Goal: Task Accomplishment & Management: Complete application form

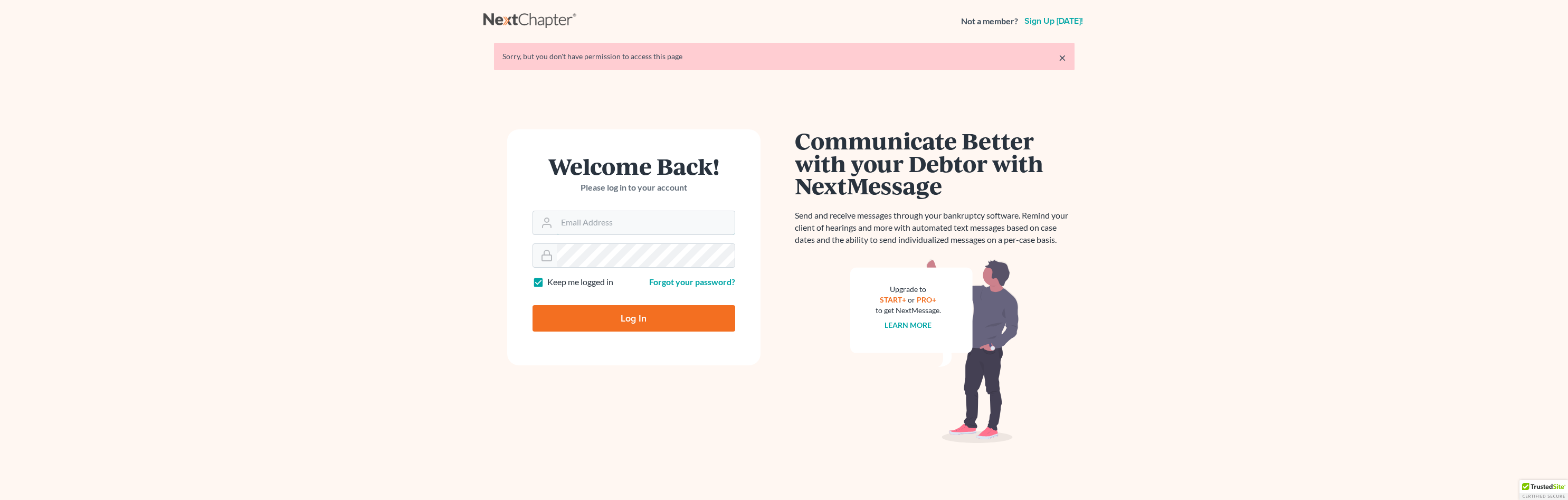
type input "jromero@scura.com"
click at [599, 312] on input "Log In" at bounding box center [634, 317] width 203 height 26
type input "Thinking..."
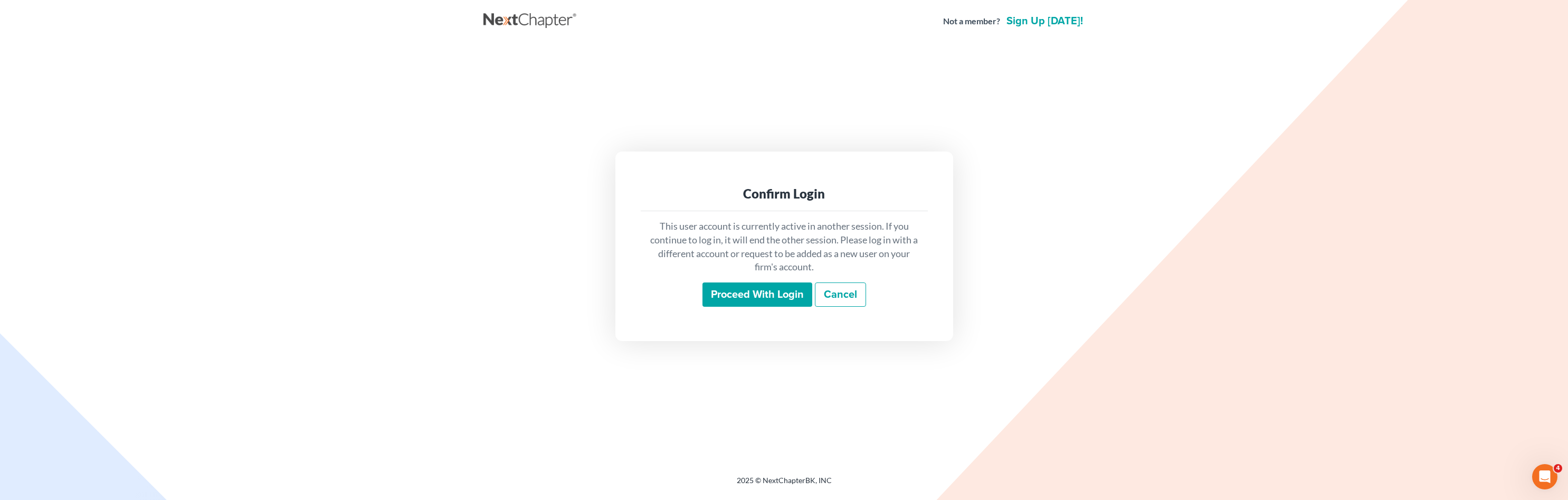
click at [735, 290] on input "Proceed with login" at bounding box center [757, 294] width 110 height 24
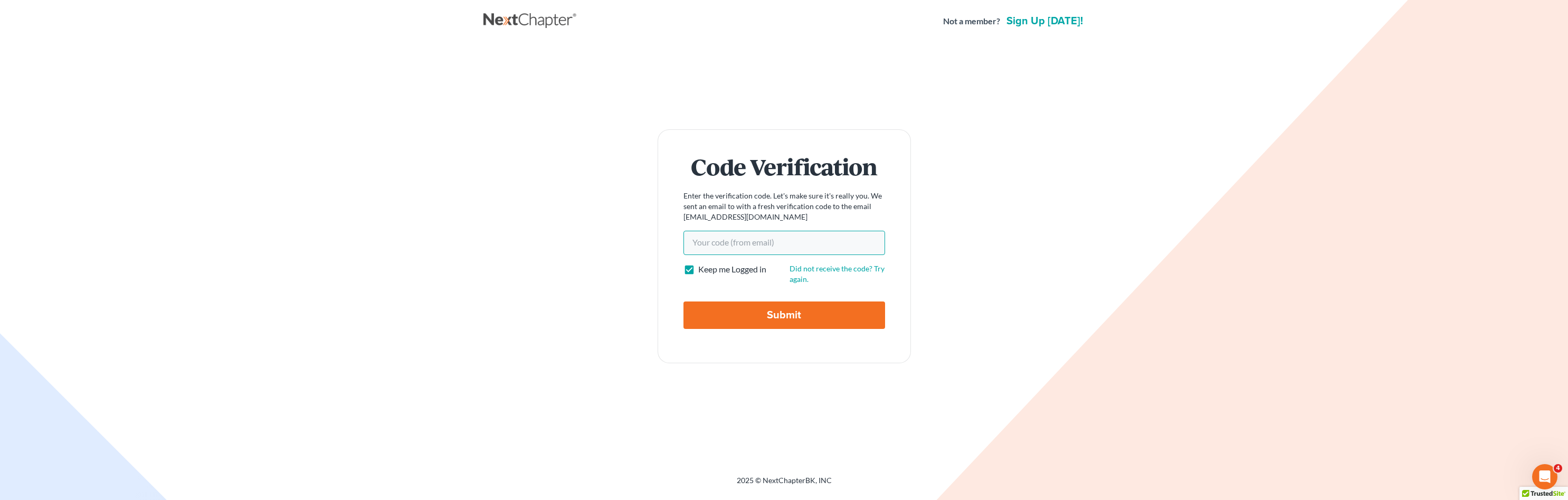
click at [726, 248] on input "Your code(from email)" at bounding box center [784, 243] width 201 height 24
click at [725, 245] on input "Your code(from email)" at bounding box center [784, 243] width 201 height 24
click at [734, 247] on input "b909" at bounding box center [784, 243] width 201 height 24
type input "b90948"
click at [776, 328] on input "Submit" at bounding box center [784, 315] width 201 height 27
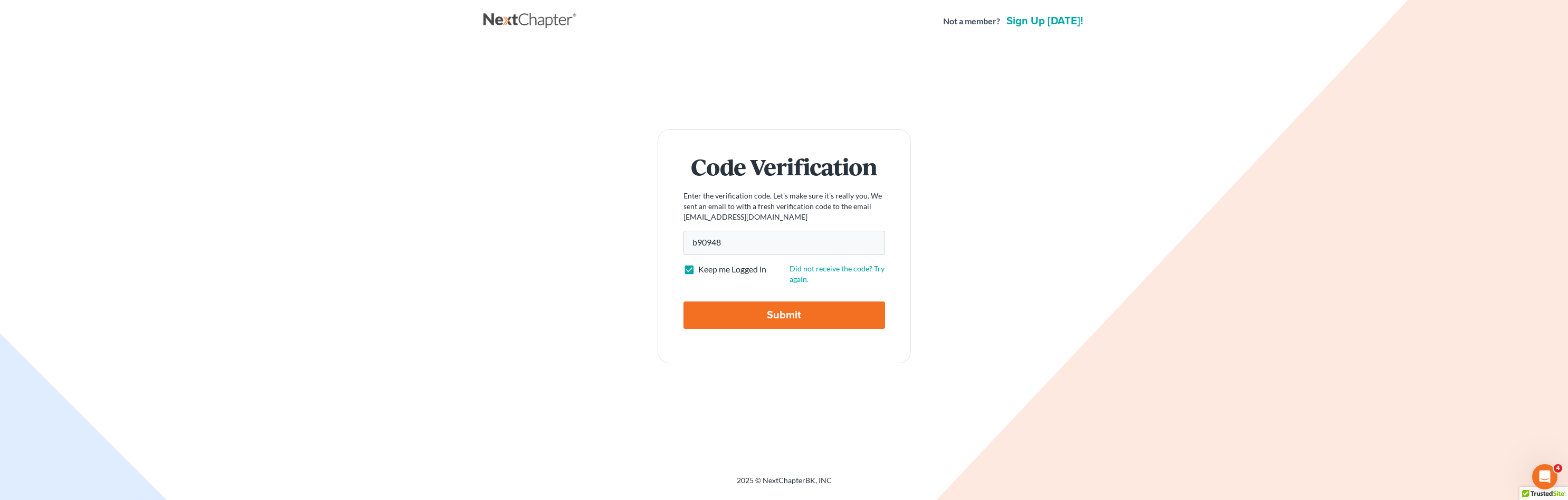
type input "Thinking..."
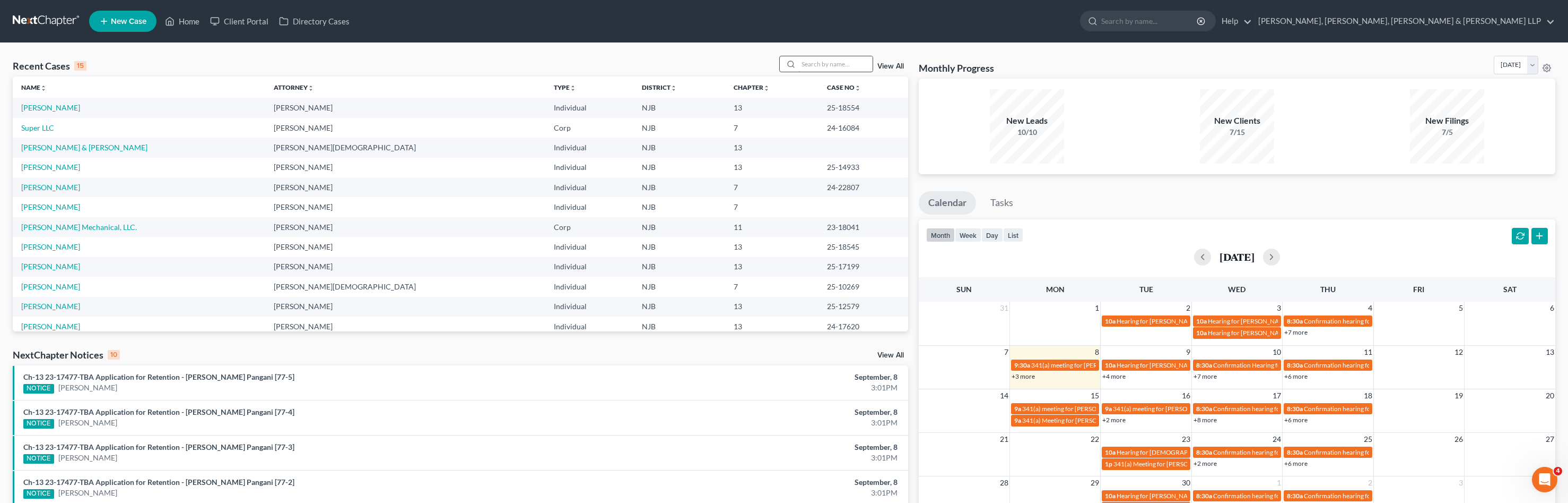
click at [834, 68] on input "search" at bounding box center [836, 64] width 74 height 15
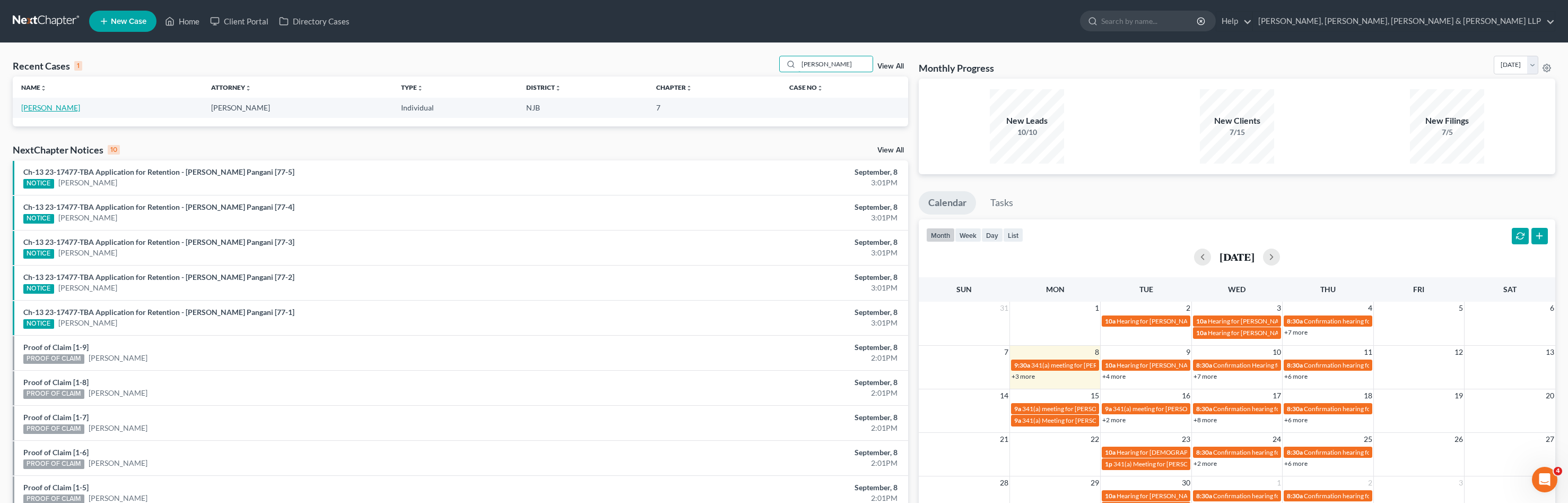
type input "[PERSON_NAME]"
click at [31, 108] on link "Ceballos, Julian" at bounding box center [51, 108] width 59 height 9
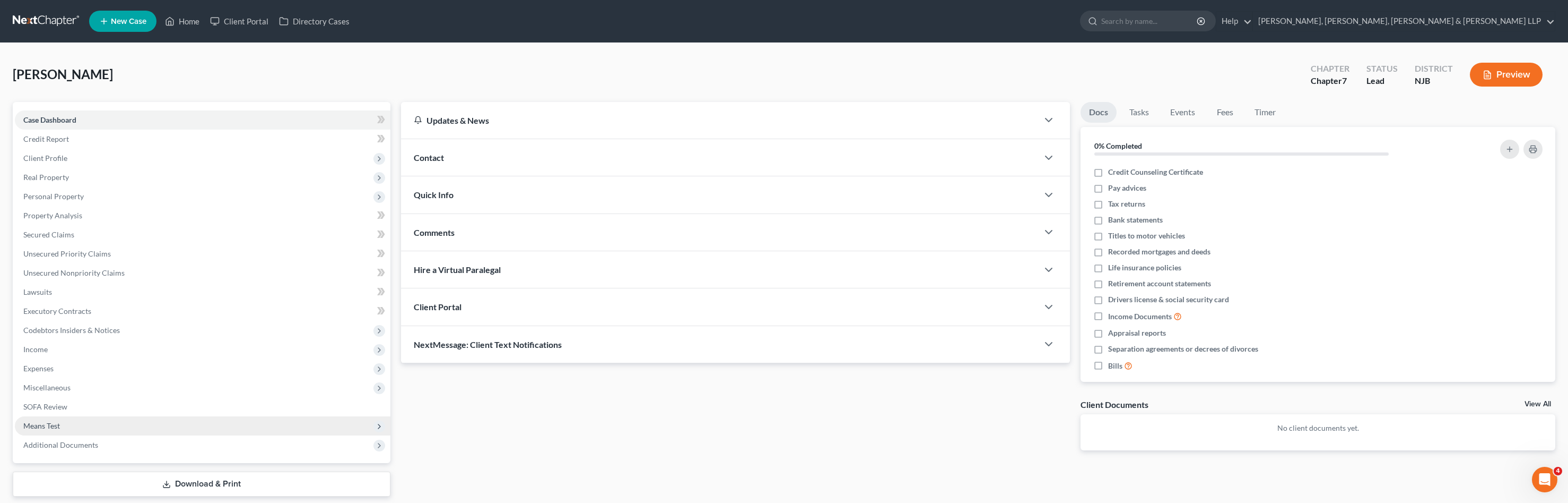
click at [36, 426] on span "Means Test" at bounding box center [42, 426] width 36 height 9
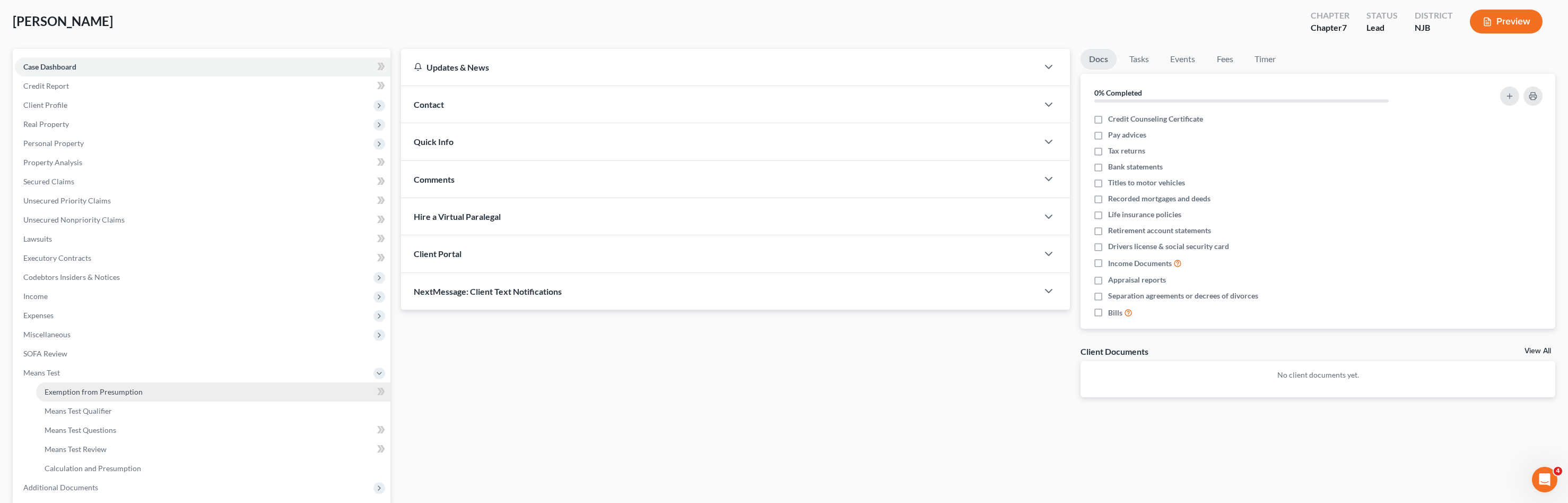
click at [129, 391] on span "Exemption from Presumption" at bounding box center [93, 391] width 98 height 9
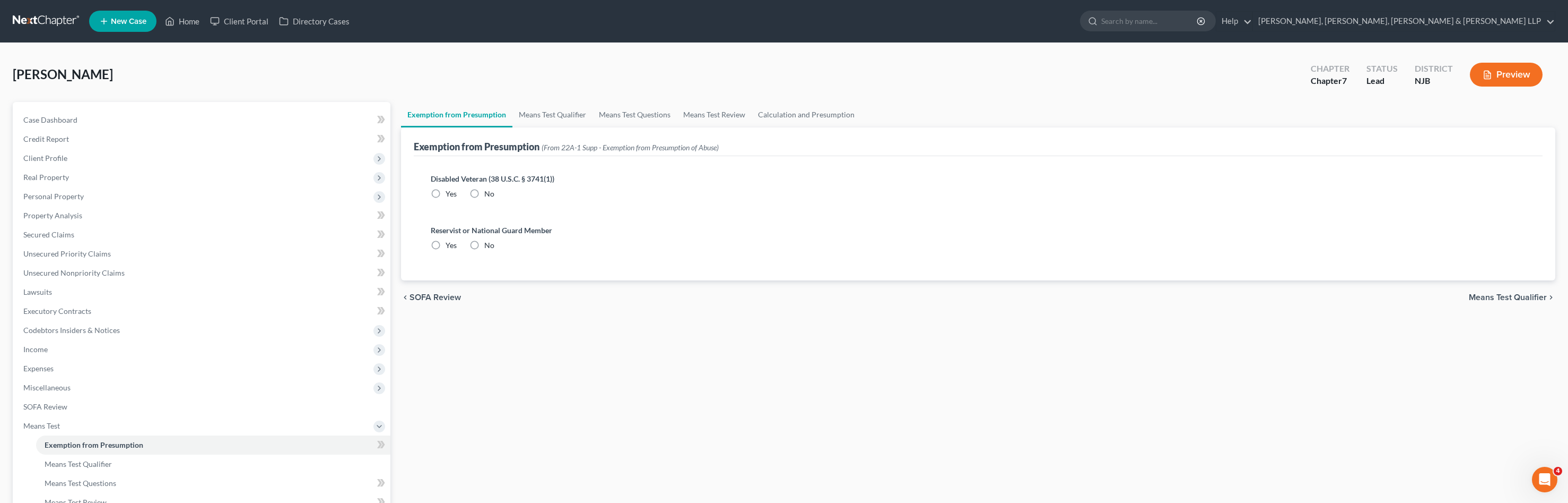
radio input "true"
click at [566, 114] on link "Means Test Qualifier" at bounding box center [553, 115] width 80 height 26
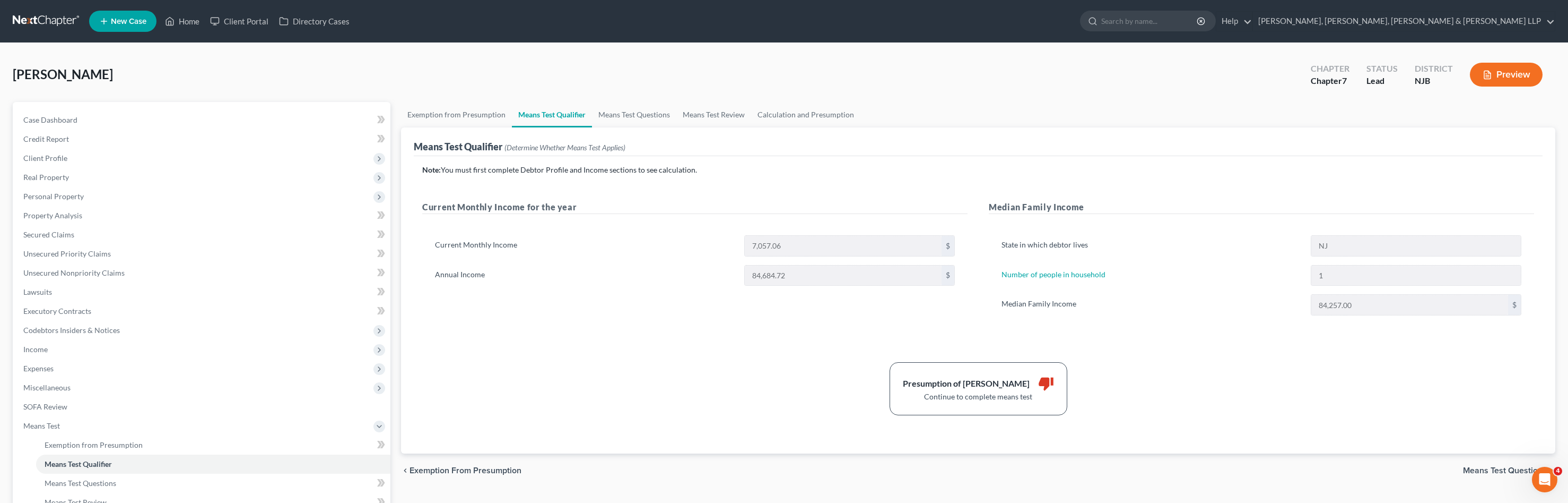
scroll to position [106, 0]
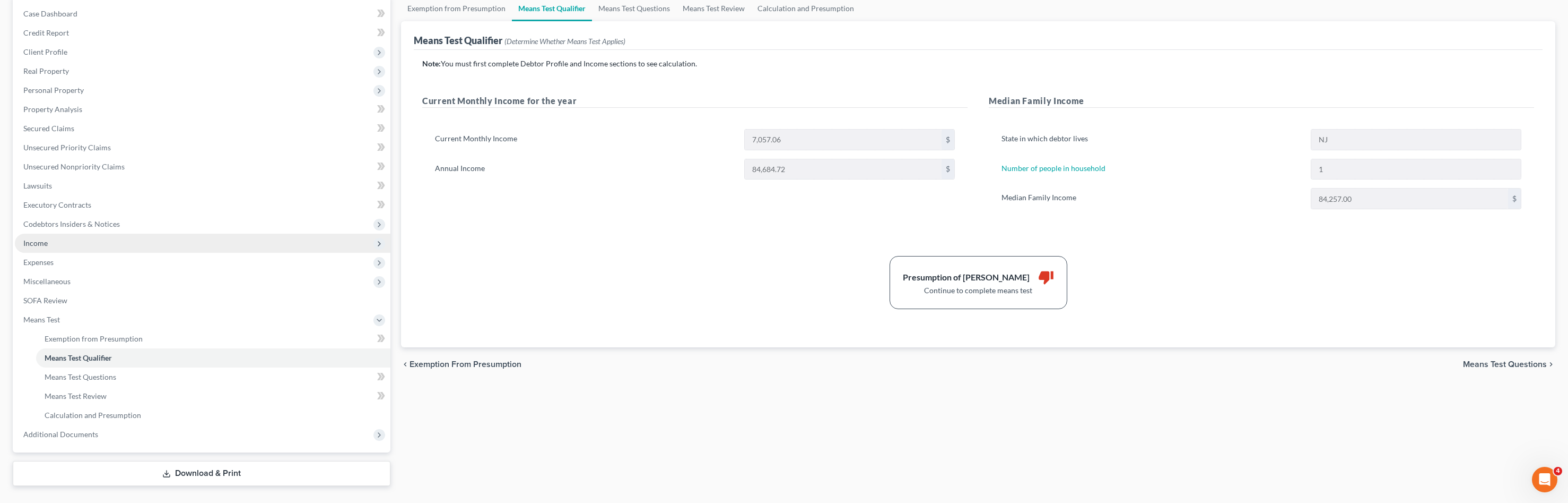
click at [110, 244] on span "Income" at bounding box center [202, 243] width 375 height 19
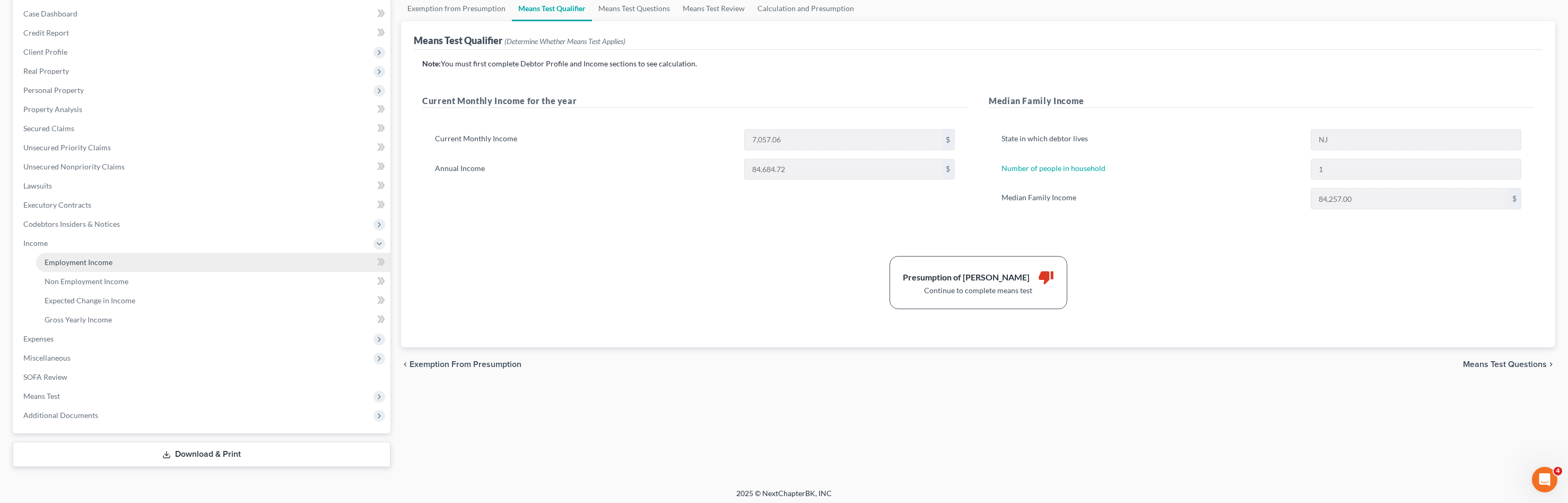
click at [148, 264] on link "Employment Income" at bounding box center [213, 262] width 354 height 19
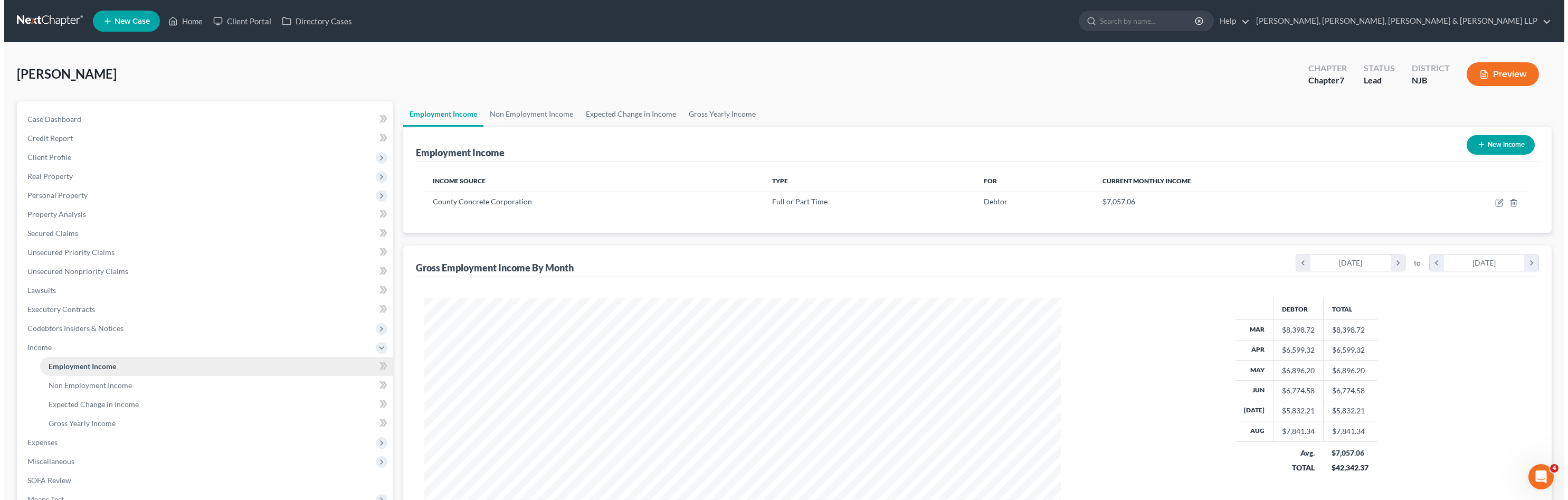
scroll to position [318, 658]
click at [1496, 204] on icon "button" at bounding box center [1495, 202] width 8 height 8
select select "0"
select select "33"
select select "3"
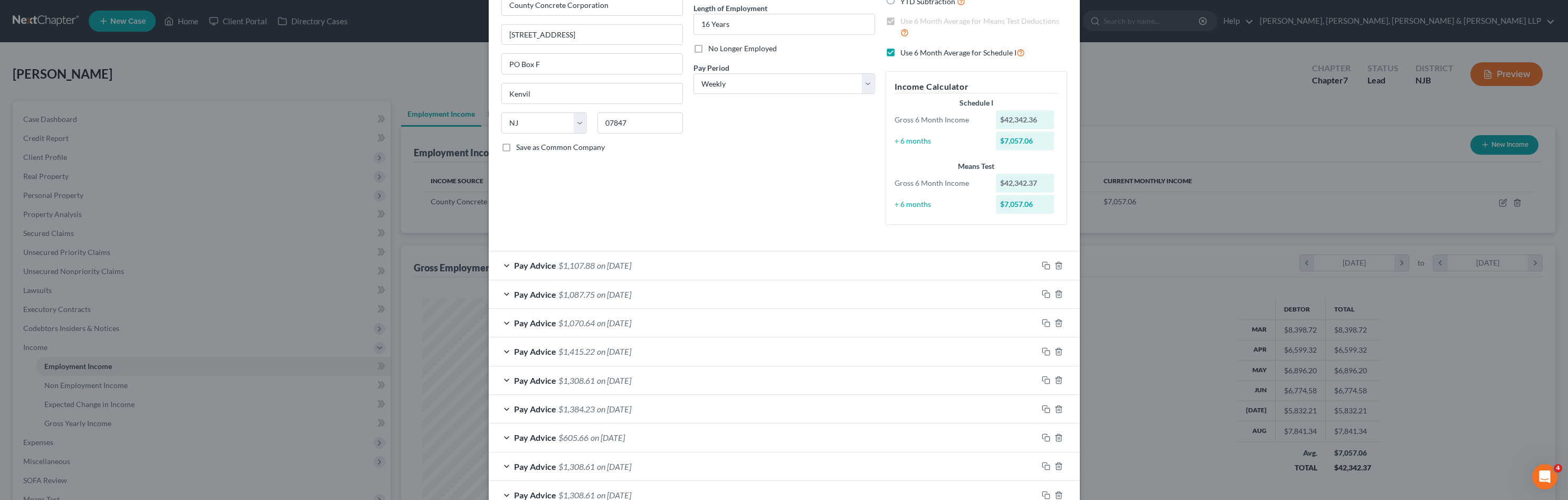
scroll to position [158, 0]
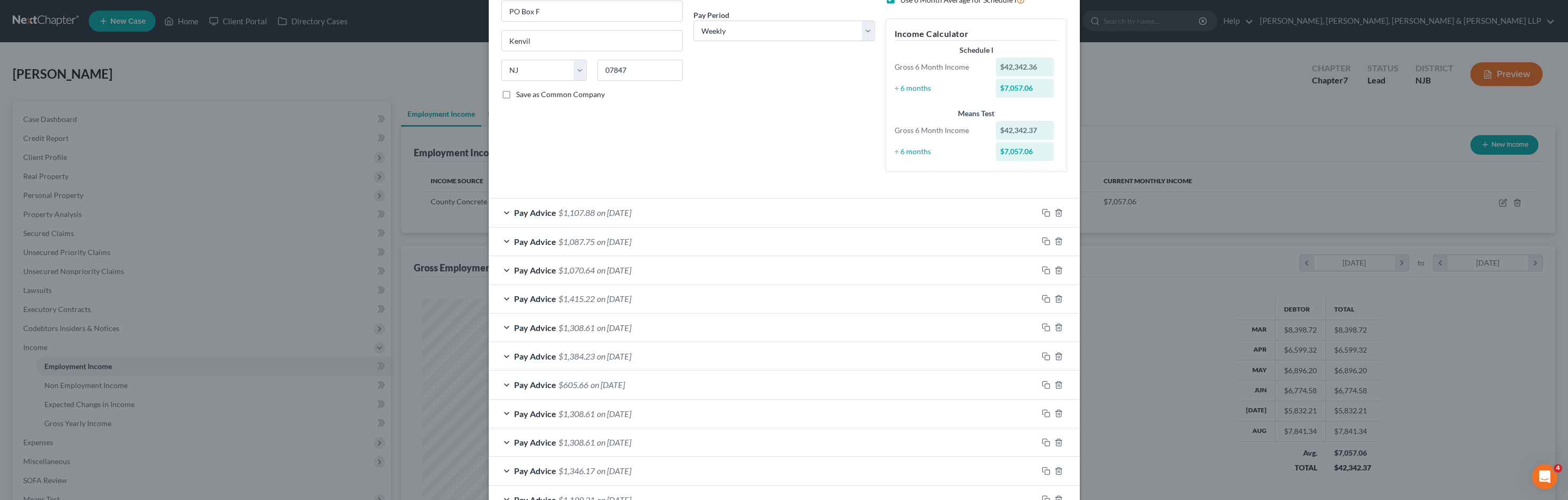
click at [610, 306] on div "Pay Advice $1,415.22 on 08/08/2025" at bounding box center [763, 298] width 549 height 28
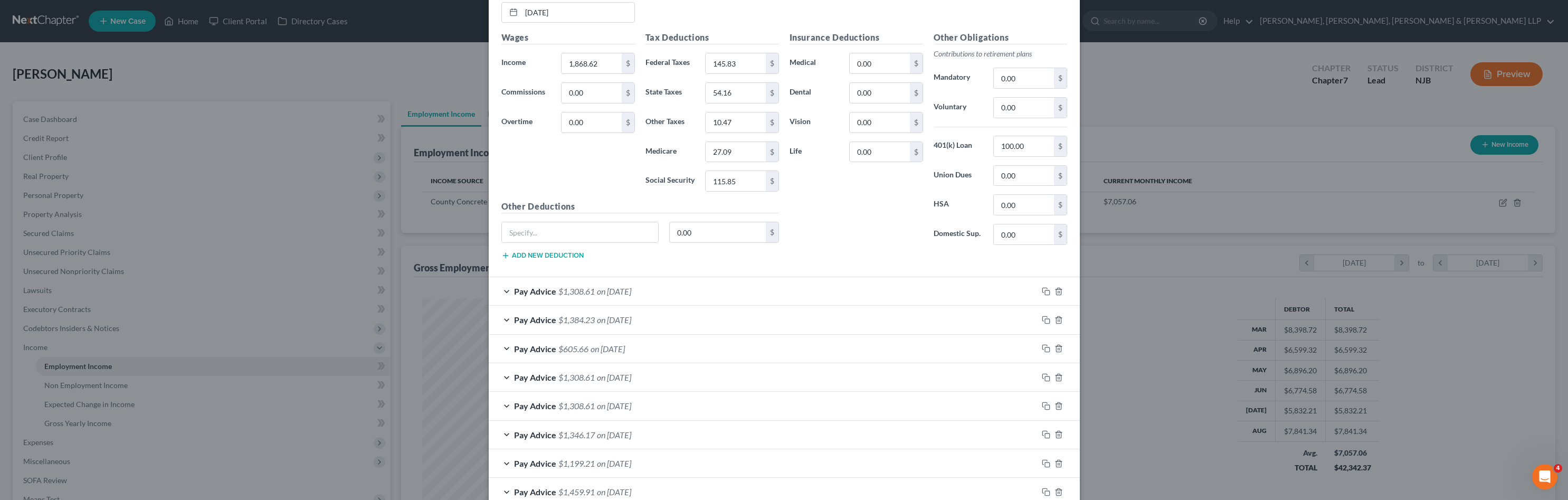
scroll to position [282, 0]
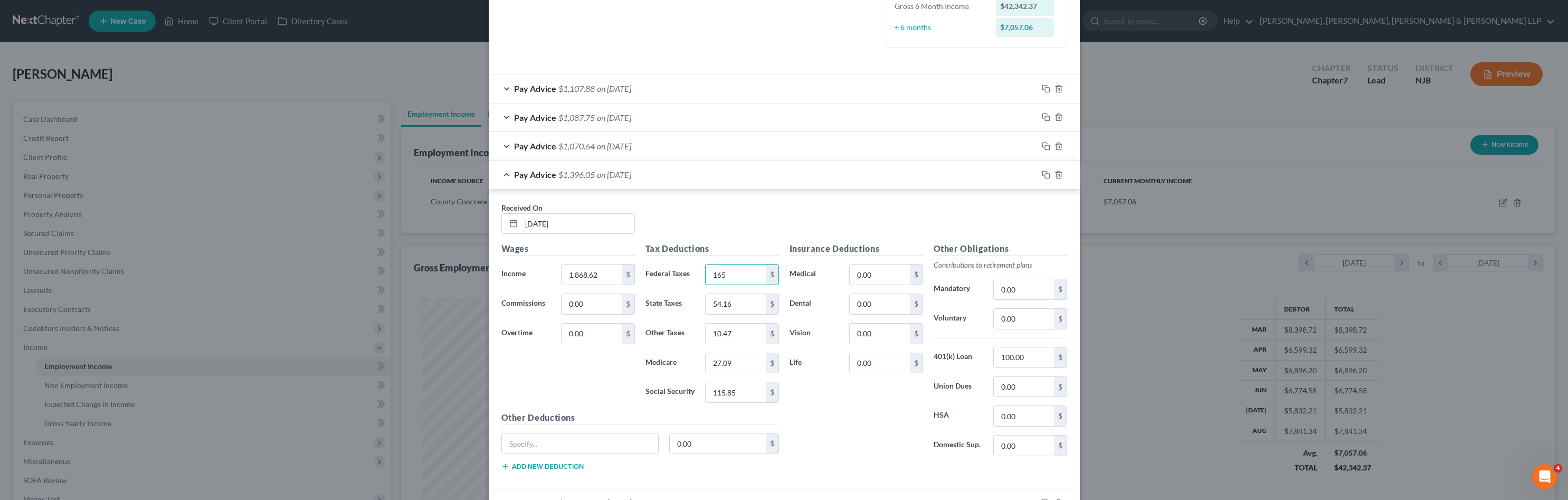
type input "165"
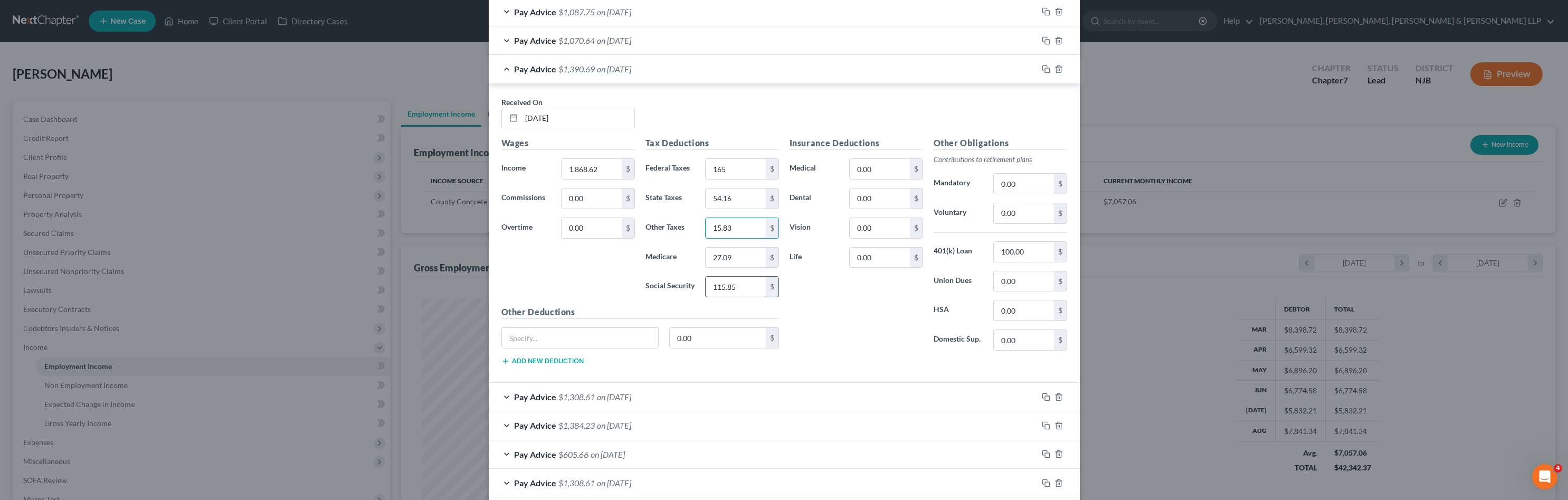
type input "15.83"
type input "133.65"
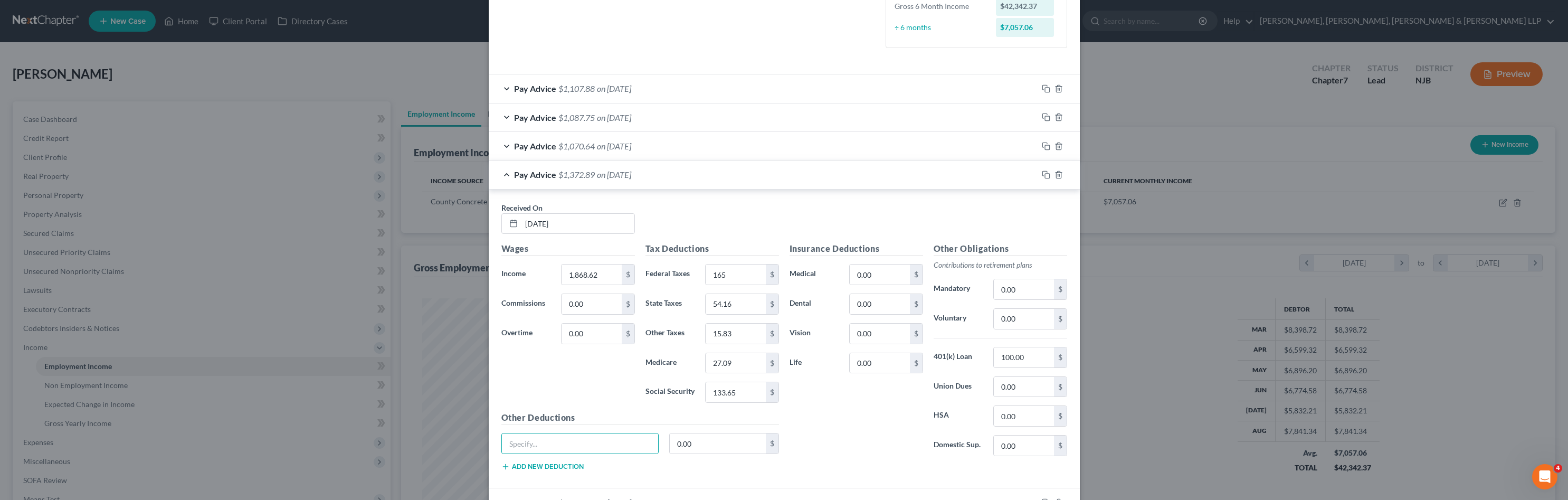
click at [502, 179] on div "Pay Advice $1,372.89 on 08/08/2025" at bounding box center [763, 174] width 549 height 28
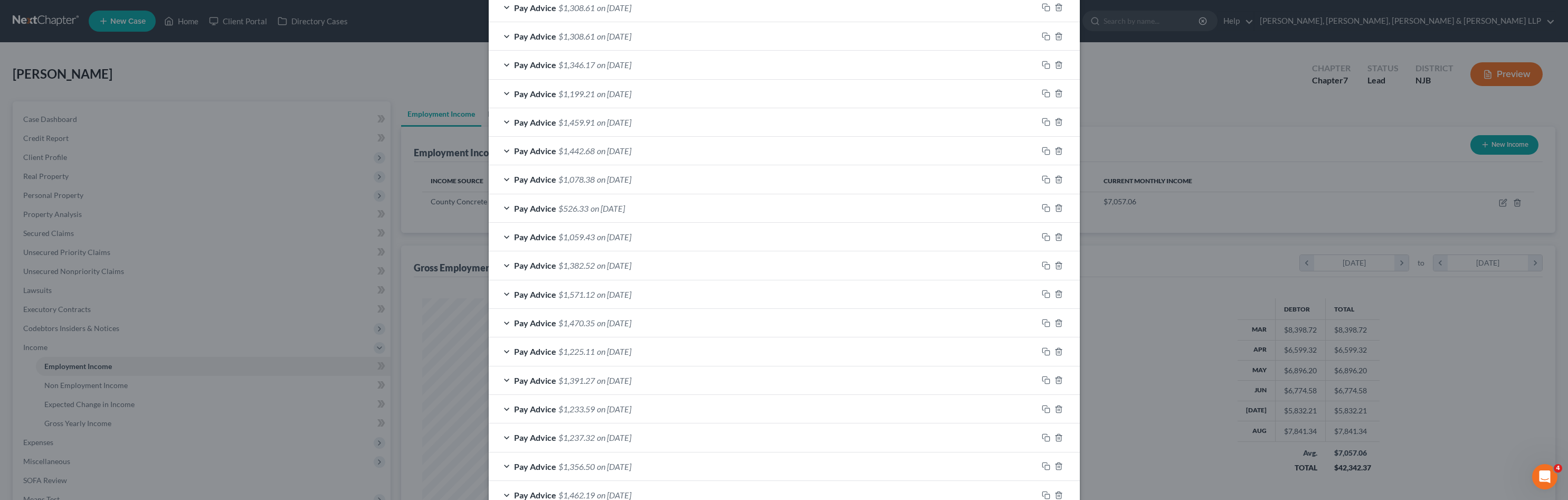
scroll to position [459, 0]
click at [639, 267] on div "Pay Advice $1,442.68 on 06/07/2025" at bounding box center [763, 256] width 549 height 28
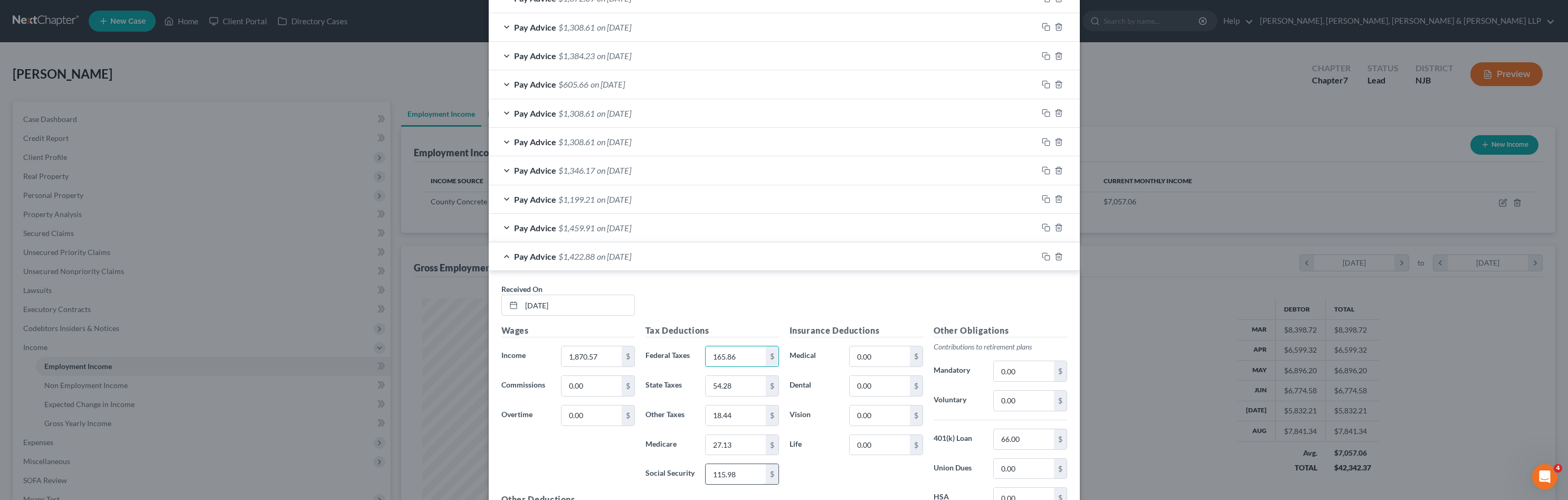
type input "165.86"
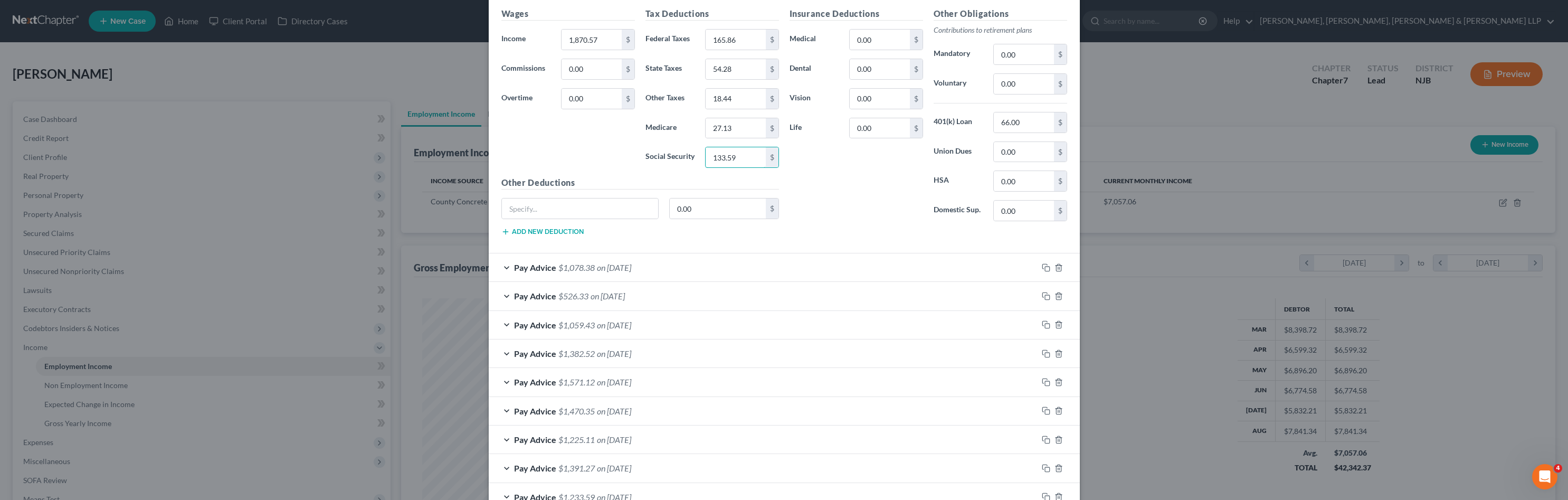
scroll to position [617, 0]
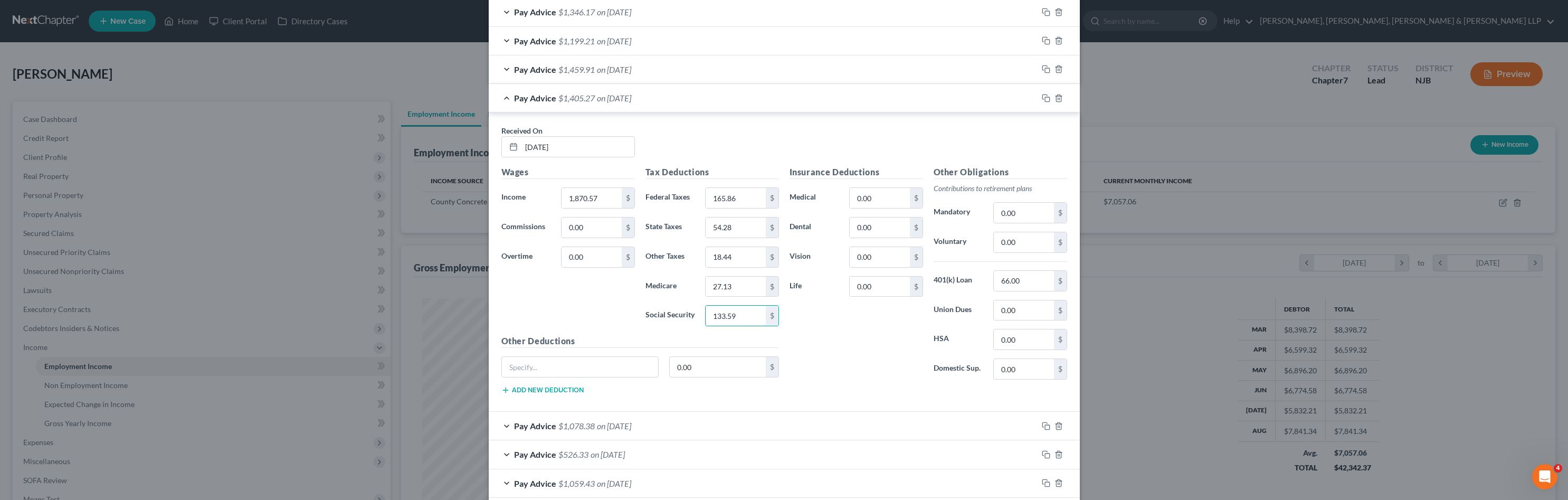
type input "133.59"
click at [718, 74] on div "Pay Advice $1,459.91 on 06/14/2025" at bounding box center [763, 69] width 549 height 28
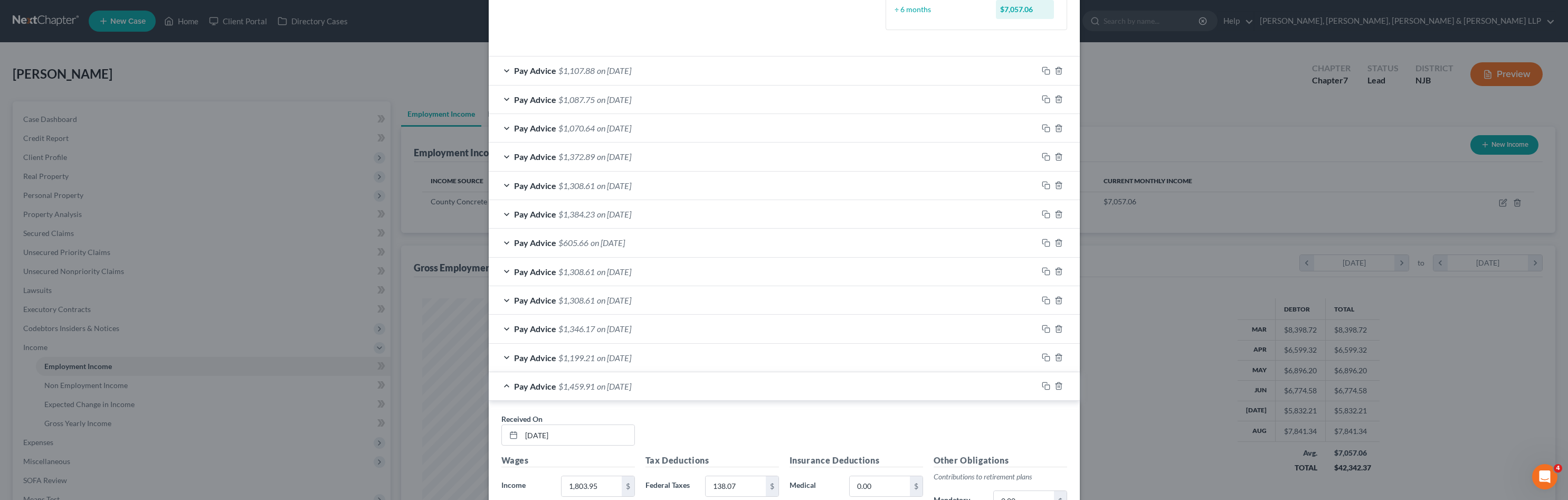
scroll to position [36, 0]
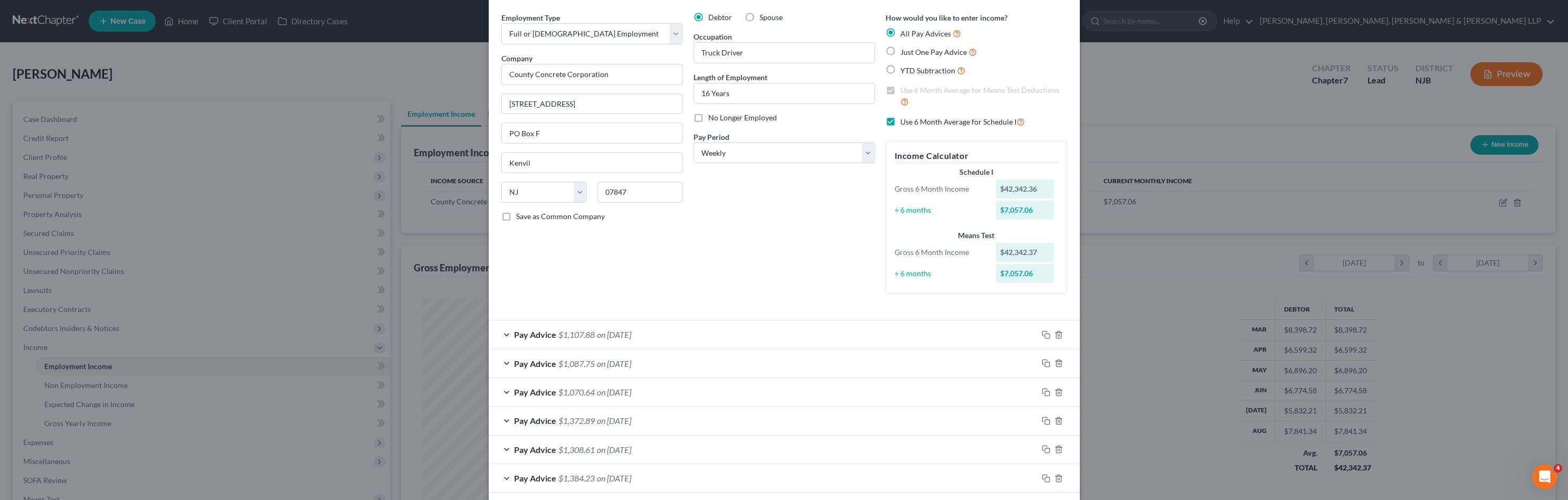
click at [646, 278] on div "Employment Type * Select Full or Part Time Employment Self Employment Company *…" at bounding box center [592, 157] width 192 height 290
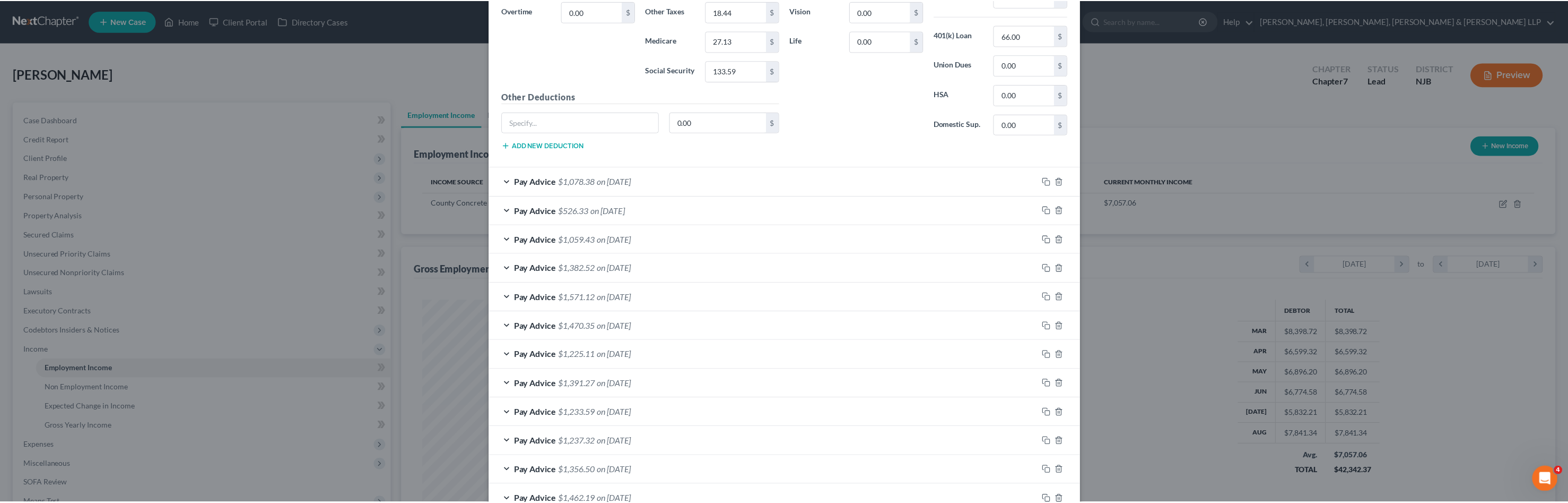
scroll to position [1382, 0]
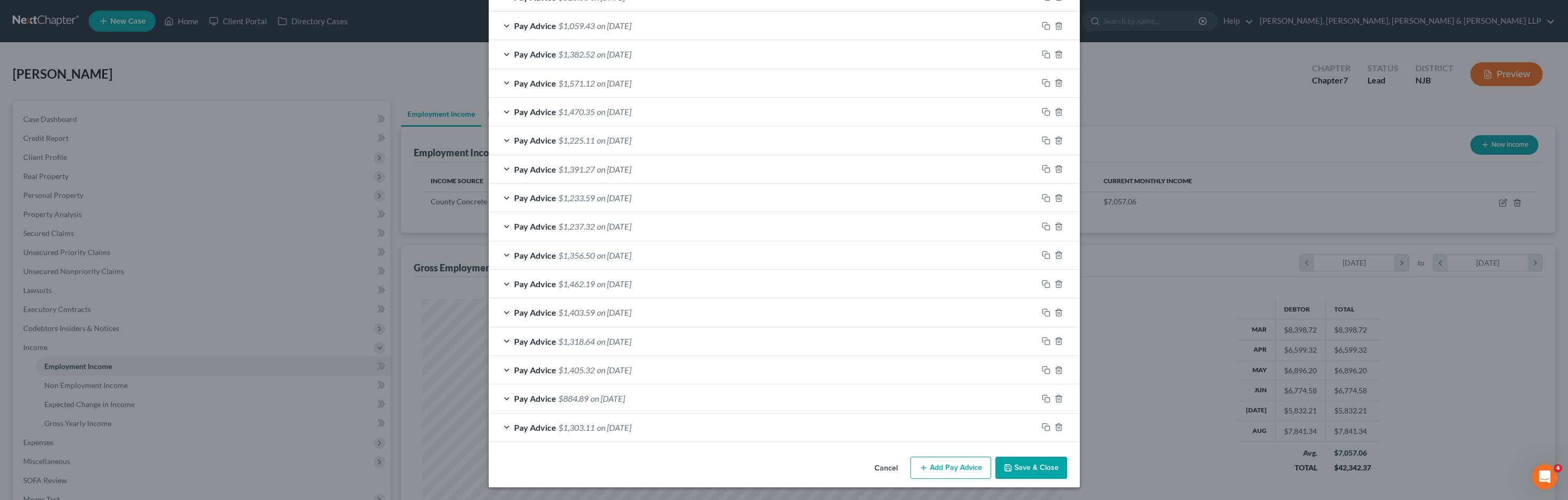
click at [1014, 471] on button "Save & Close" at bounding box center [1031, 467] width 72 height 22
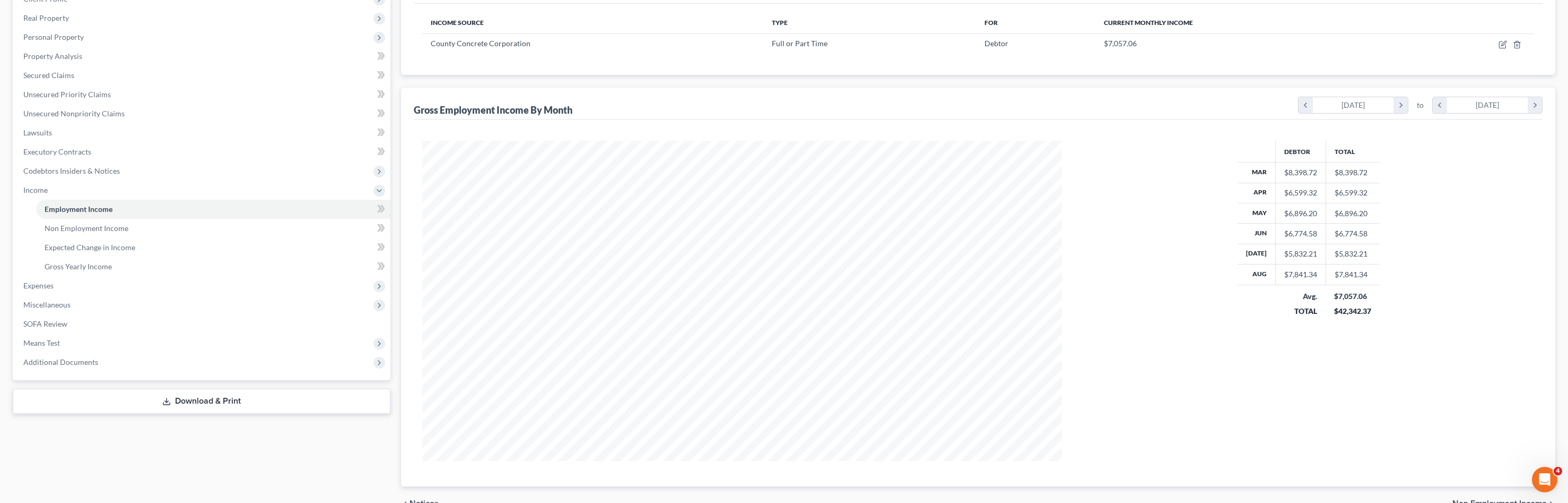
scroll to position [212, 0]
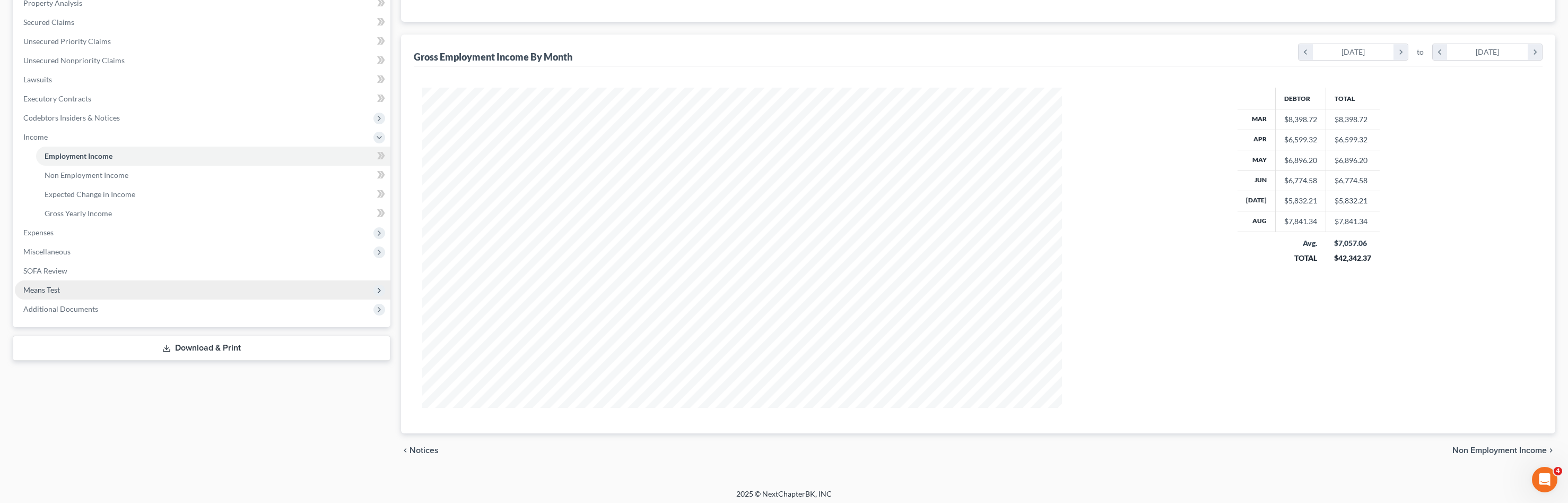
click at [127, 293] on span "Means Test" at bounding box center [202, 289] width 375 height 19
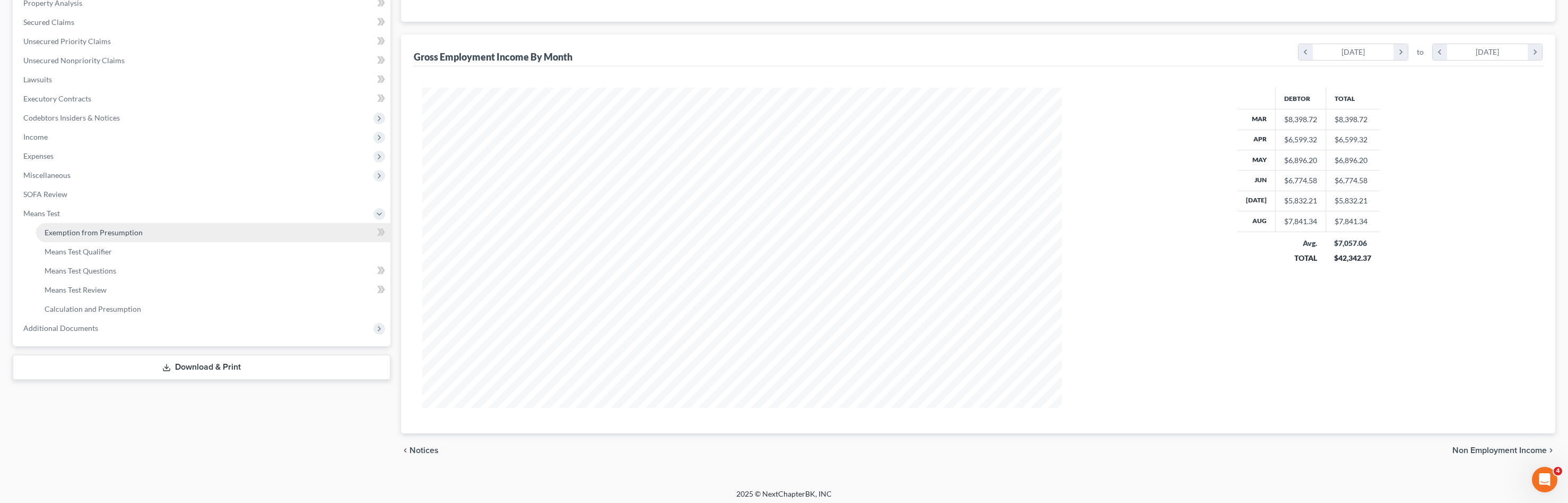
click at [146, 234] on link "Exemption from Presumption" at bounding box center [213, 232] width 354 height 19
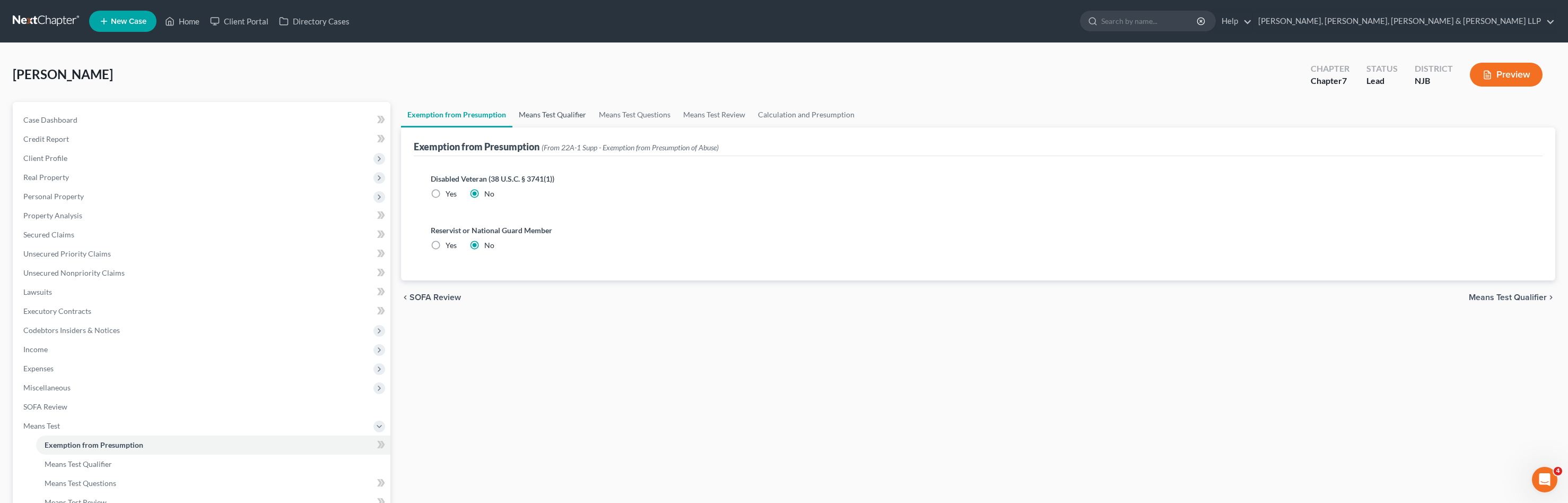
click at [547, 121] on link "Means Test Qualifier" at bounding box center [553, 115] width 80 height 26
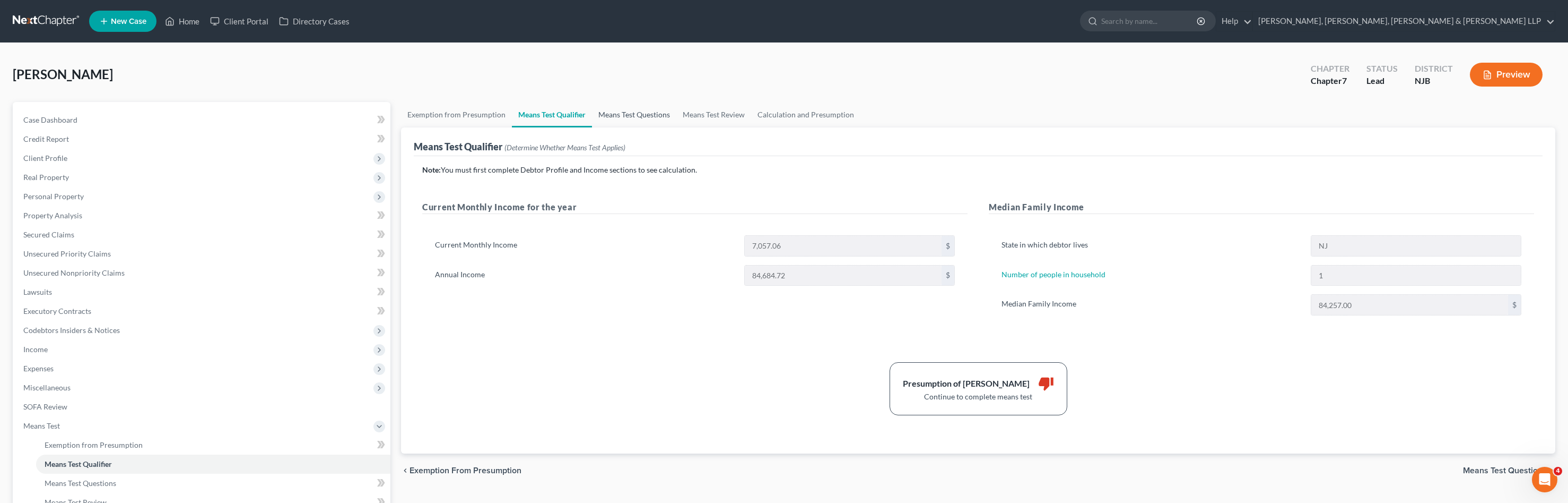
click at [612, 118] on link "Means Test Questions" at bounding box center [634, 115] width 84 height 26
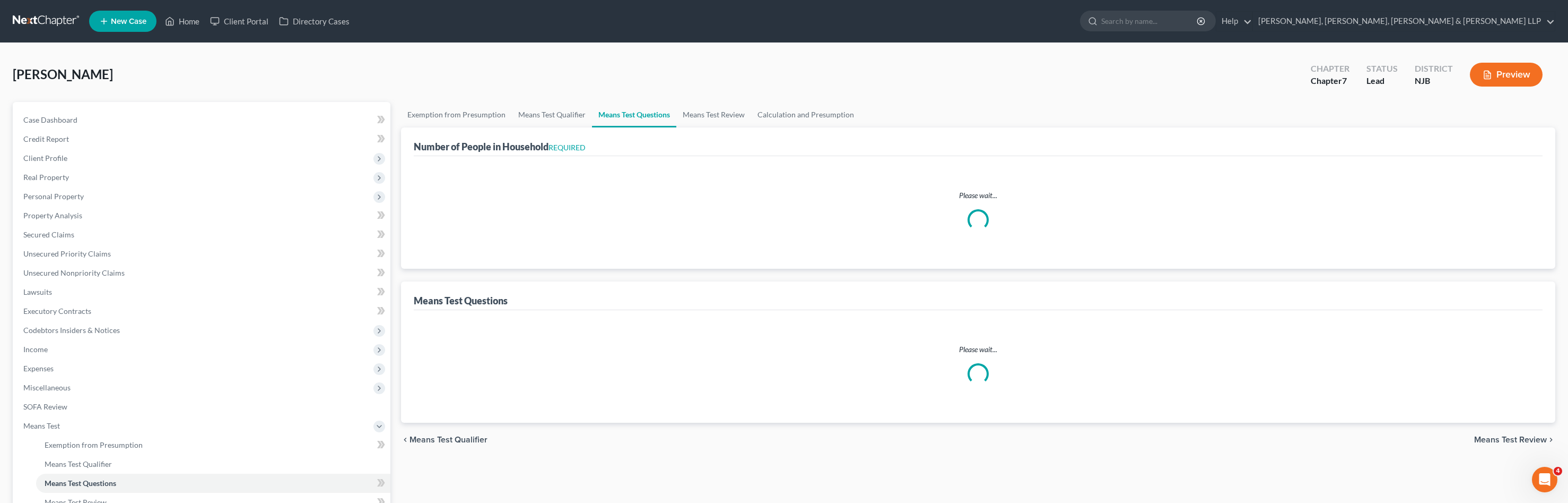
select select "1"
select select "60"
select select "1"
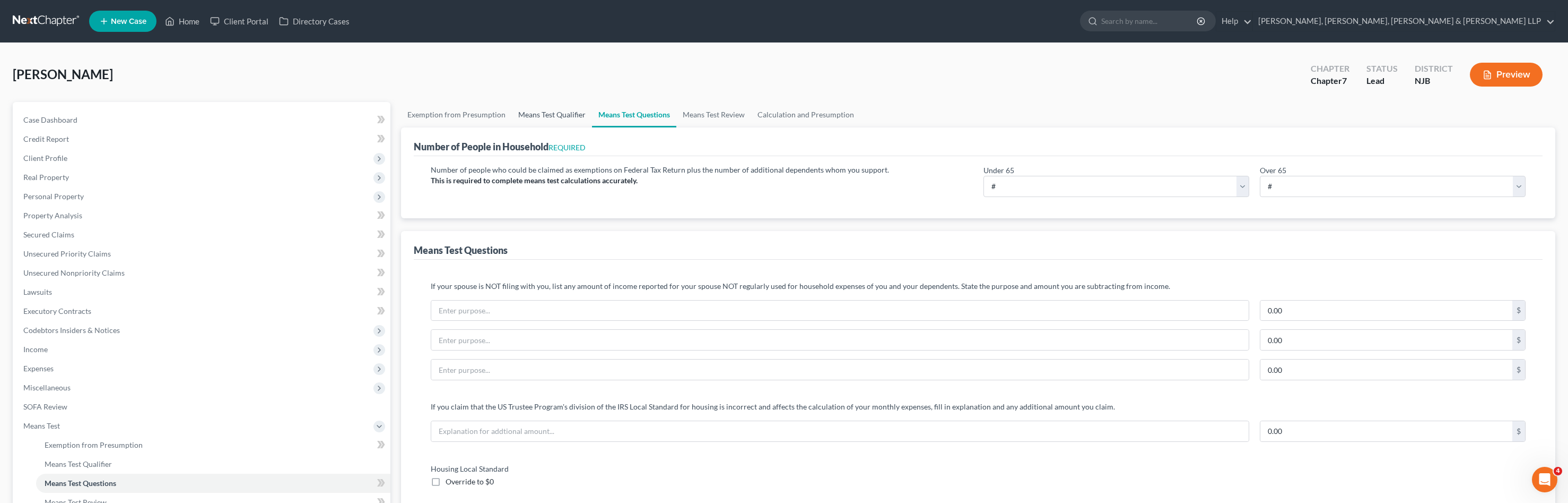
click at [546, 116] on link "Means Test Qualifier" at bounding box center [552, 115] width 80 height 26
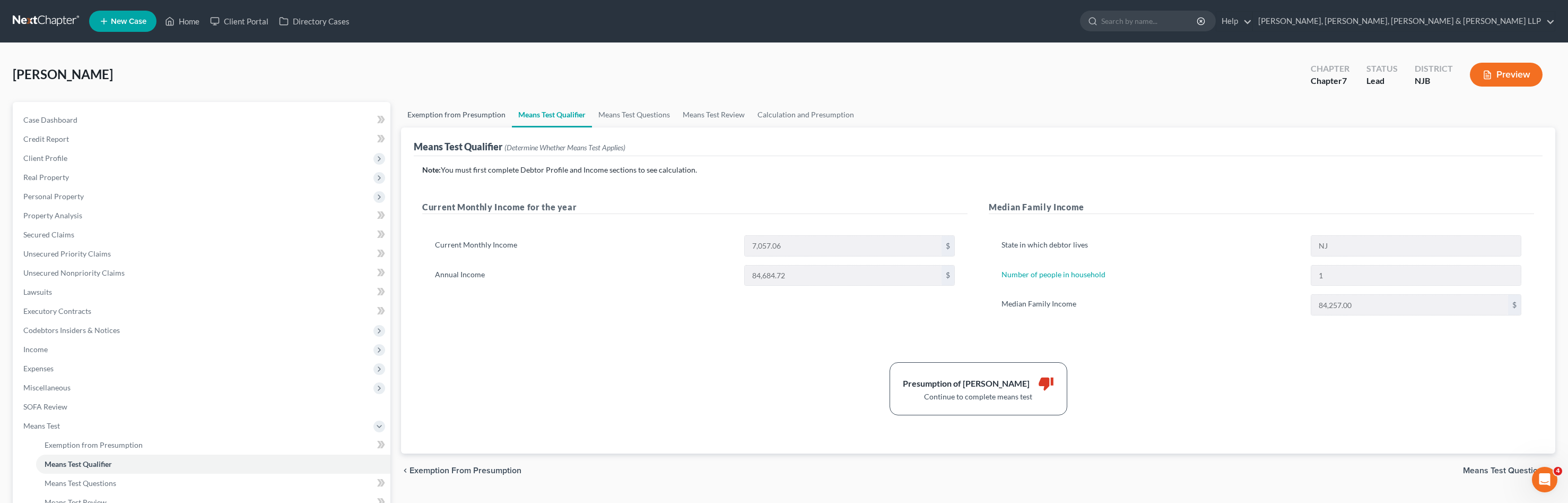
click at [454, 108] on link "Exemption from Presumption" at bounding box center [456, 115] width 111 height 26
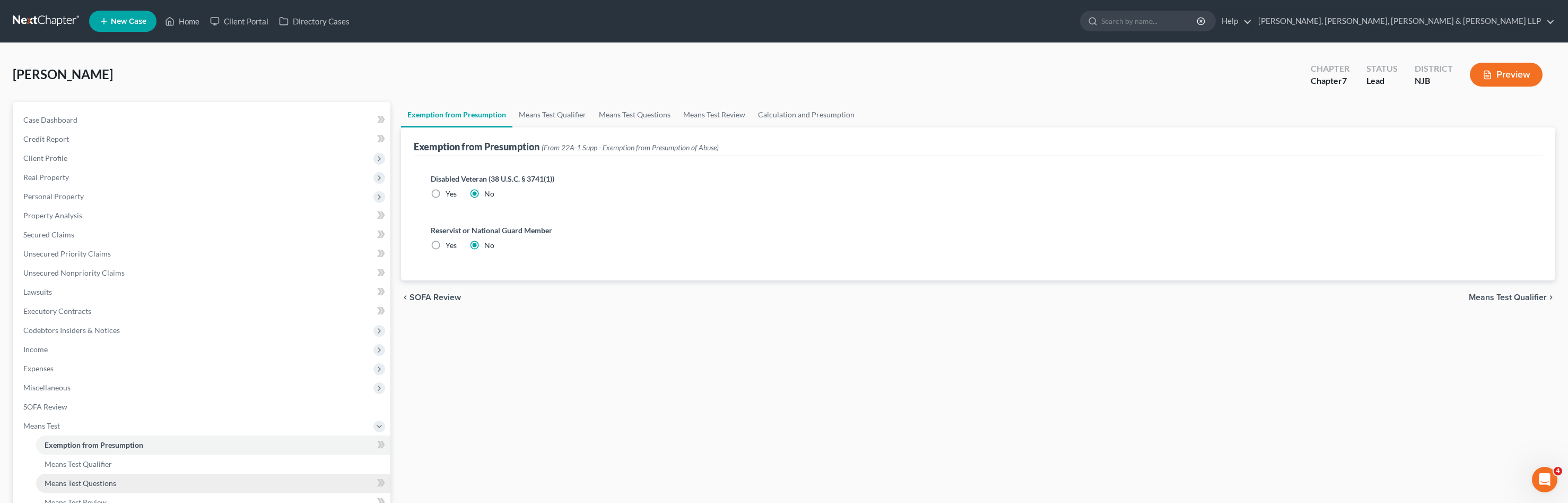
scroll to position [130, 0]
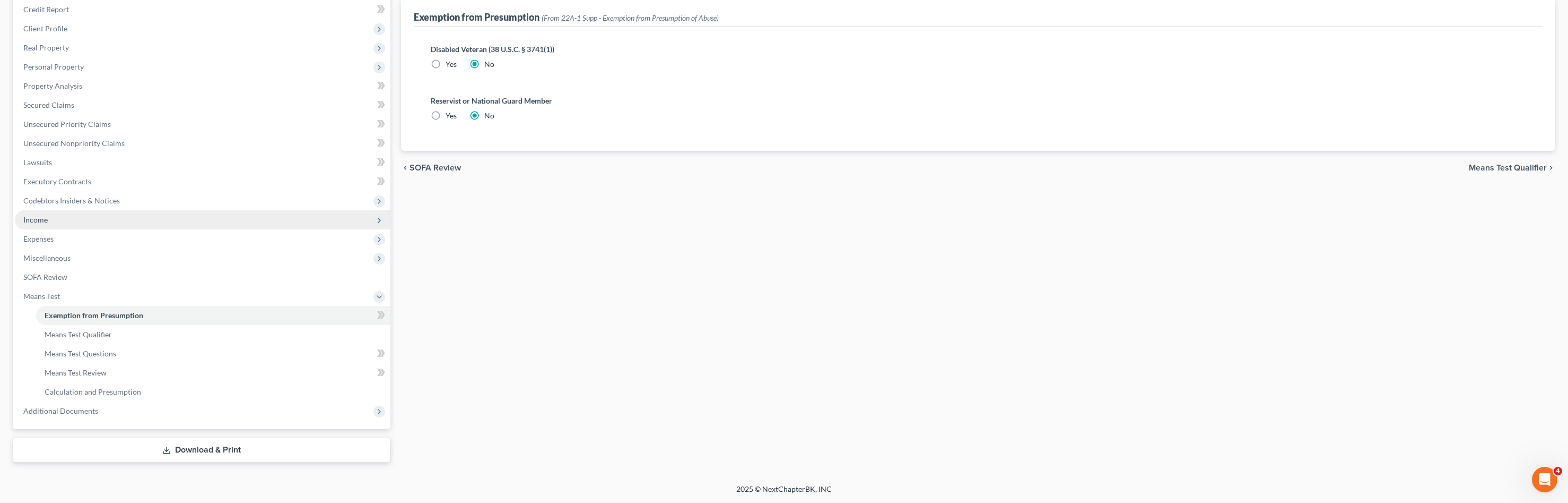
click at [100, 225] on span "Income" at bounding box center [202, 219] width 375 height 19
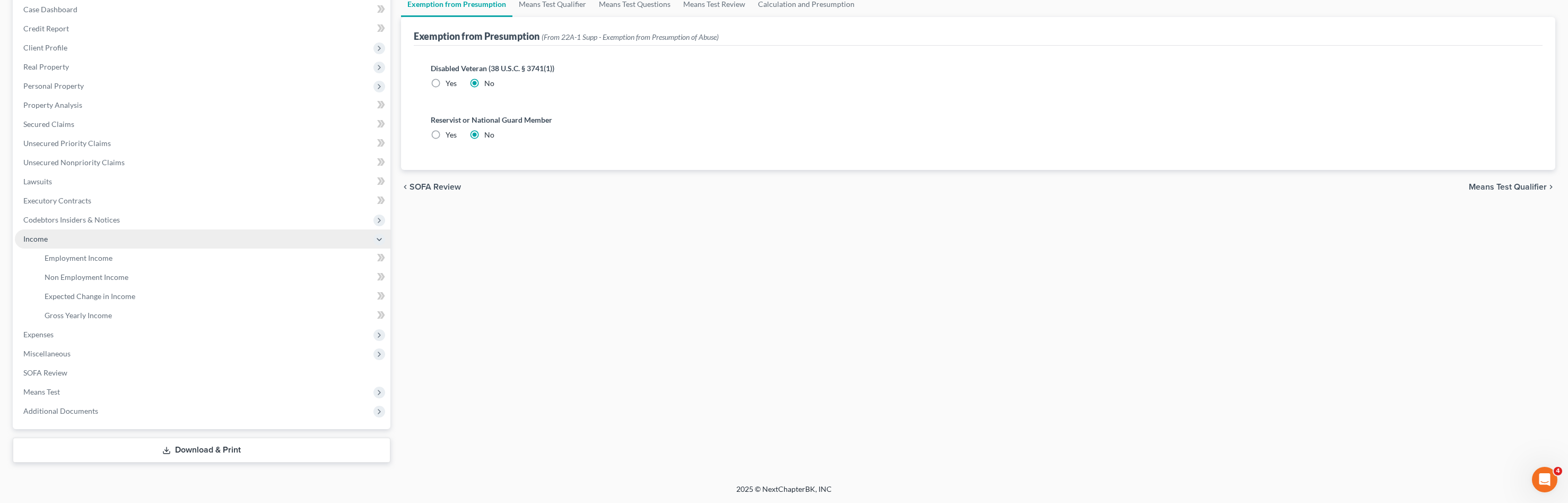
click at [99, 235] on span "Income" at bounding box center [202, 238] width 375 height 19
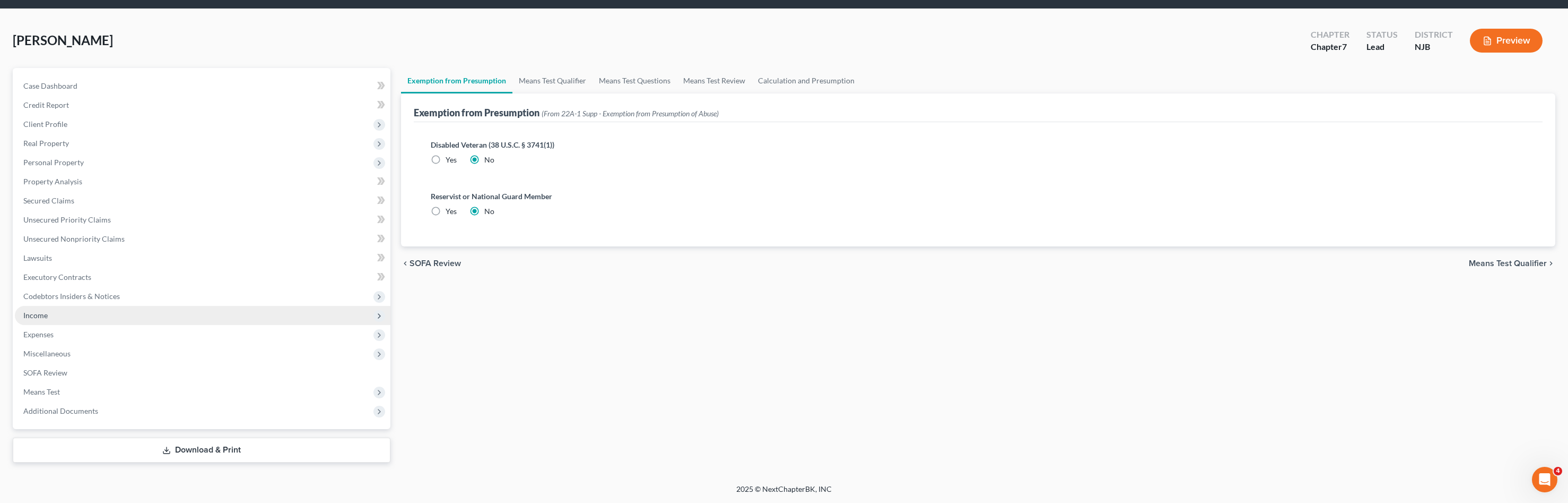
click at [88, 322] on span "Income" at bounding box center [202, 315] width 375 height 19
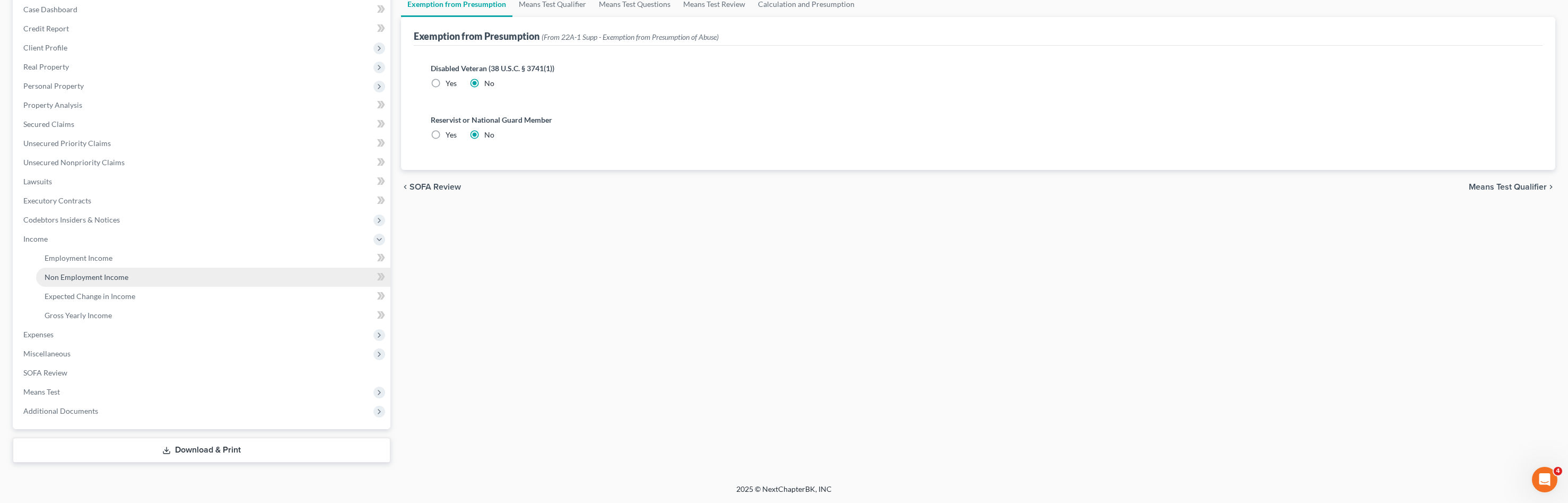
click at [110, 268] on link "Non Employment Income" at bounding box center [213, 277] width 354 height 19
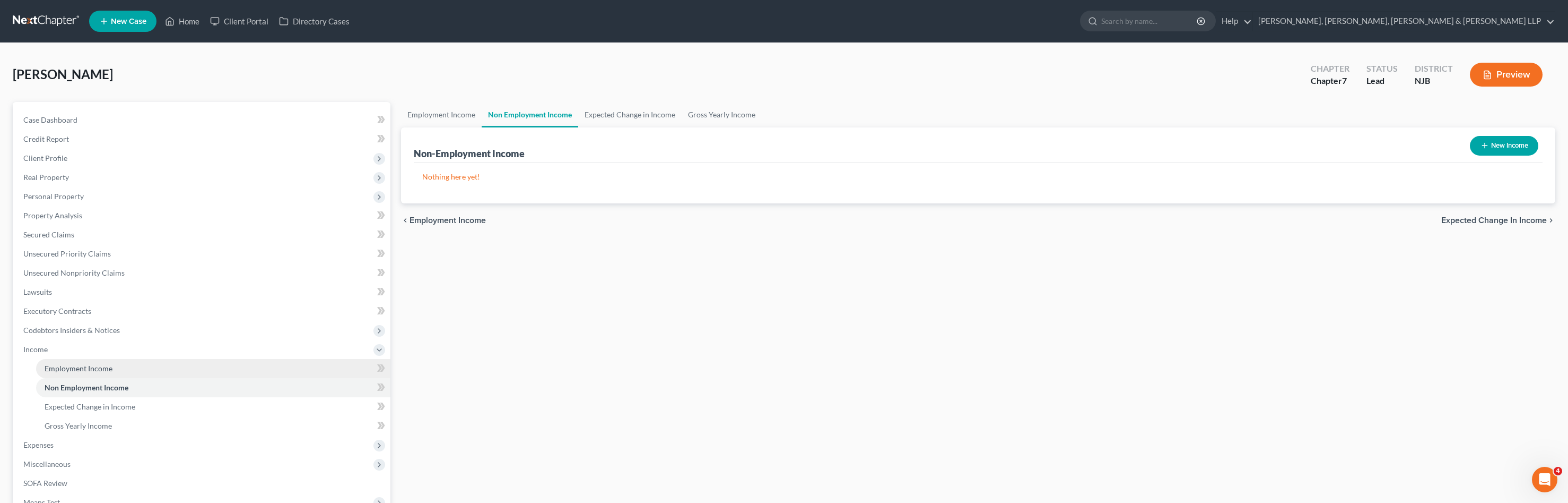
click at [64, 367] on span "Employment Income" at bounding box center [79, 368] width 68 height 9
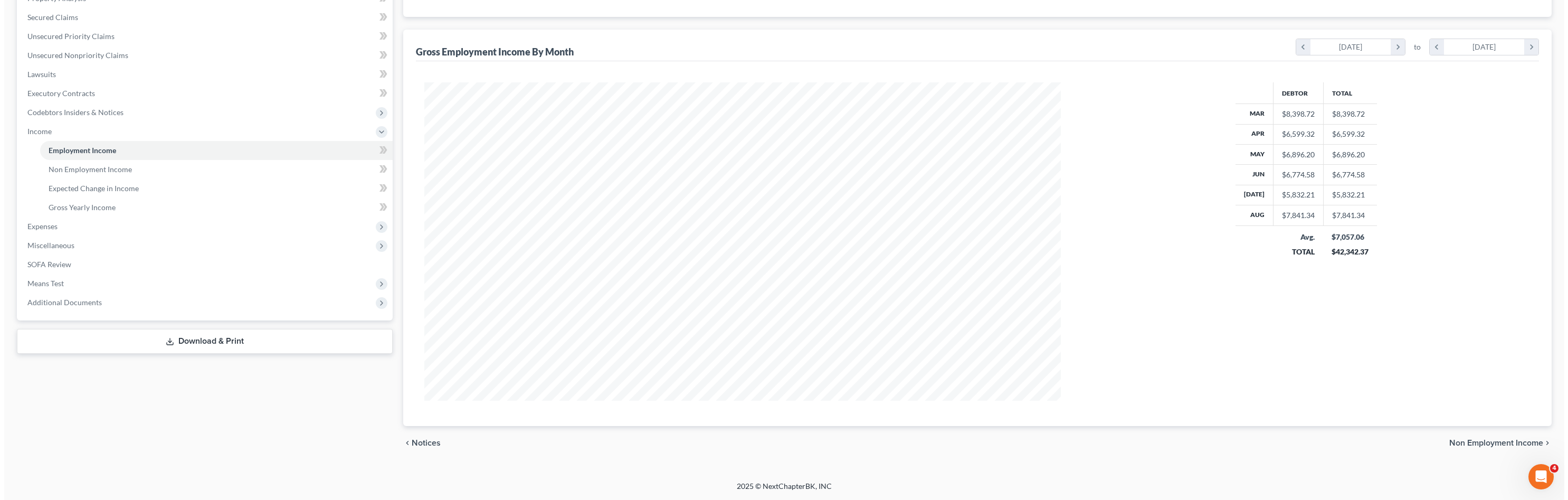
scroll to position [57, 0]
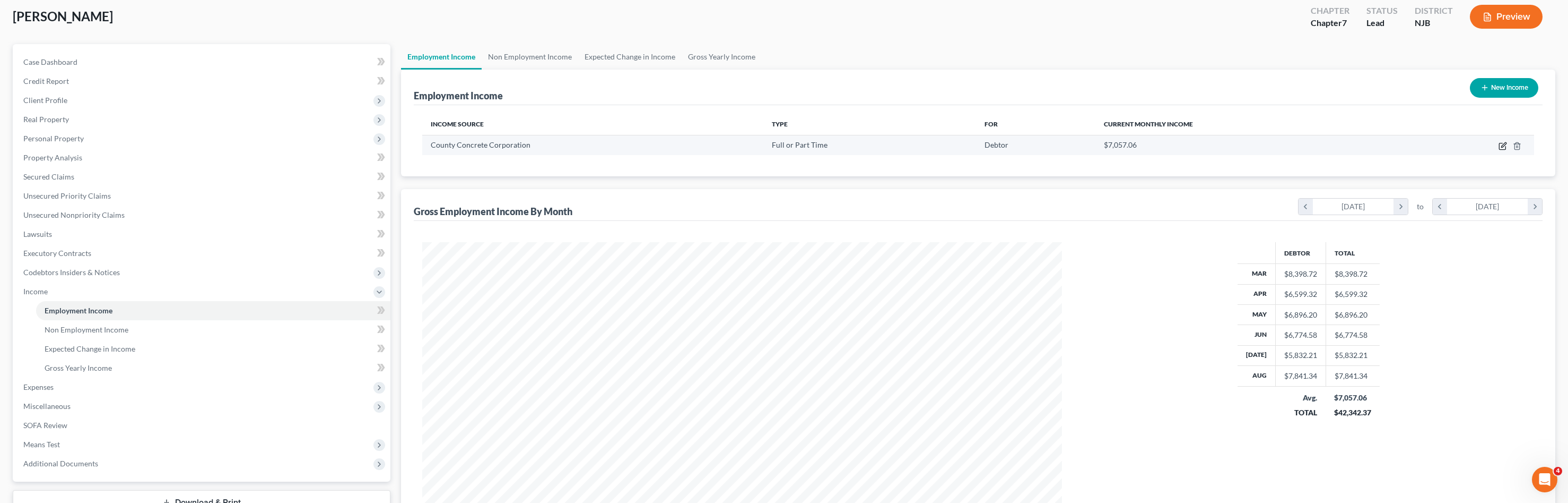
click at [1507, 147] on icon "button" at bounding box center [1503, 146] width 8 height 8
select select "0"
select select "33"
select select "3"
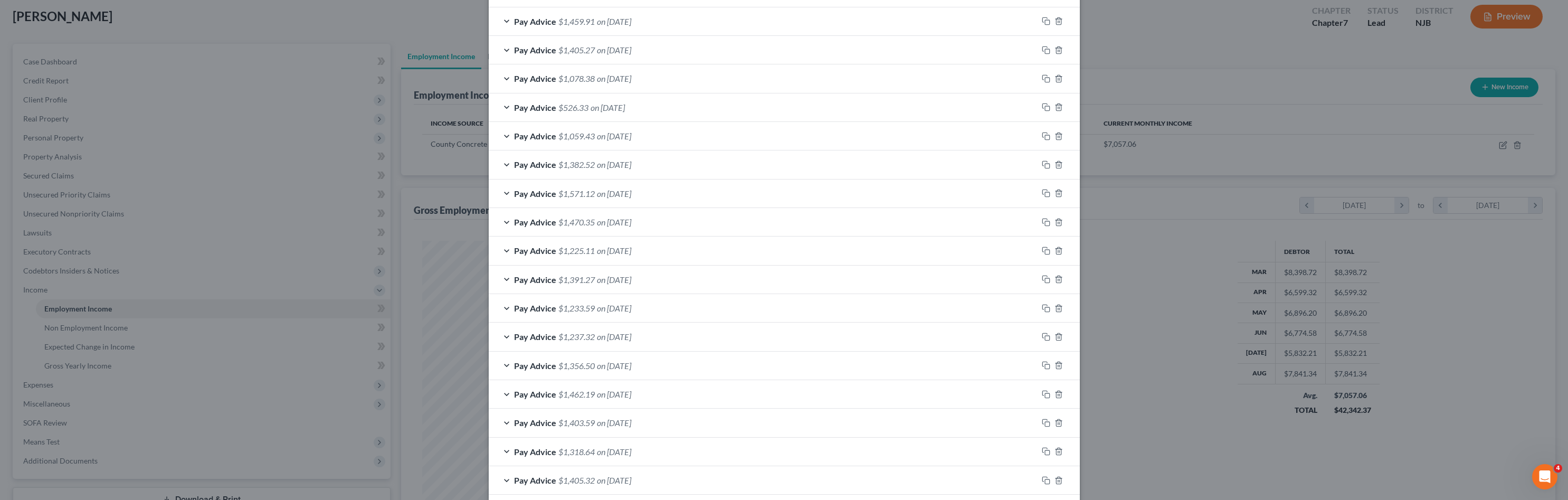
scroll to position [744, 0]
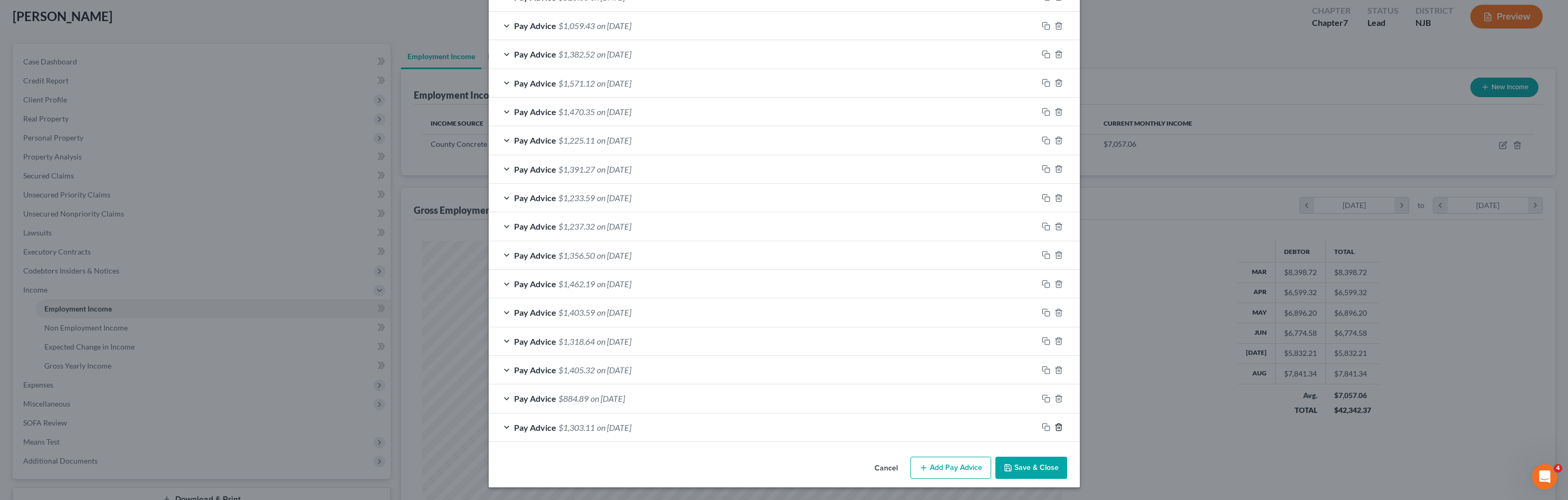
click at [1054, 425] on icon "button" at bounding box center [1058, 426] width 8 height 8
click at [1056, 425] on icon "button" at bounding box center [1058, 427] width 5 height 7
click at [1054, 425] on icon "button" at bounding box center [1058, 427] width 8 height 8
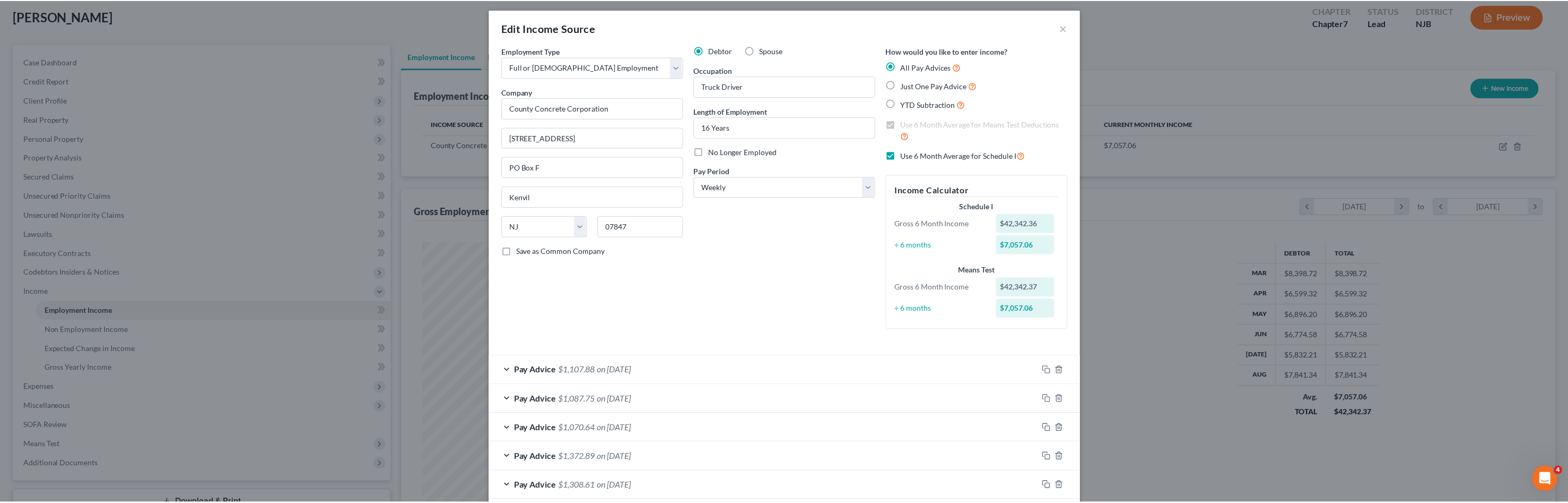
scroll to position [0, 0]
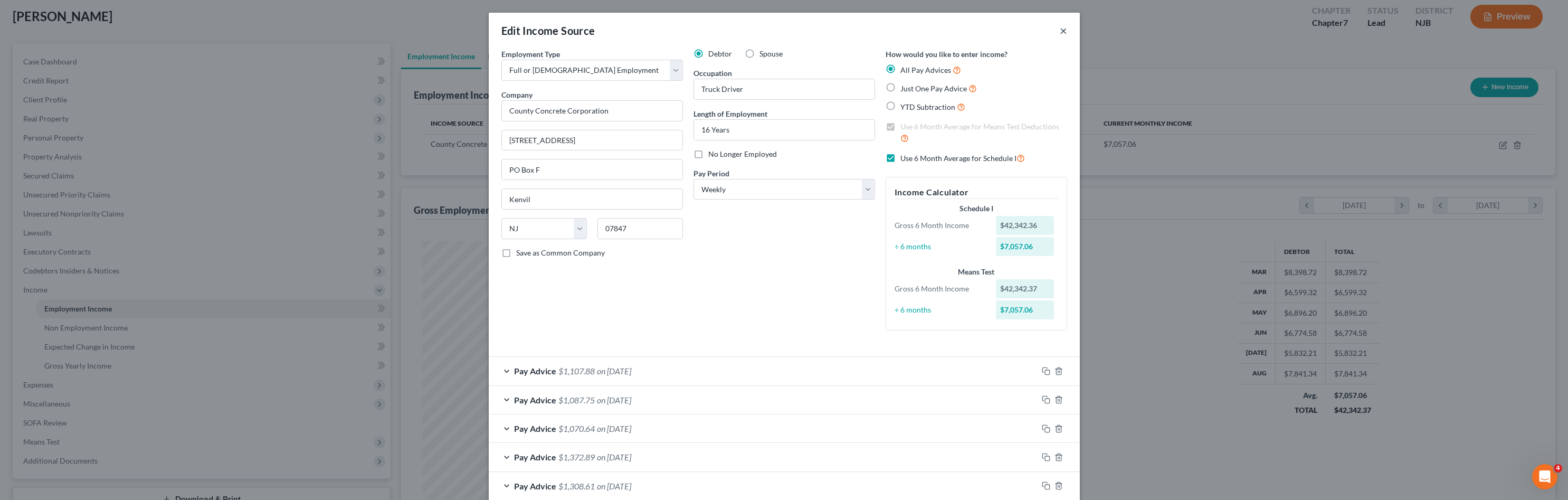
click at [1060, 33] on button "×" at bounding box center [1063, 30] width 8 height 13
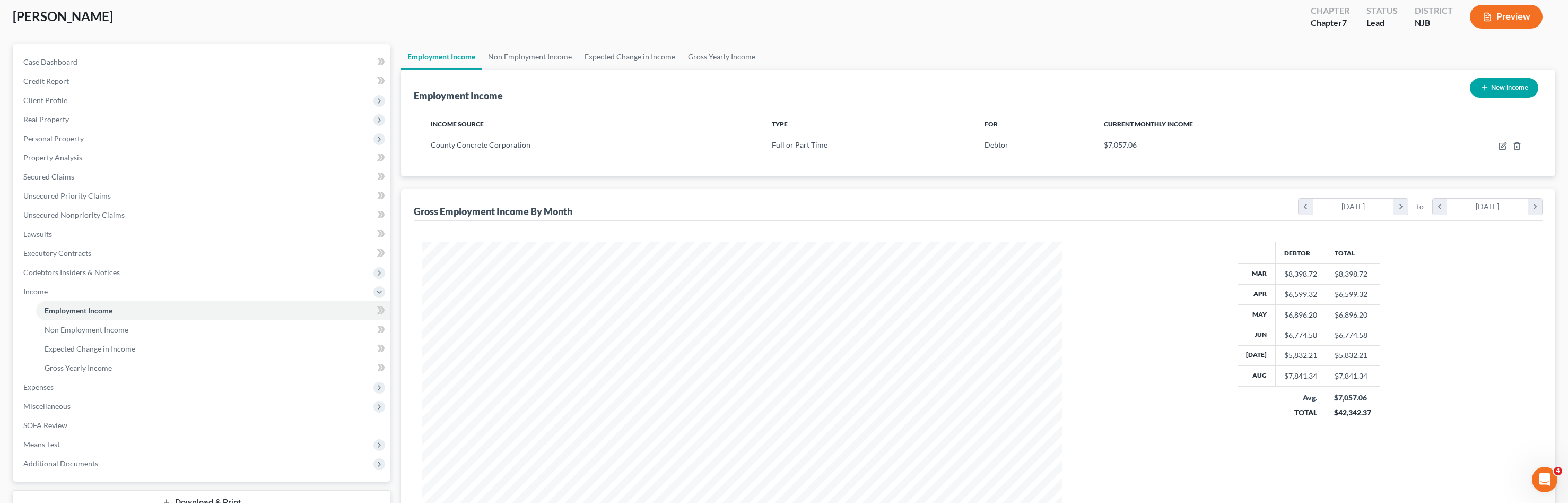
scroll to position [217, 0]
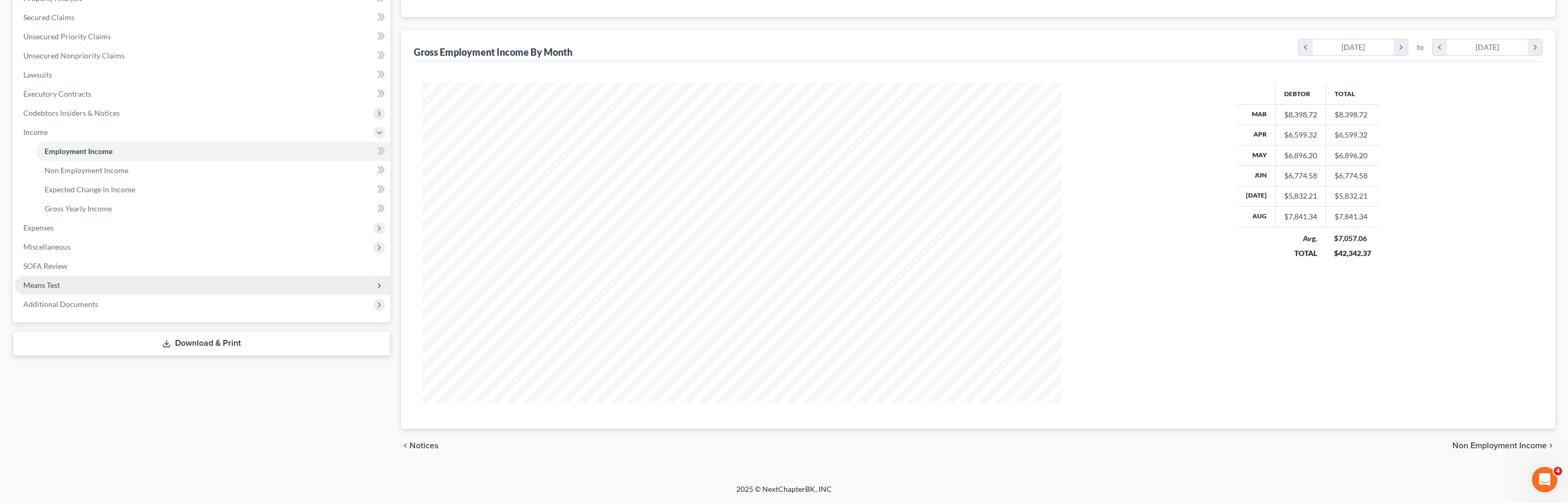
click at [127, 284] on span "Means Test" at bounding box center [202, 285] width 375 height 19
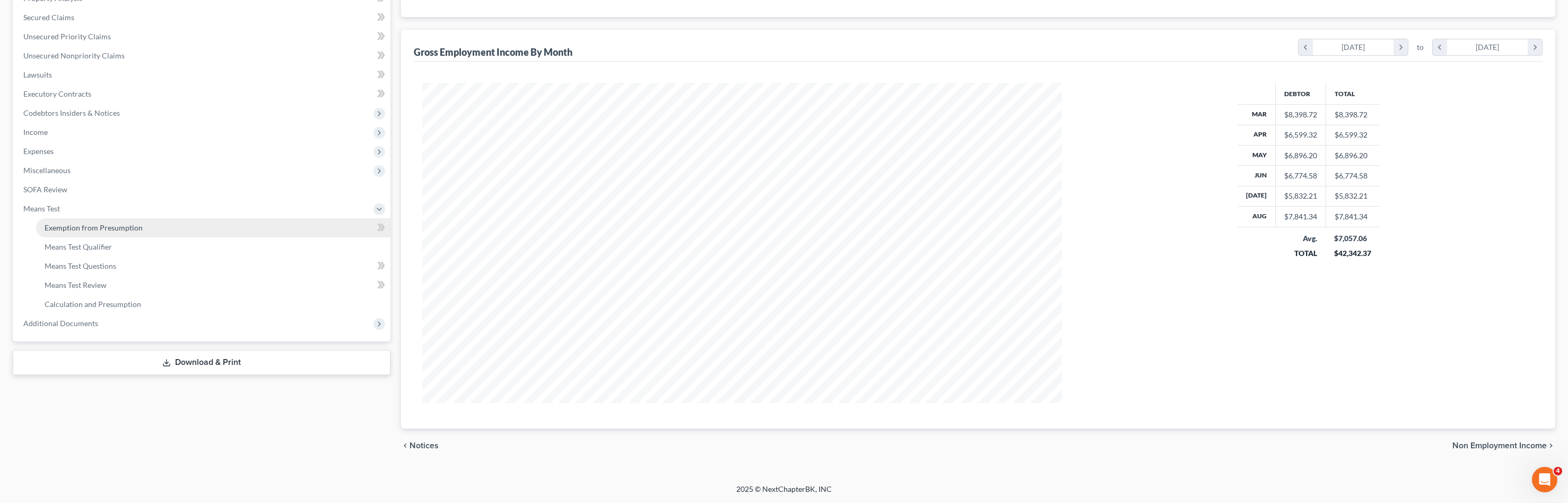
click at [172, 225] on link "Exemption from Presumption" at bounding box center [213, 228] width 354 height 19
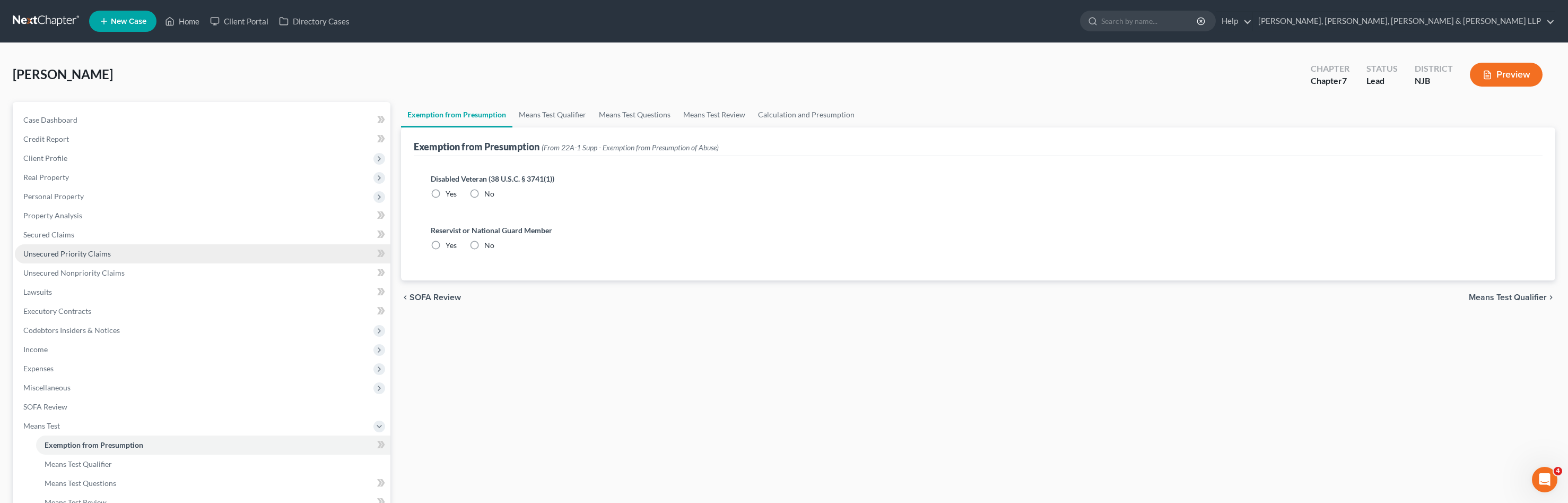
radio input "true"
click at [558, 113] on link "Means Test Qualifier" at bounding box center [553, 115] width 80 height 26
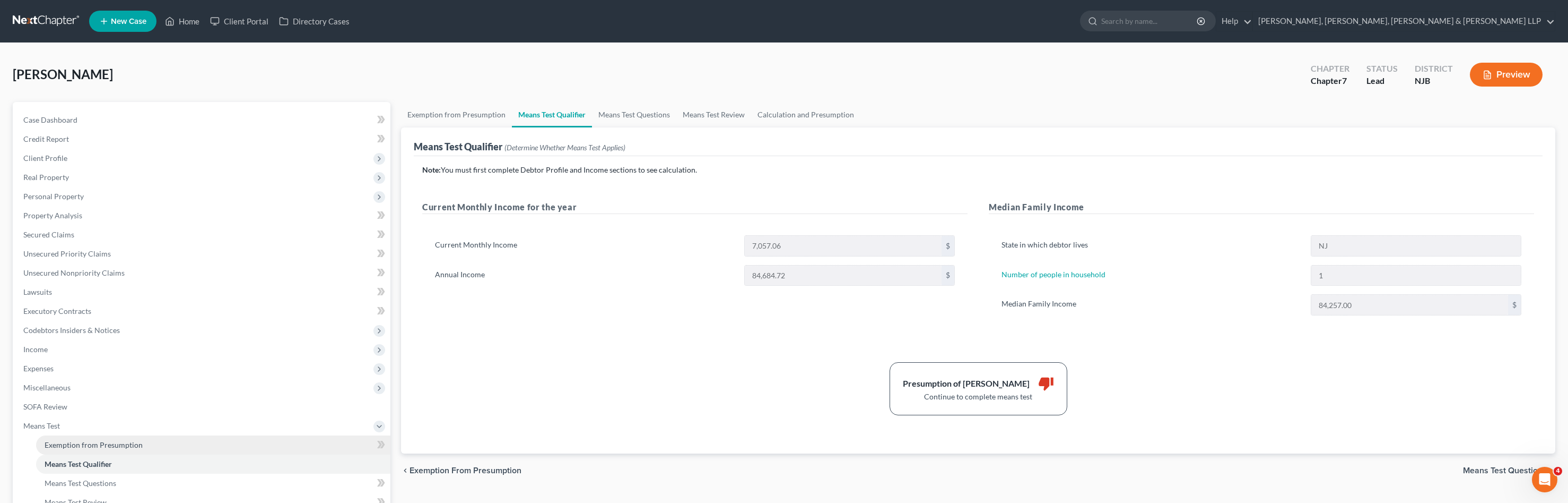
click at [83, 445] on span "Exemption from Presumption" at bounding box center [93, 445] width 98 height 9
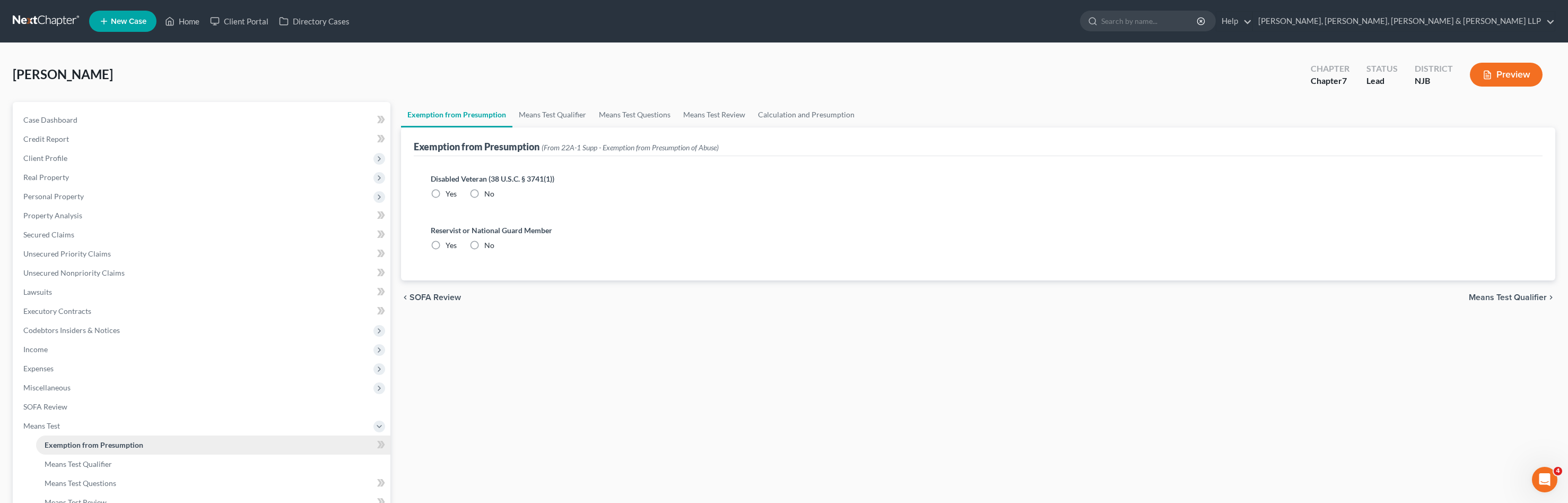
radio input "true"
click at [108, 351] on span "Income" at bounding box center [202, 349] width 375 height 19
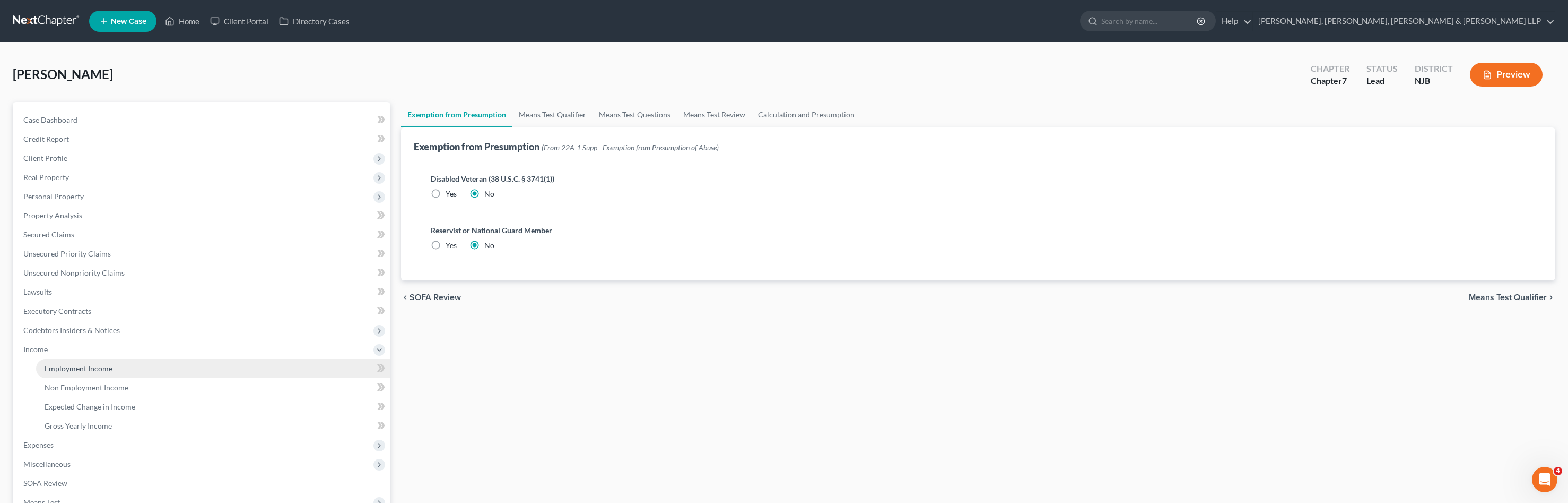
click at [107, 364] on span "Employment Income" at bounding box center [79, 368] width 68 height 9
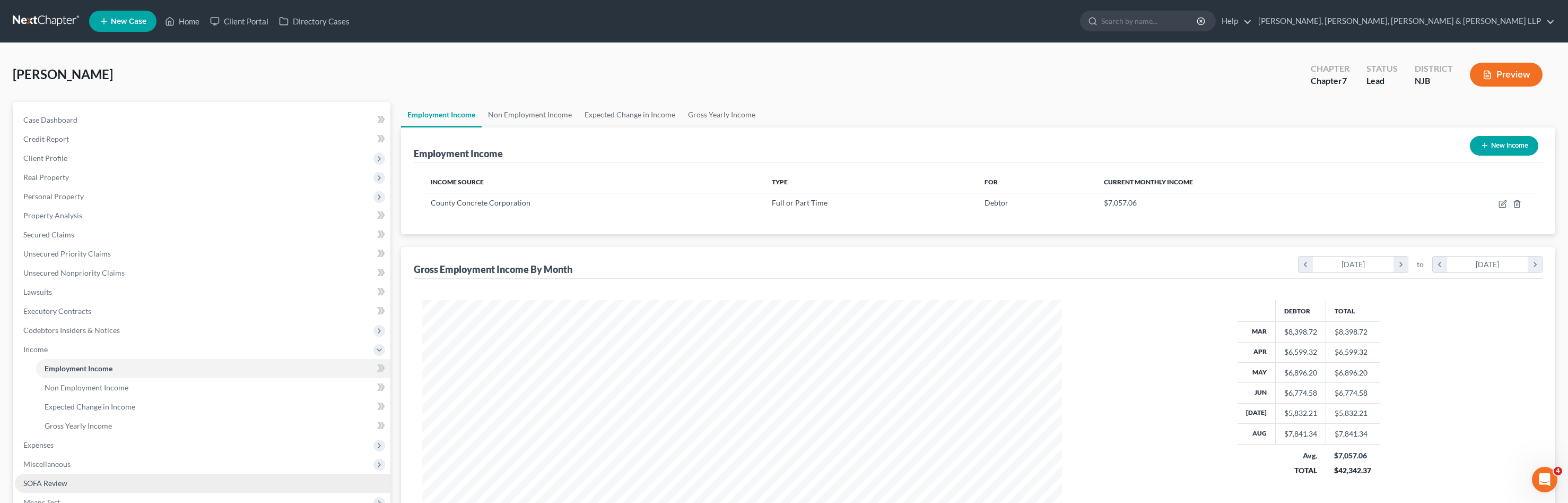
scroll to position [106, 0]
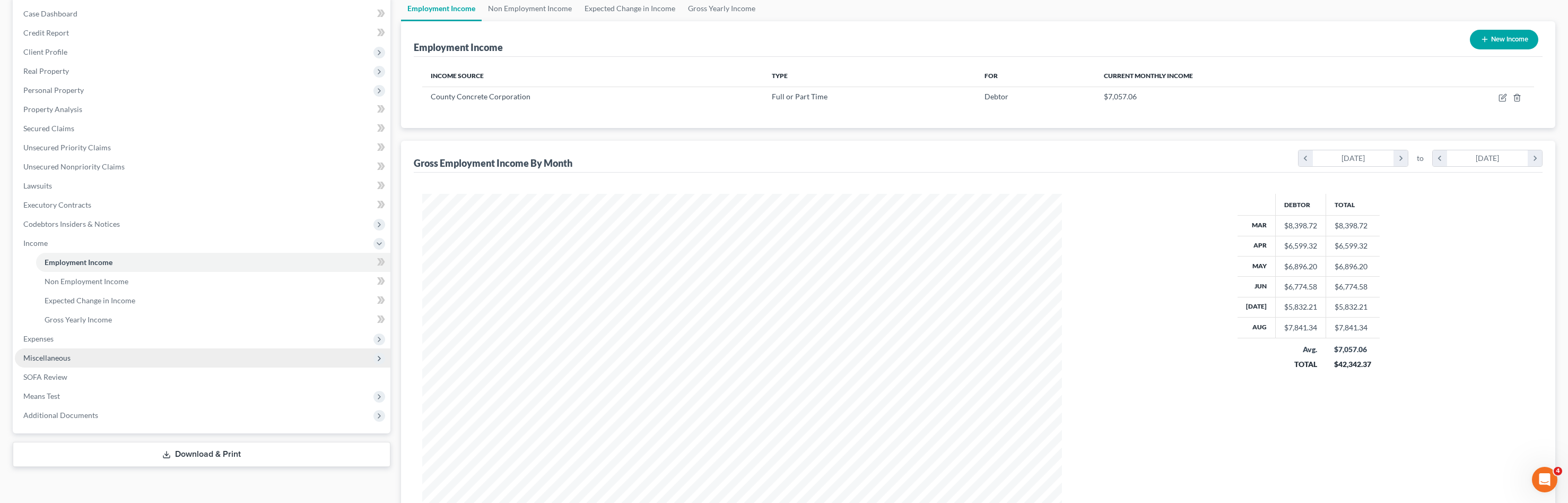
click at [93, 358] on span "Miscellaneous" at bounding box center [202, 357] width 375 height 19
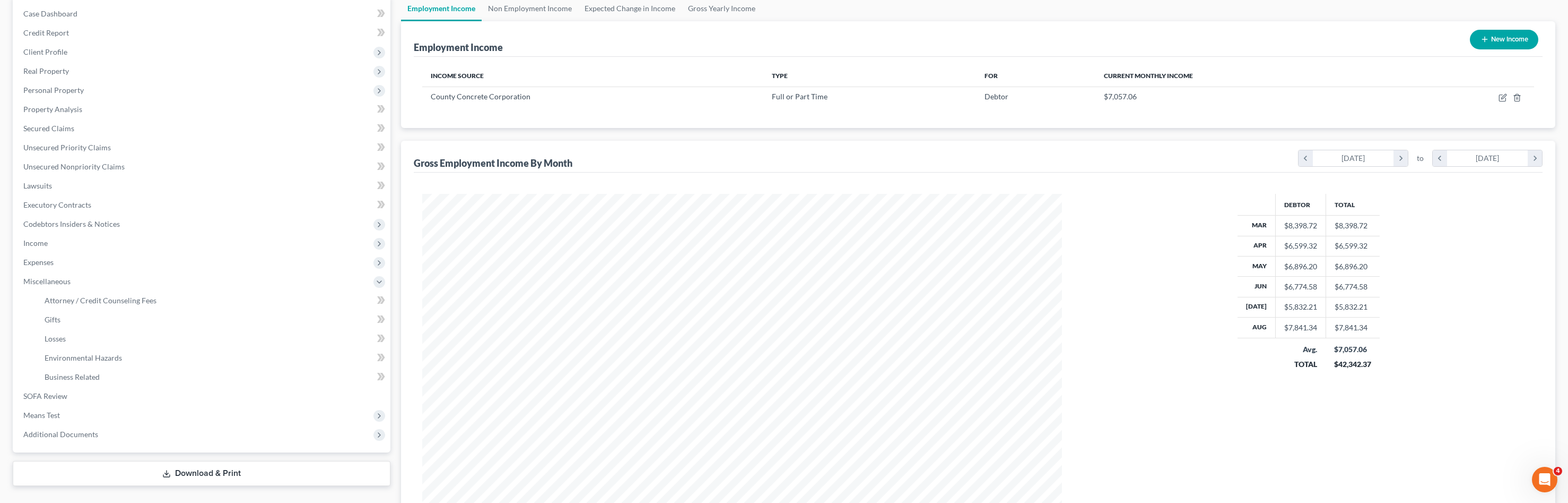
scroll to position [217, 0]
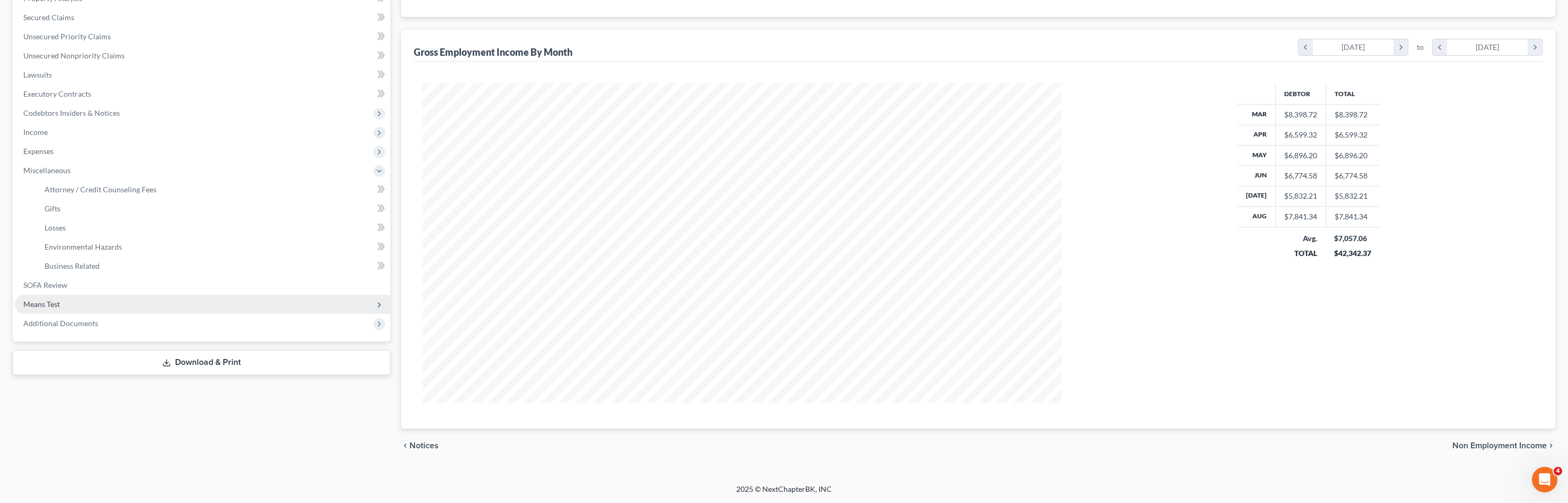
click at [88, 301] on span "Means Test" at bounding box center [202, 303] width 375 height 19
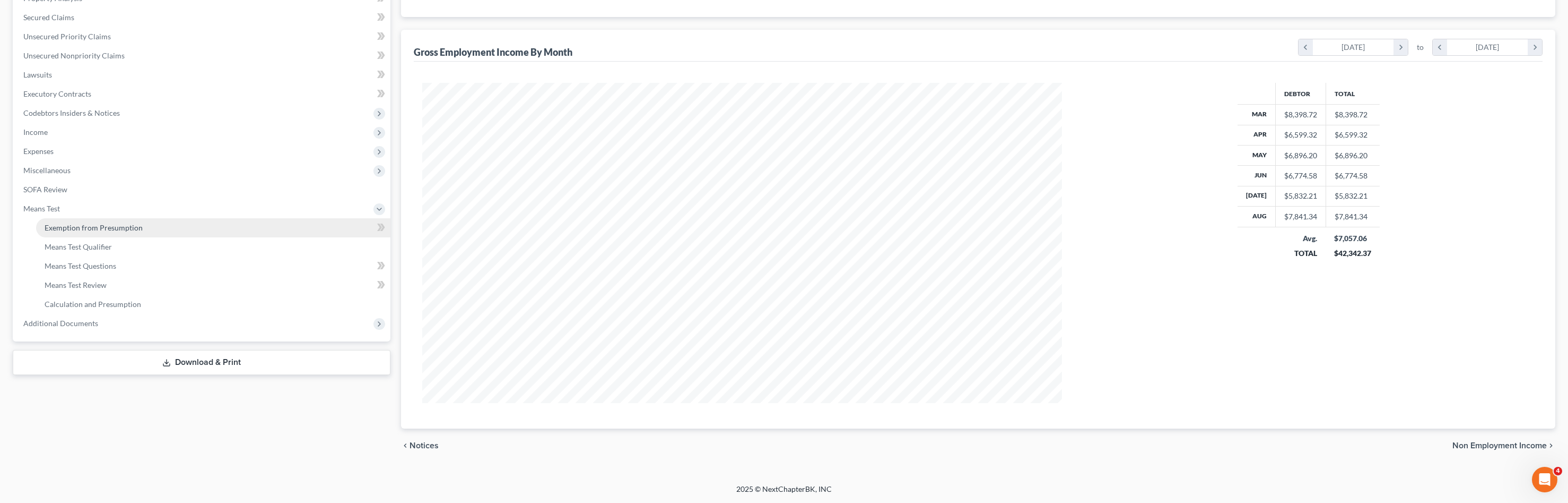
click at [116, 227] on span "Exemption from Presumption" at bounding box center [93, 228] width 98 height 9
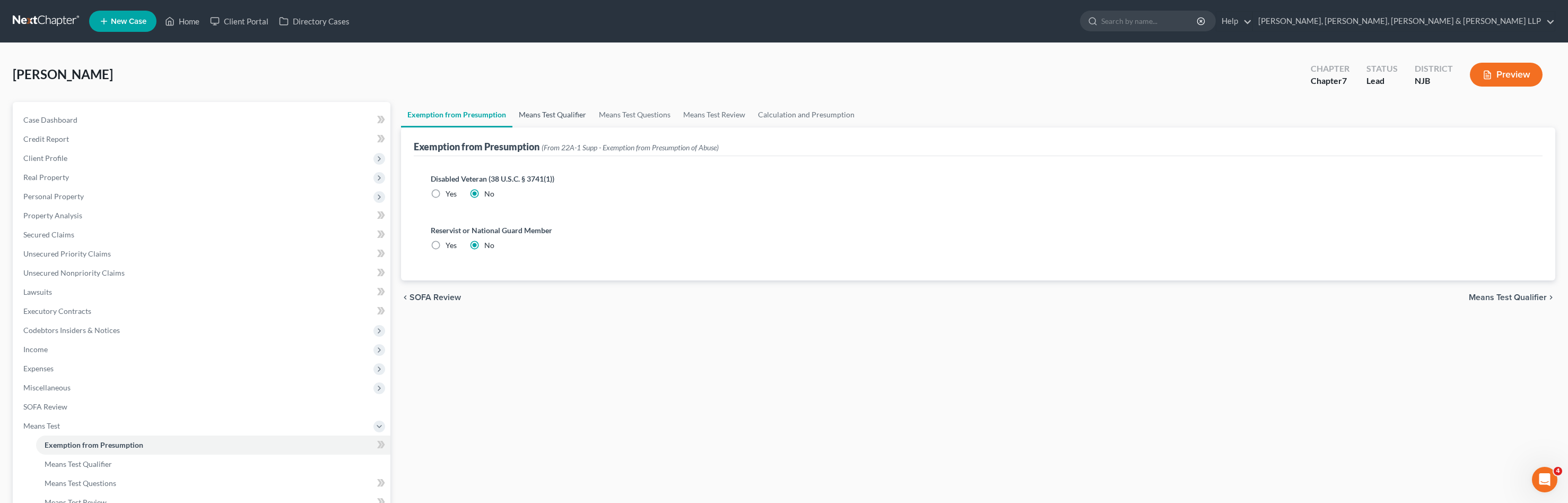
click at [550, 114] on link "Means Test Qualifier" at bounding box center [553, 115] width 80 height 26
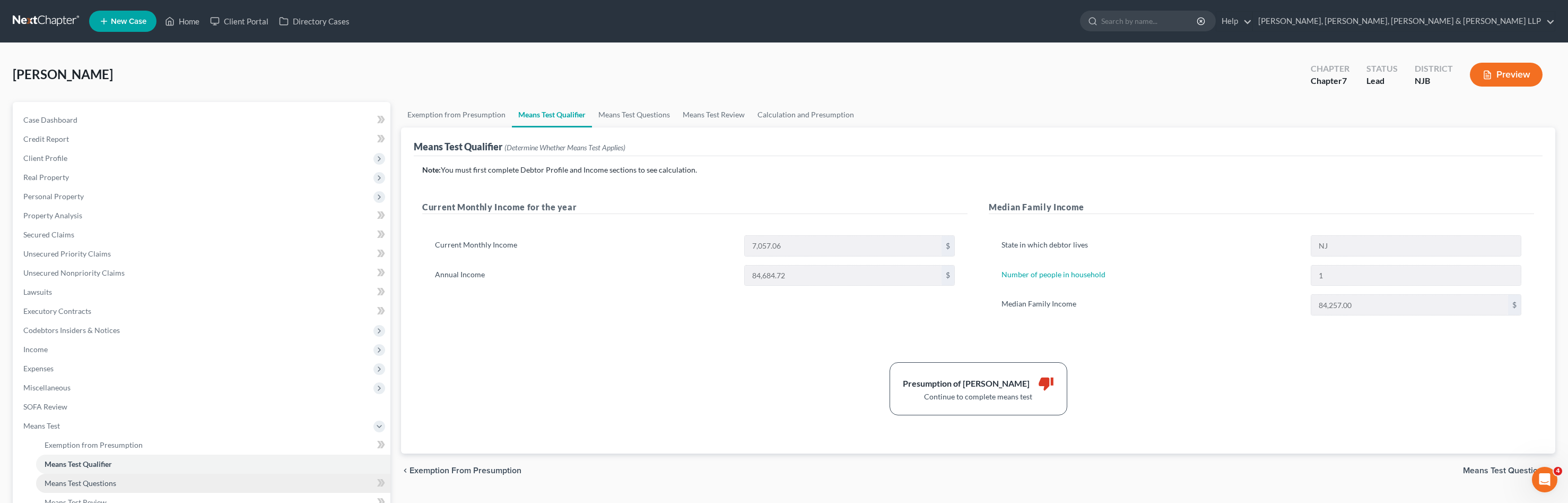
scroll to position [130, 0]
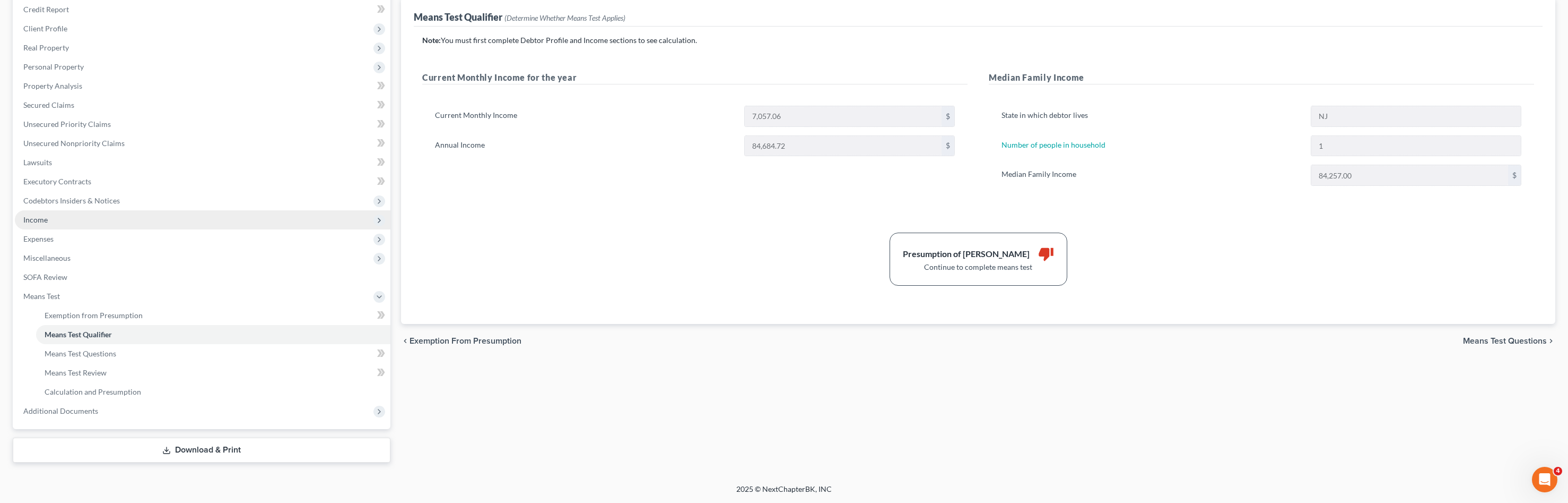
click at [79, 222] on span "Income" at bounding box center [202, 219] width 375 height 19
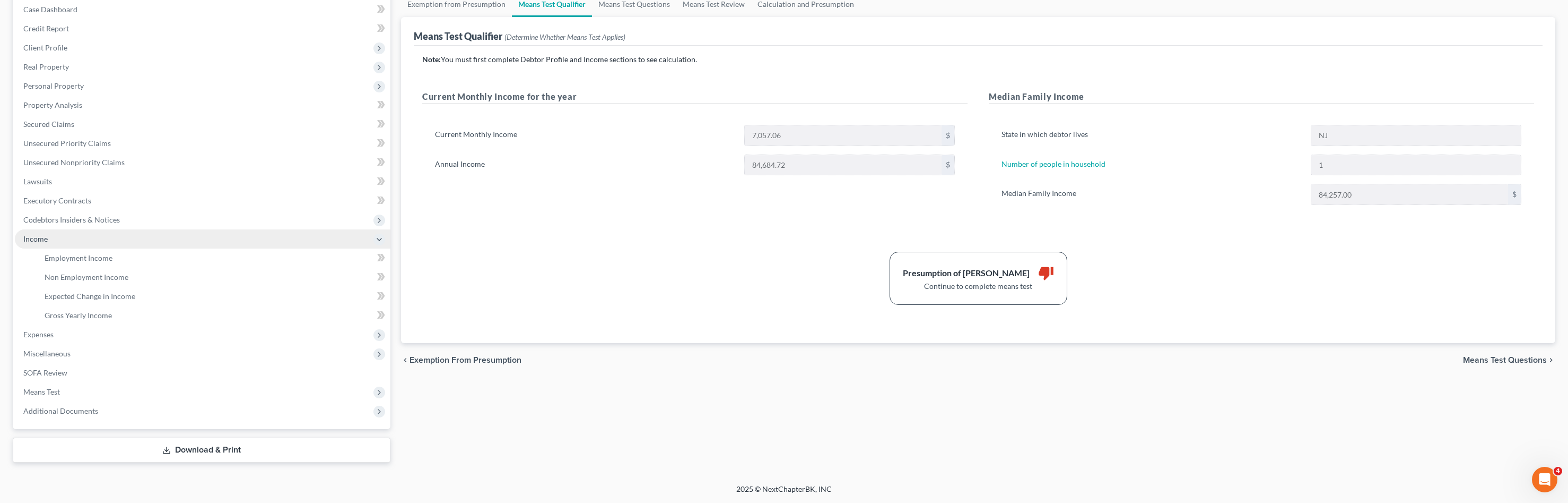
scroll to position [111, 0]
click at [91, 256] on span "Employment Income" at bounding box center [79, 258] width 68 height 9
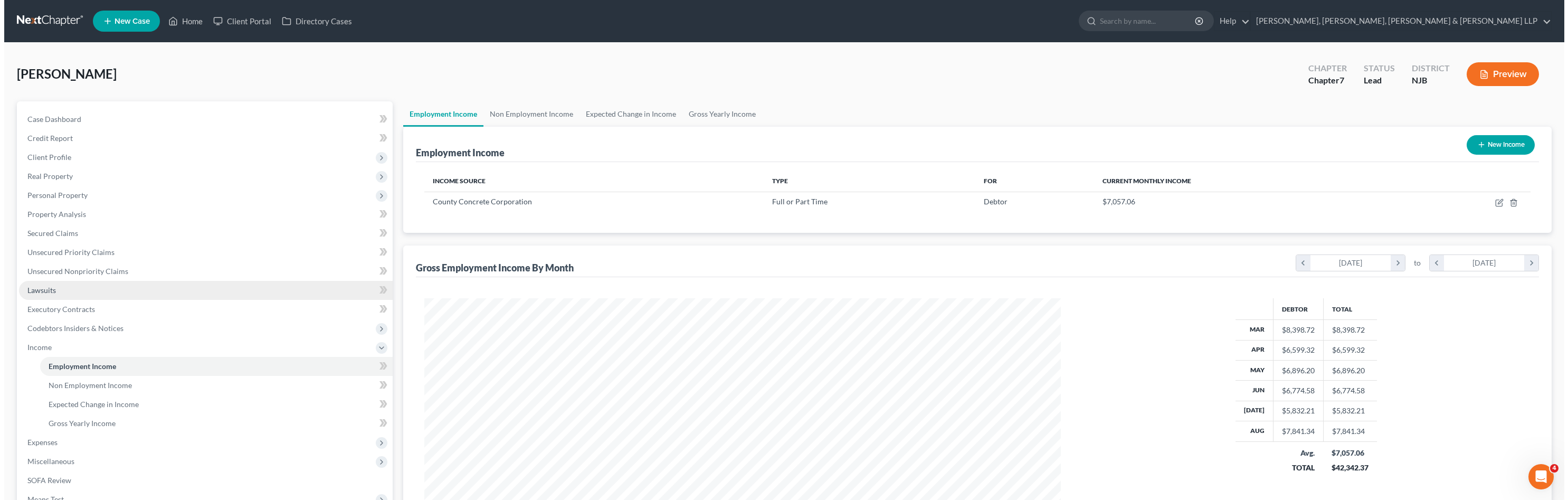
scroll to position [318, 658]
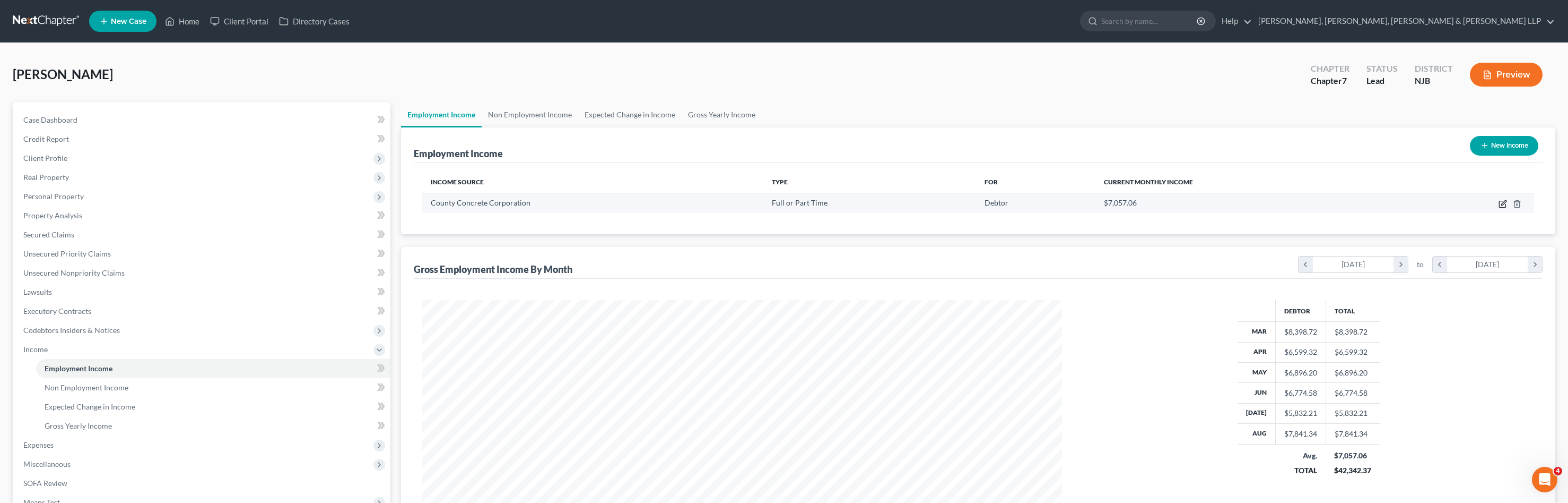
click at [1500, 204] on icon "button" at bounding box center [1502, 204] width 6 height 6
select select "0"
select select "33"
select select "3"
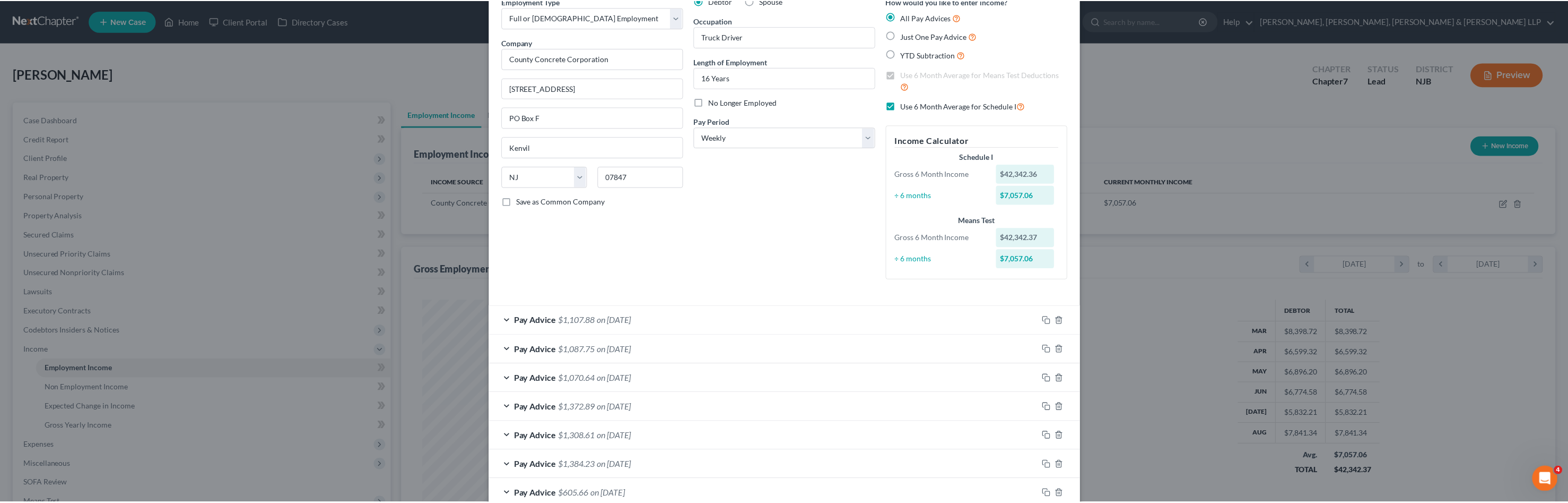
scroll to position [0, 0]
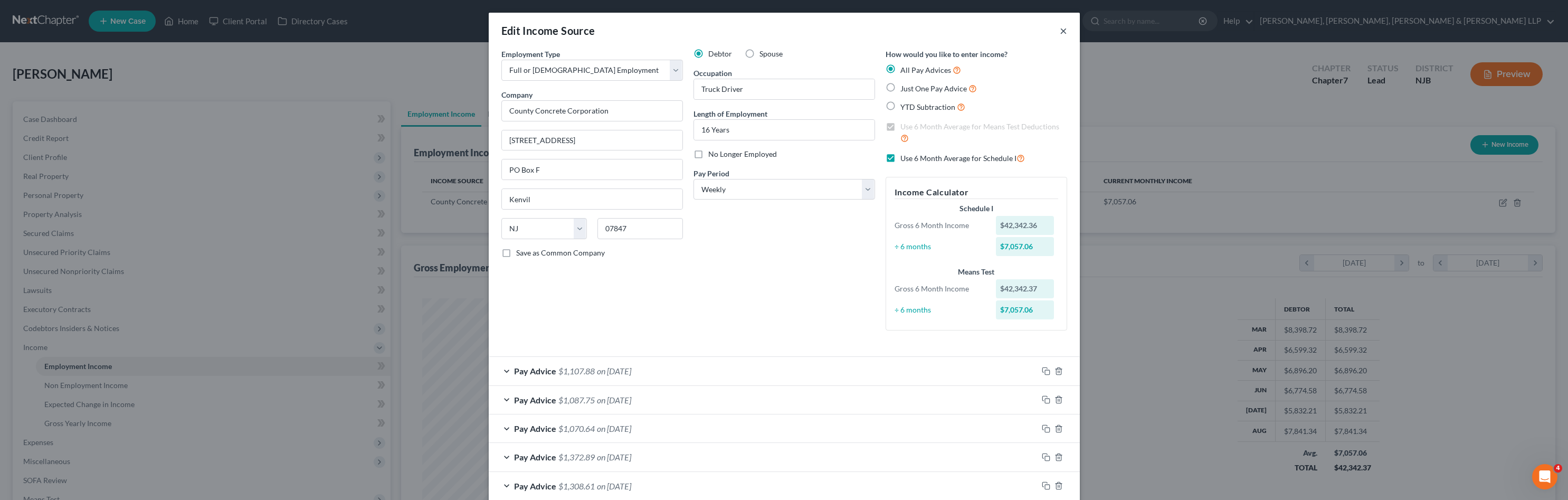
click at [1060, 28] on button "×" at bounding box center [1063, 30] width 8 height 13
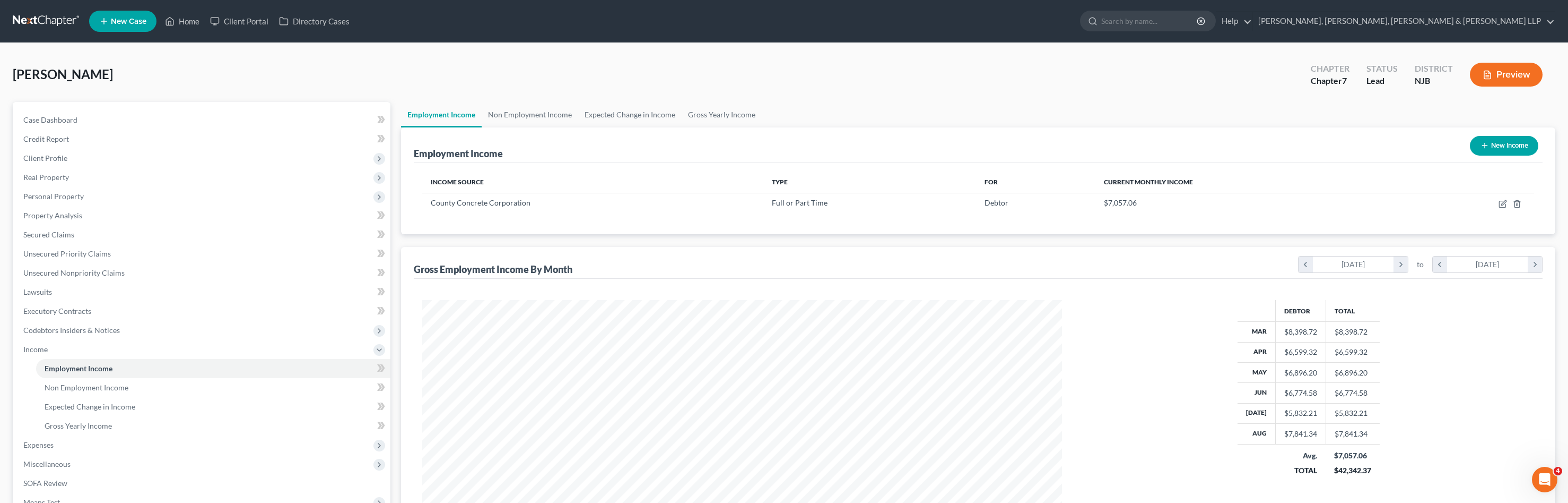
scroll to position [106, 0]
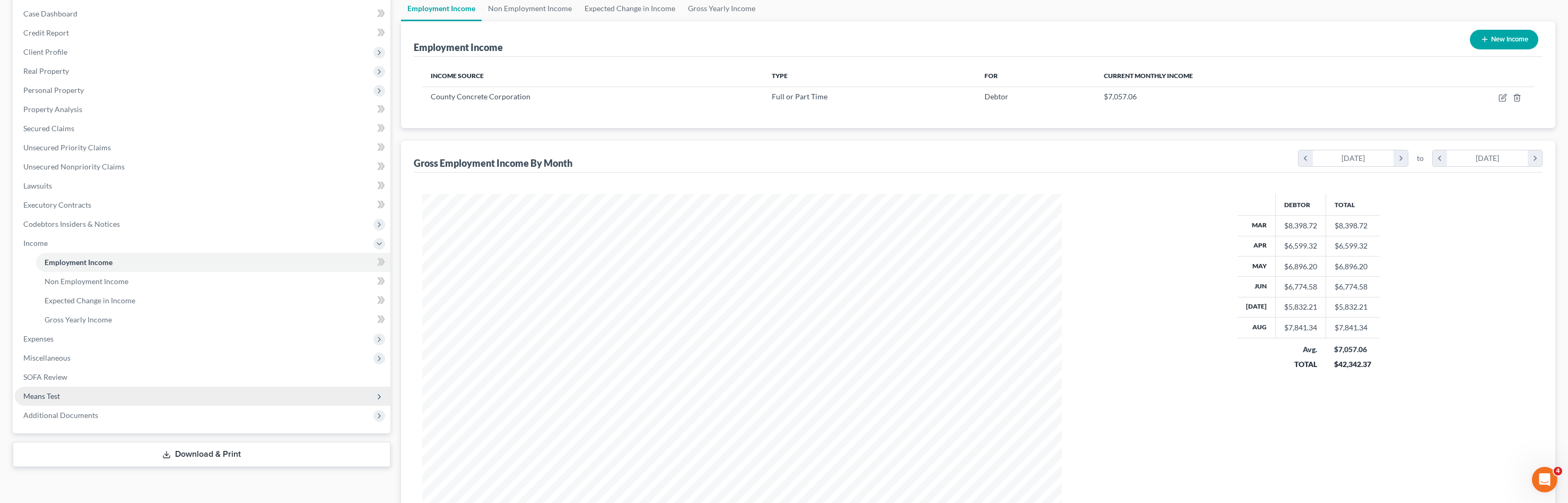
click at [130, 397] on span "Means Test" at bounding box center [202, 395] width 375 height 19
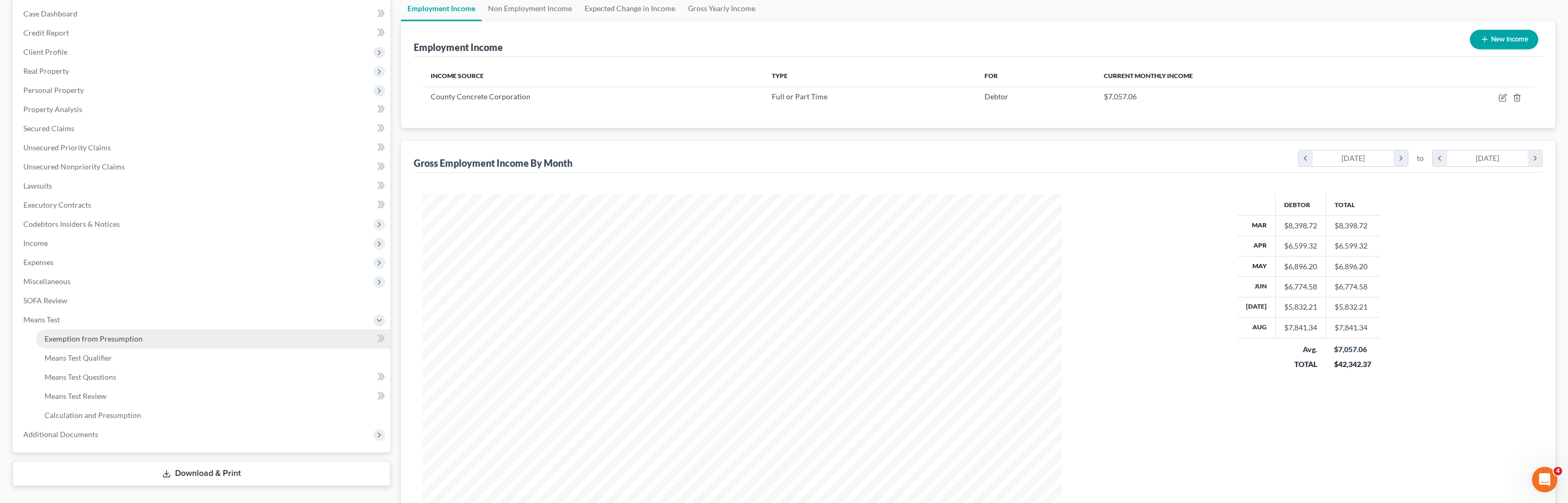
click at [168, 339] on link "Exemption from Presumption" at bounding box center [213, 338] width 354 height 19
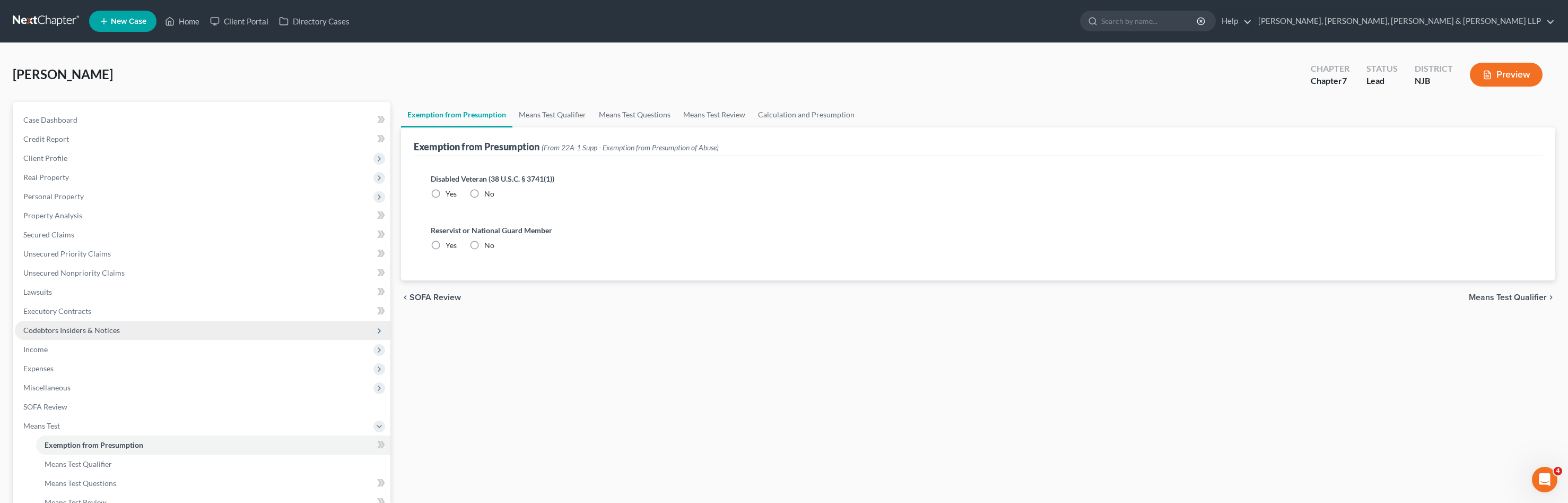
radio input "true"
click at [561, 111] on link "Means Test Qualifier" at bounding box center [553, 115] width 80 height 26
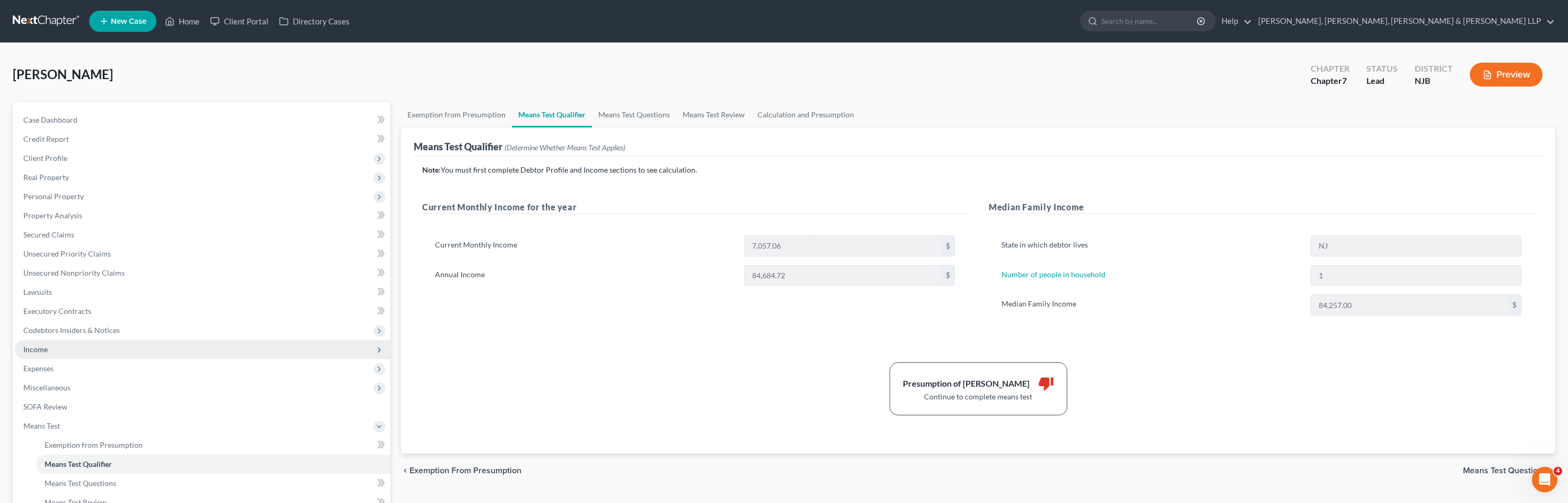
click at [84, 350] on span "Income" at bounding box center [202, 349] width 375 height 19
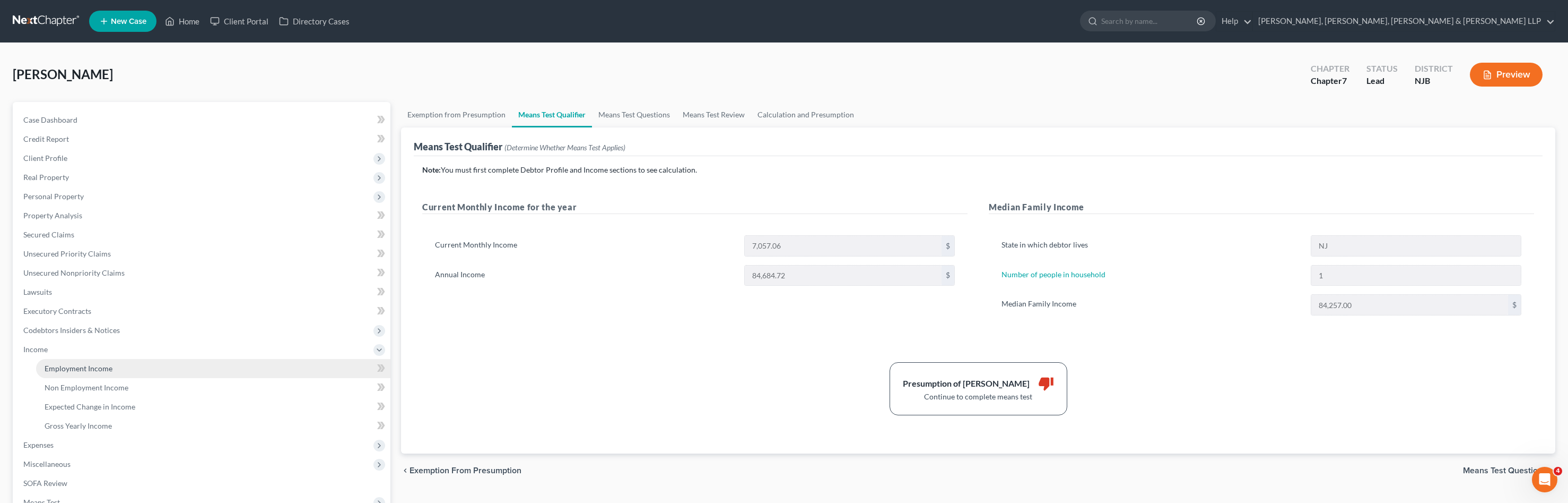
click at [80, 361] on link "Employment Income" at bounding box center [213, 368] width 354 height 19
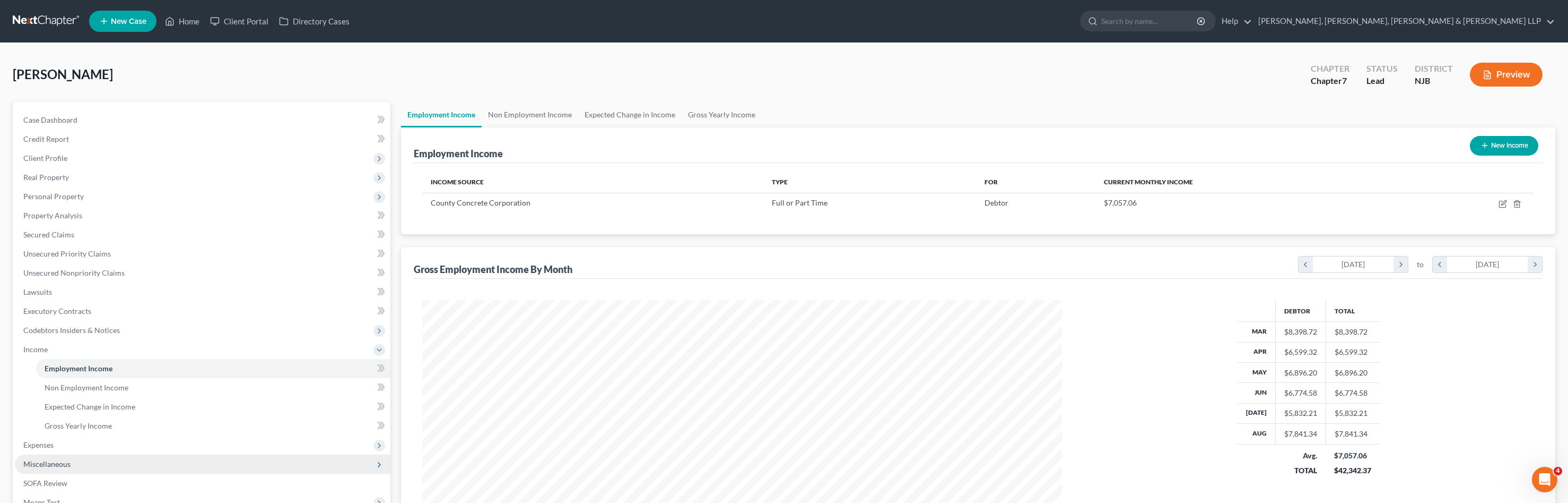
scroll to position [106, 0]
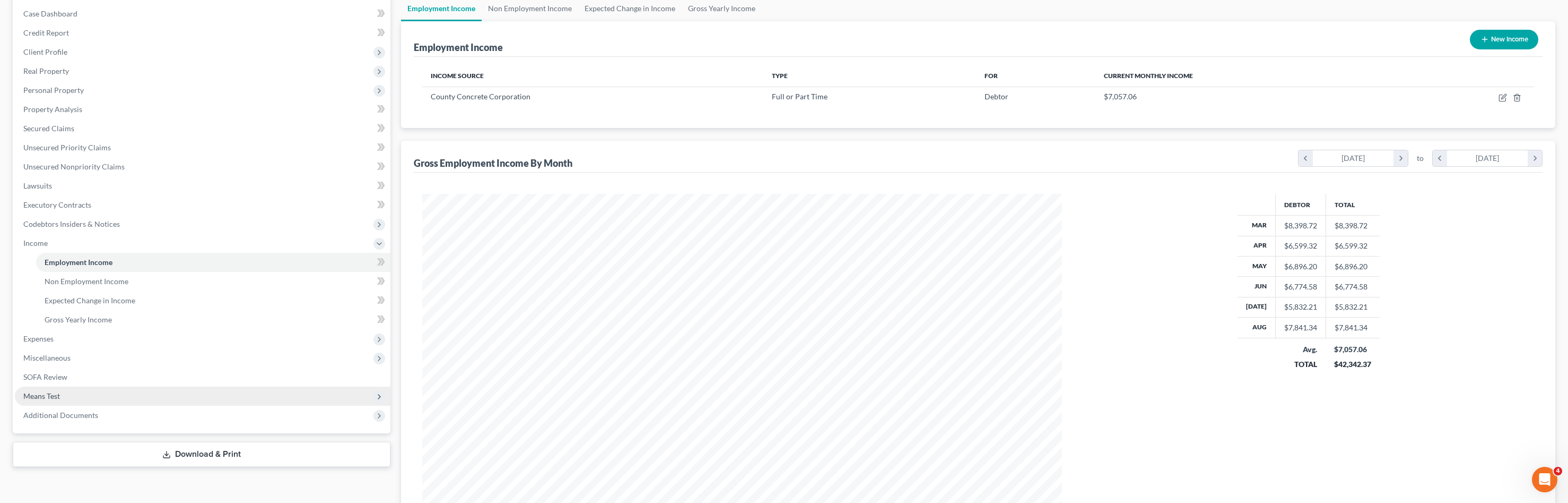
click at [91, 397] on span "Means Test" at bounding box center [202, 395] width 375 height 19
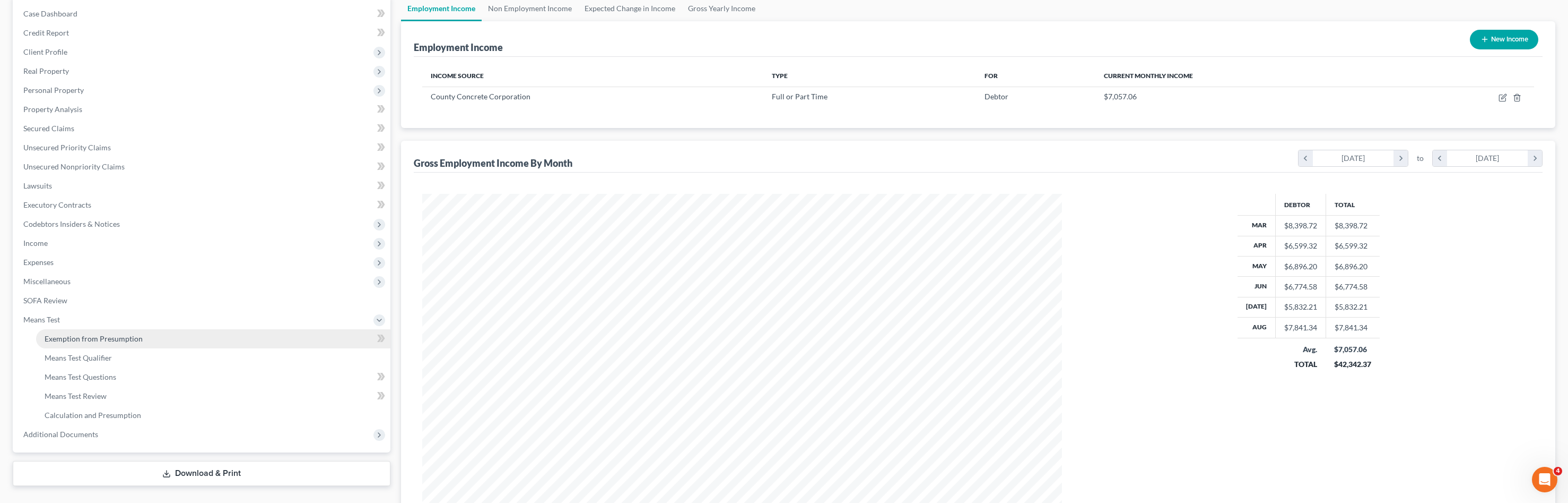
click at [140, 340] on link "Exemption from Presumption" at bounding box center [213, 338] width 354 height 19
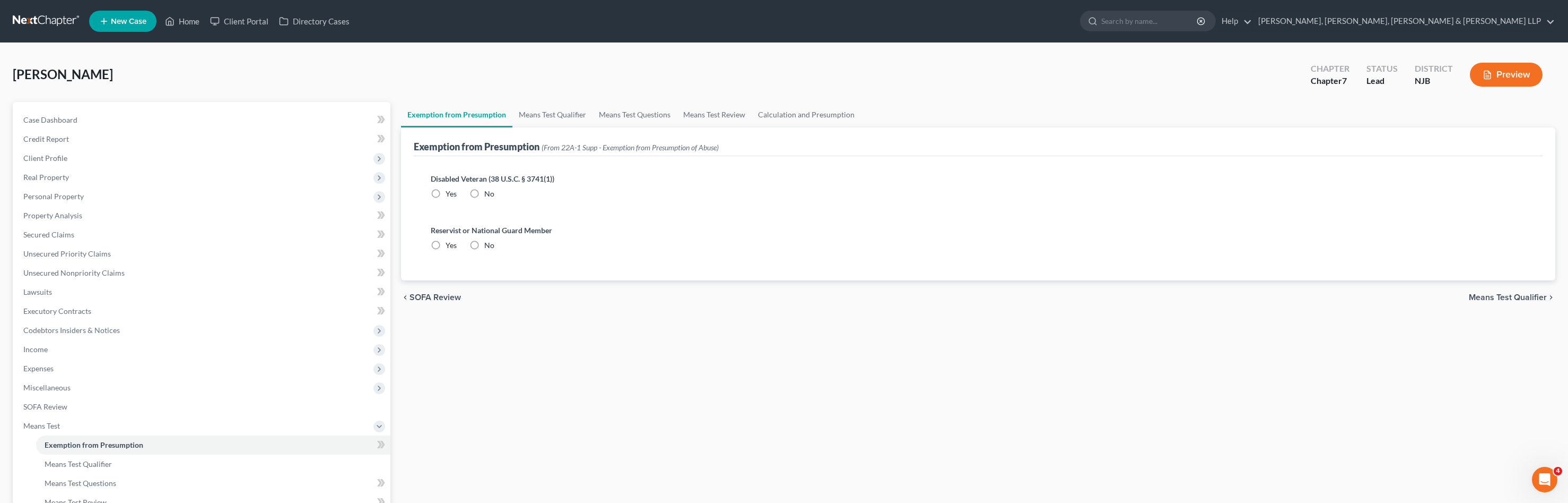
radio input "true"
click at [553, 123] on link "Means Test Qualifier" at bounding box center [553, 115] width 80 height 26
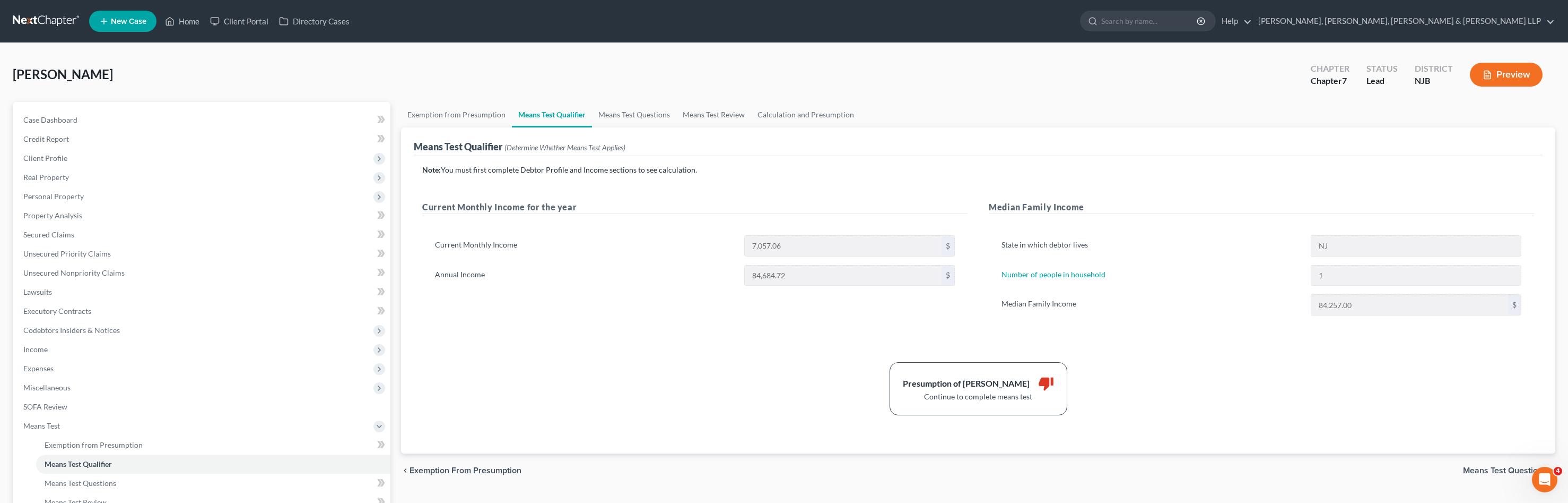
scroll to position [130, 0]
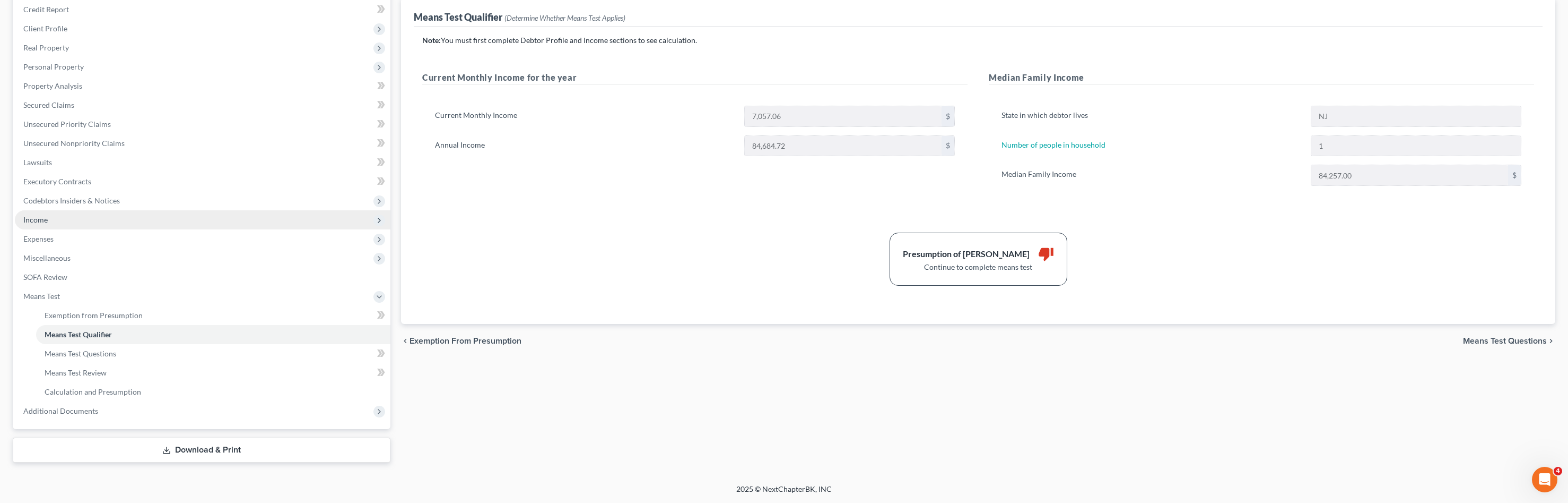
click at [92, 218] on span "Income" at bounding box center [202, 219] width 375 height 19
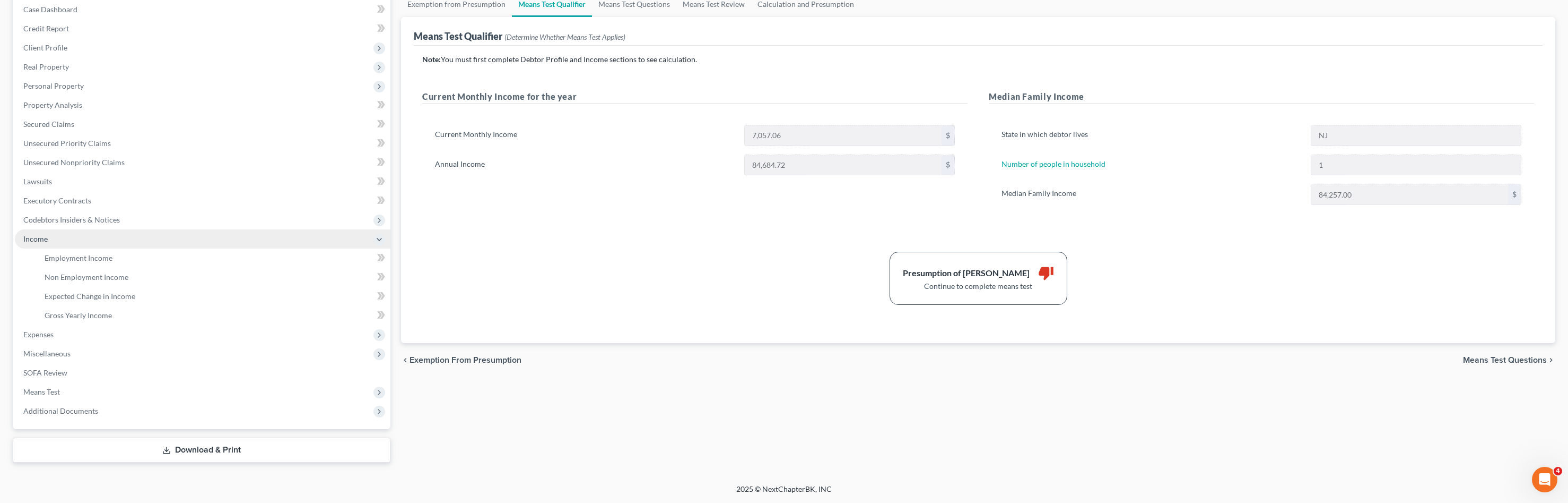
scroll to position [111, 0]
click at [79, 263] on link "Employment Income" at bounding box center [213, 257] width 354 height 19
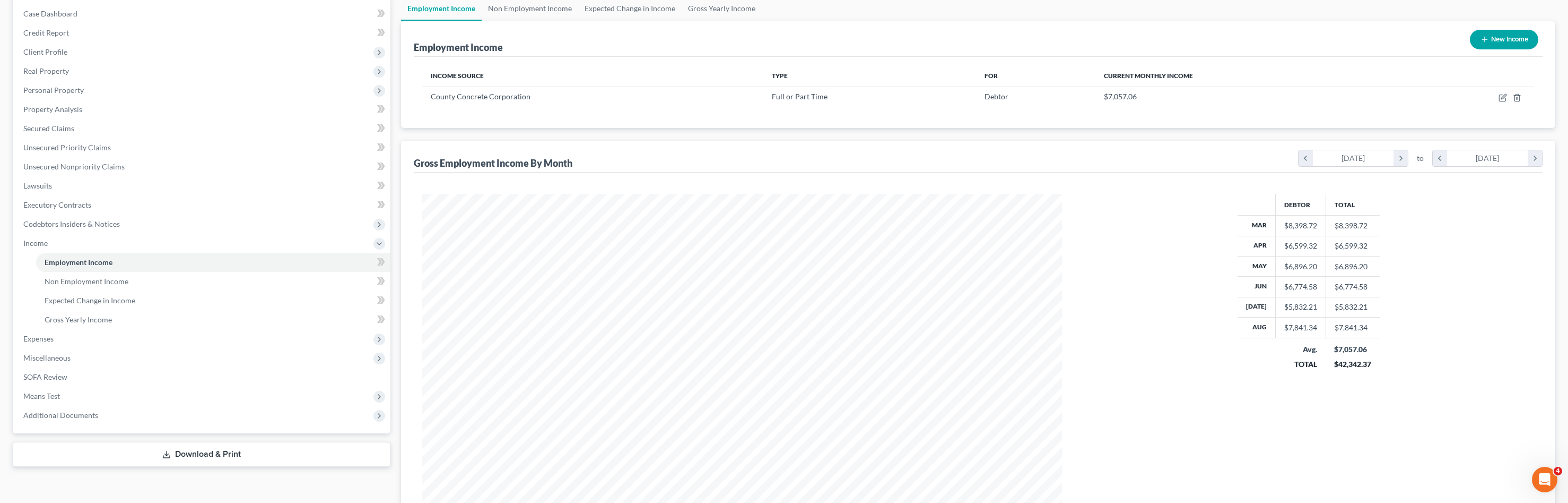
scroll to position [159, 0]
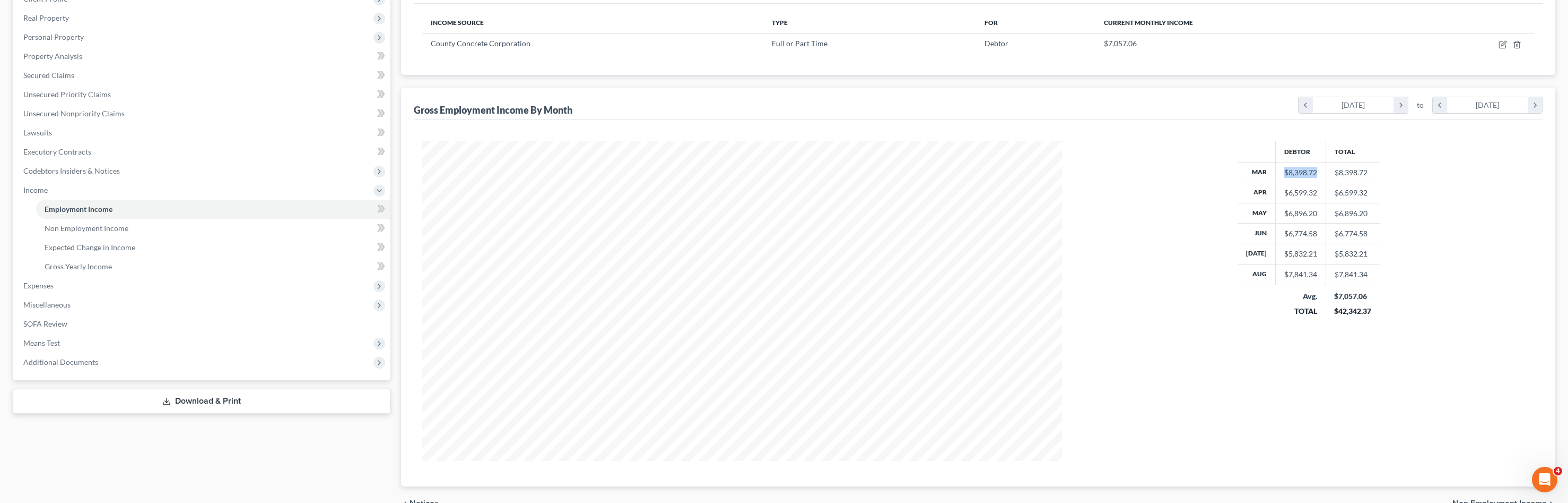
drag, startPoint x: 1321, startPoint y: 171, endPoint x: 1272, endPoint y: 175, distance: 49.2
click at [1275, 175] on td "$8,398.72" at bounding box center [1300, 172] width 50 height 20
drag, startPoint x: 1272, startPoint y: 175, endPoint x: 1315, endPoint y: 180, distance: 43.3
click at [1315, 181] on td "$8,398.72" at bounding box center [1300, 172] width 50 height 20
drag, startPoint x: 1284, startPoint y: 277, endPoint x: 1313, endPoint y: 276, distance: 29.0
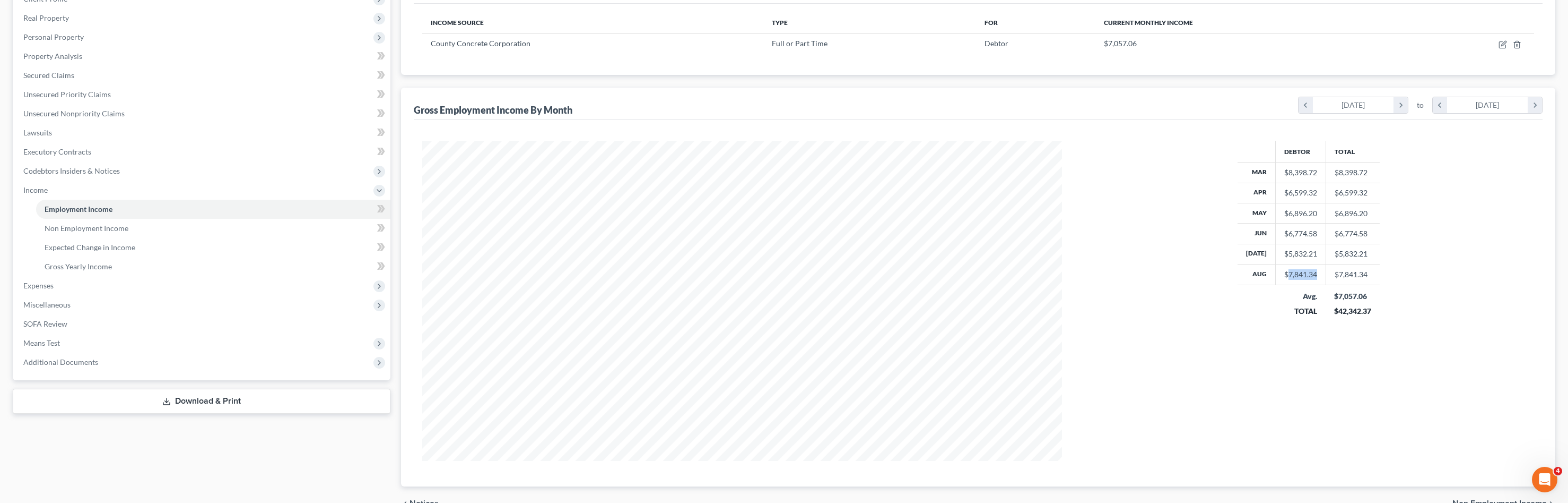
click at [1313, 276] on div "$7,841.34" at bounding box center [1300, 275] width 33 height 11
drag, startPoint x: 1319, startPoint y: 171, endPoint x: 1281, endPoint y: 169, distance: 38.1
click at [1281, 169] on td "$8,398.72" at bounding box center [1300, 172] width 50 height 20
drag, startPoint x: 1323, startPoint y: 168, endPoint x: 1278, endPoint y: 172, distance: 45.2
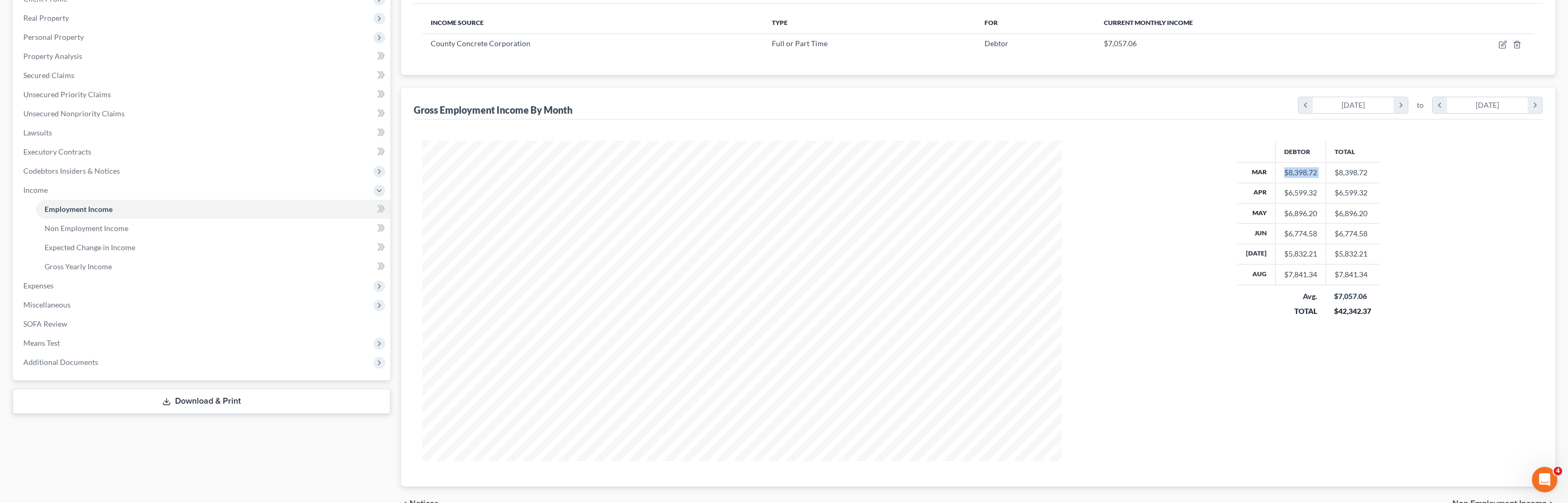
click at [1278, 172] on tr "Mar $8,398.72 $8,398.72" at bounding box center [1309, 172] width 143 height 20
click at [1309, 271] on div "$7,841.34" at bounding box center [1300, 275] width 33 height 11
drag, startPoint x: 1319, startPoint y: 273, endPoint x: 1276, endPoint y: 275, distance: 43.0
click at [1276, 275] on td "$7,841.34" at bounding box center [1300, 274] width 50 height 20
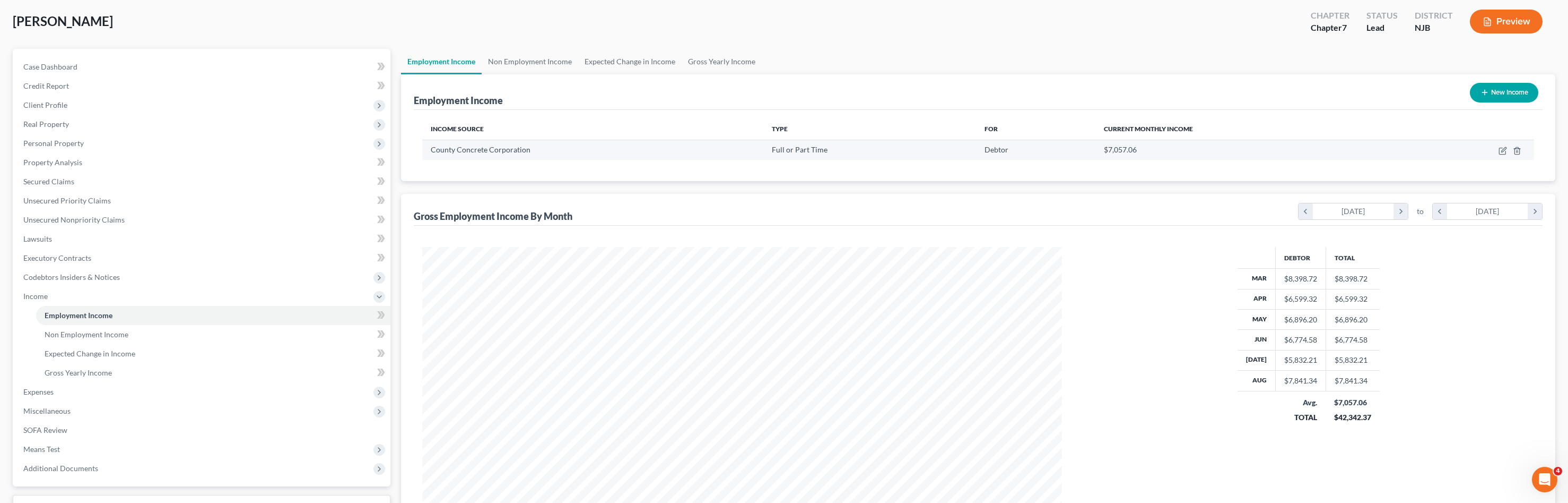
click at [1498, 153] on td at bounding box center [1469, 149] width 129 height 20
click at [1501, 153] on icon "button" at bounding box center [1503, 150] width 8 height 8
select select "0"
select select "33"
select select "3"
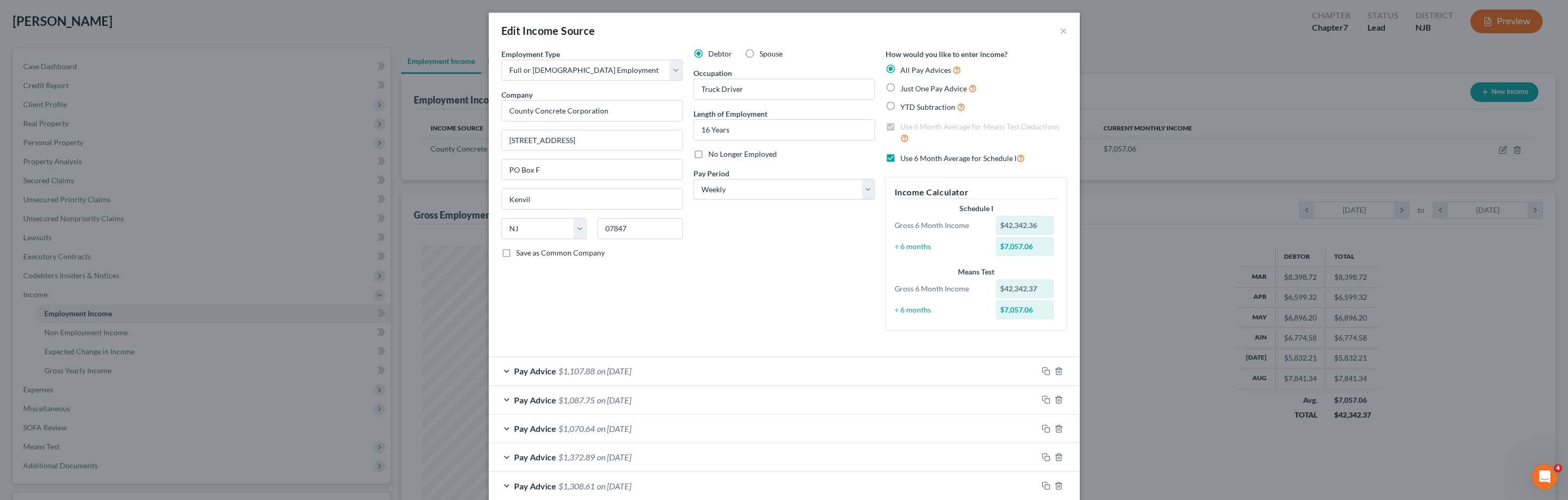
scroll to position [106, 0]
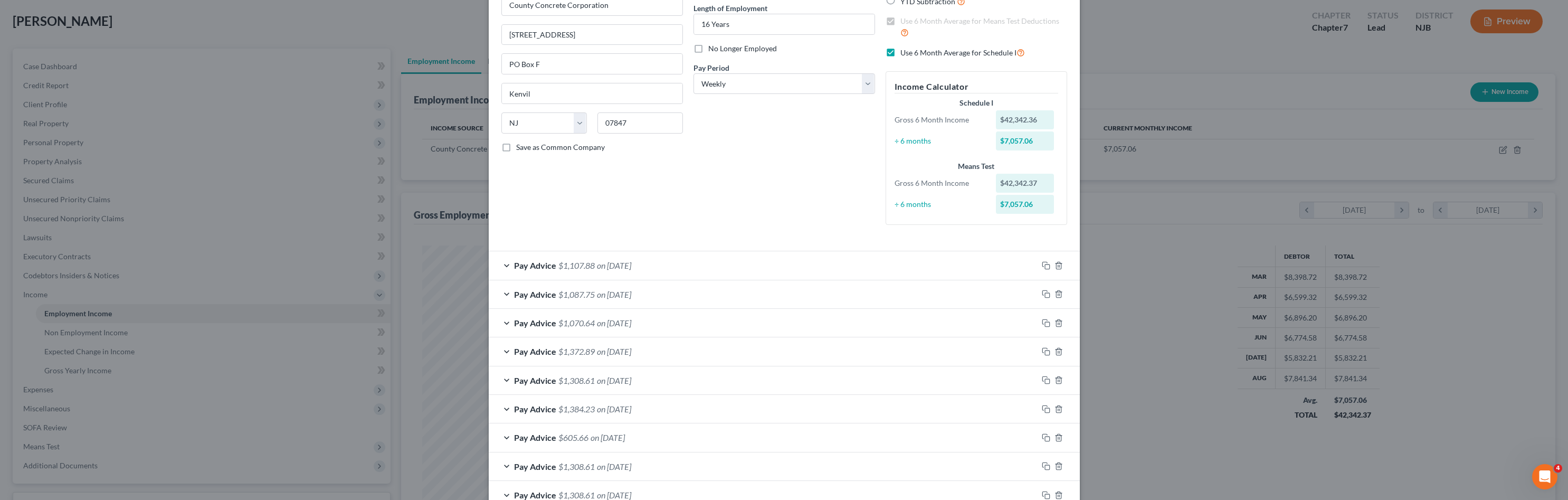
click at [688, 265] on div "Pay Advice $1,107.88 on 08/29/2025" at bounding box center [763, 265] width 549 height 28
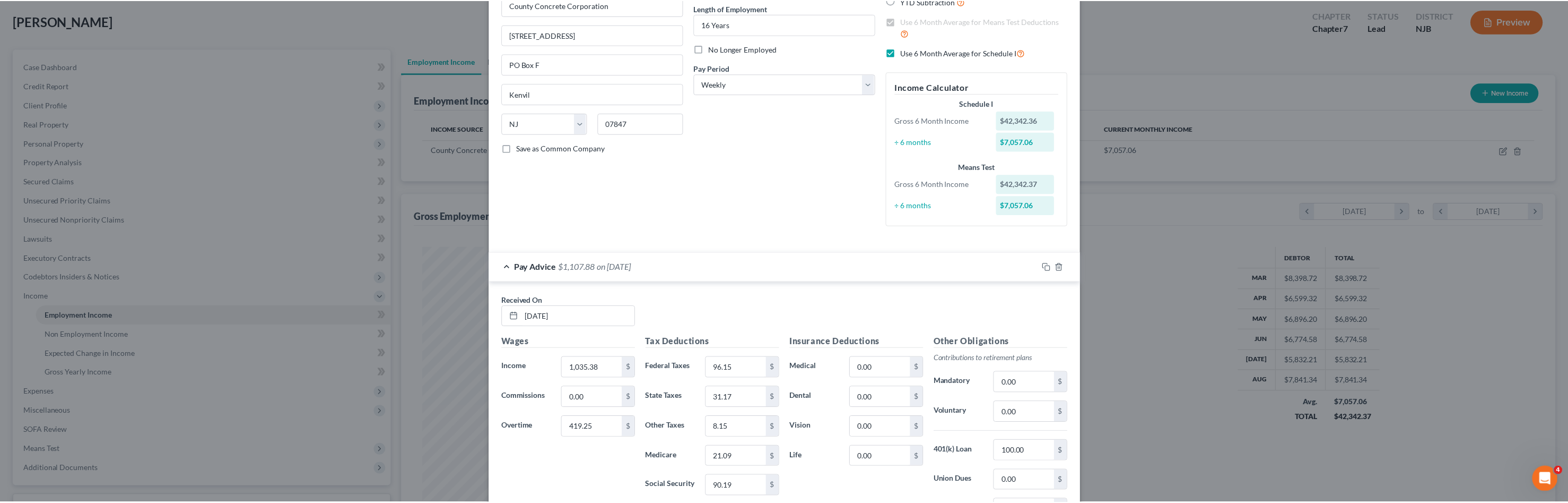
scroll to position [0, 0]
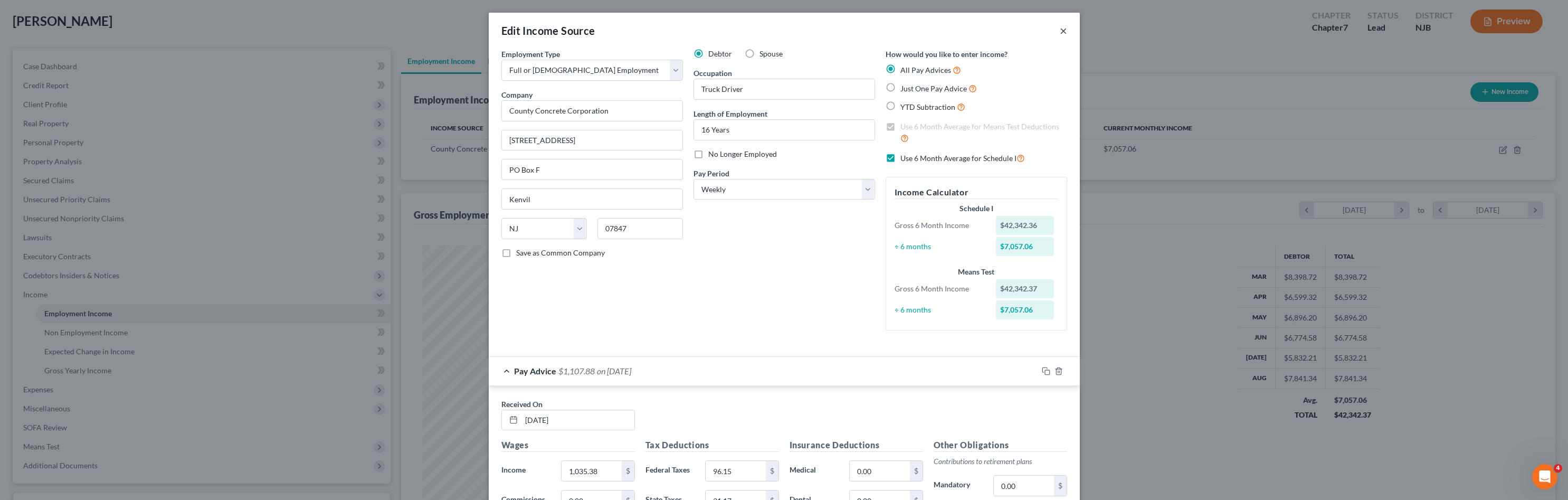
click at [1060, 34] on button "×" at bounding box center [1063, 30] width 8 height 13
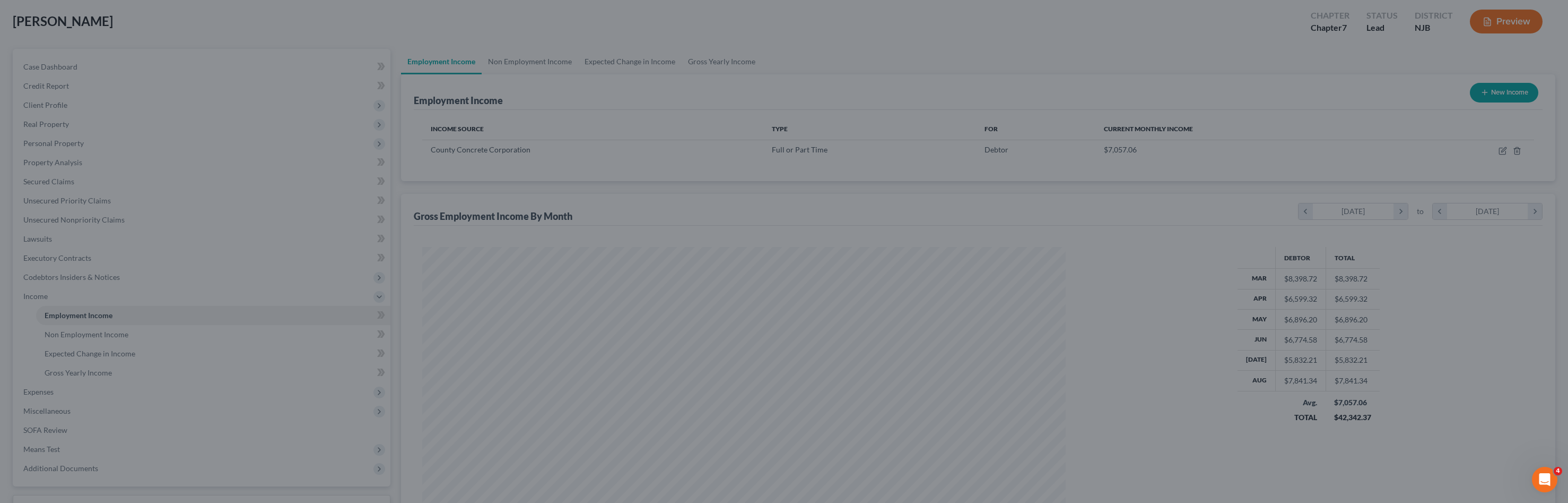
scroll to position [530511, 529854]
